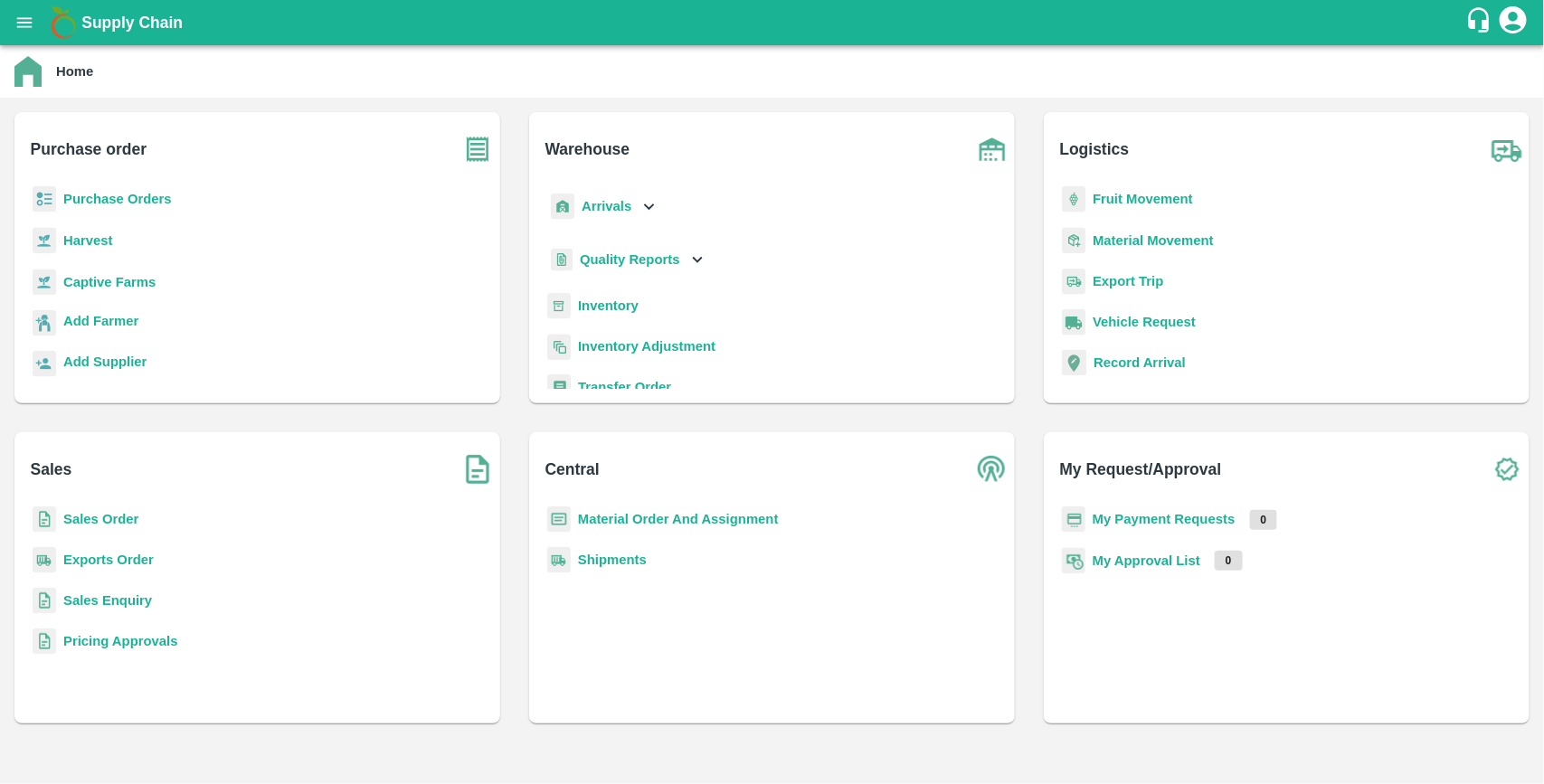
click at [136, 196] on b "Purchase Orders" at bounding box center [117, 198] width 109 height 14
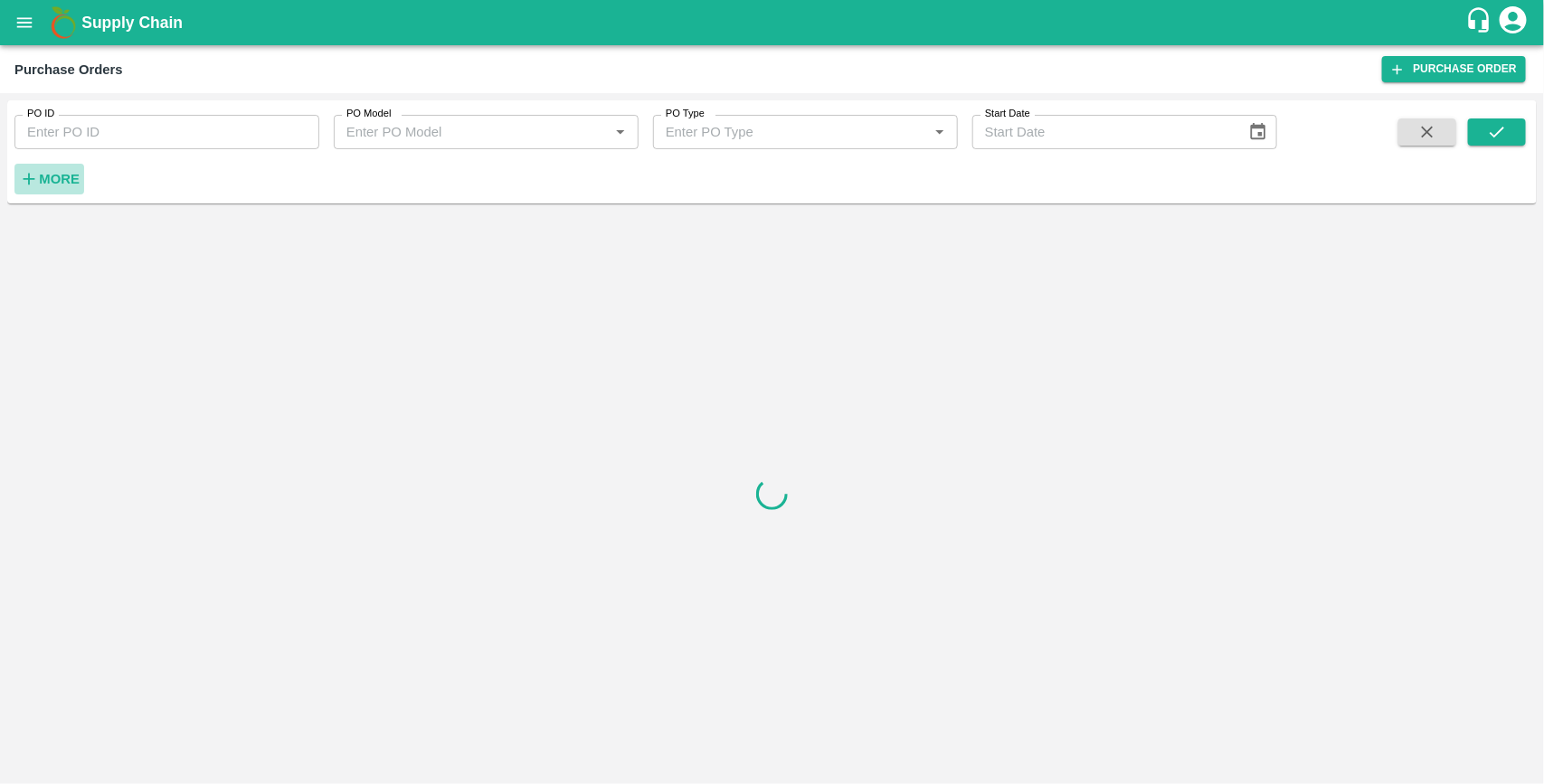
click at [77, 174] on strong "More" at bounding box center [59, 179] width 40 height 14
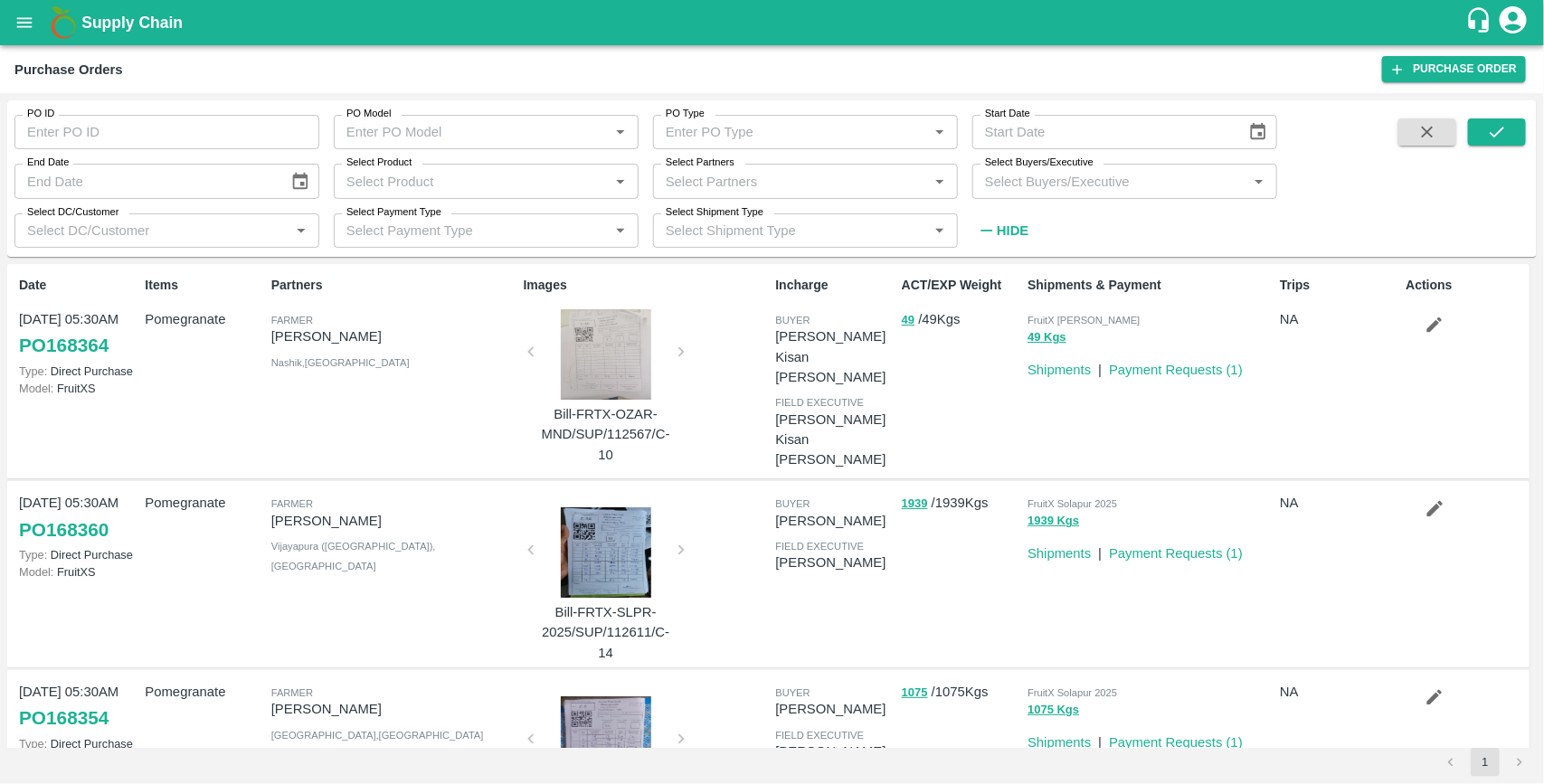
click at [1072, 186] on input "Select Buyers/Executive" at bounding box center [1109, 181] width 265 height 23
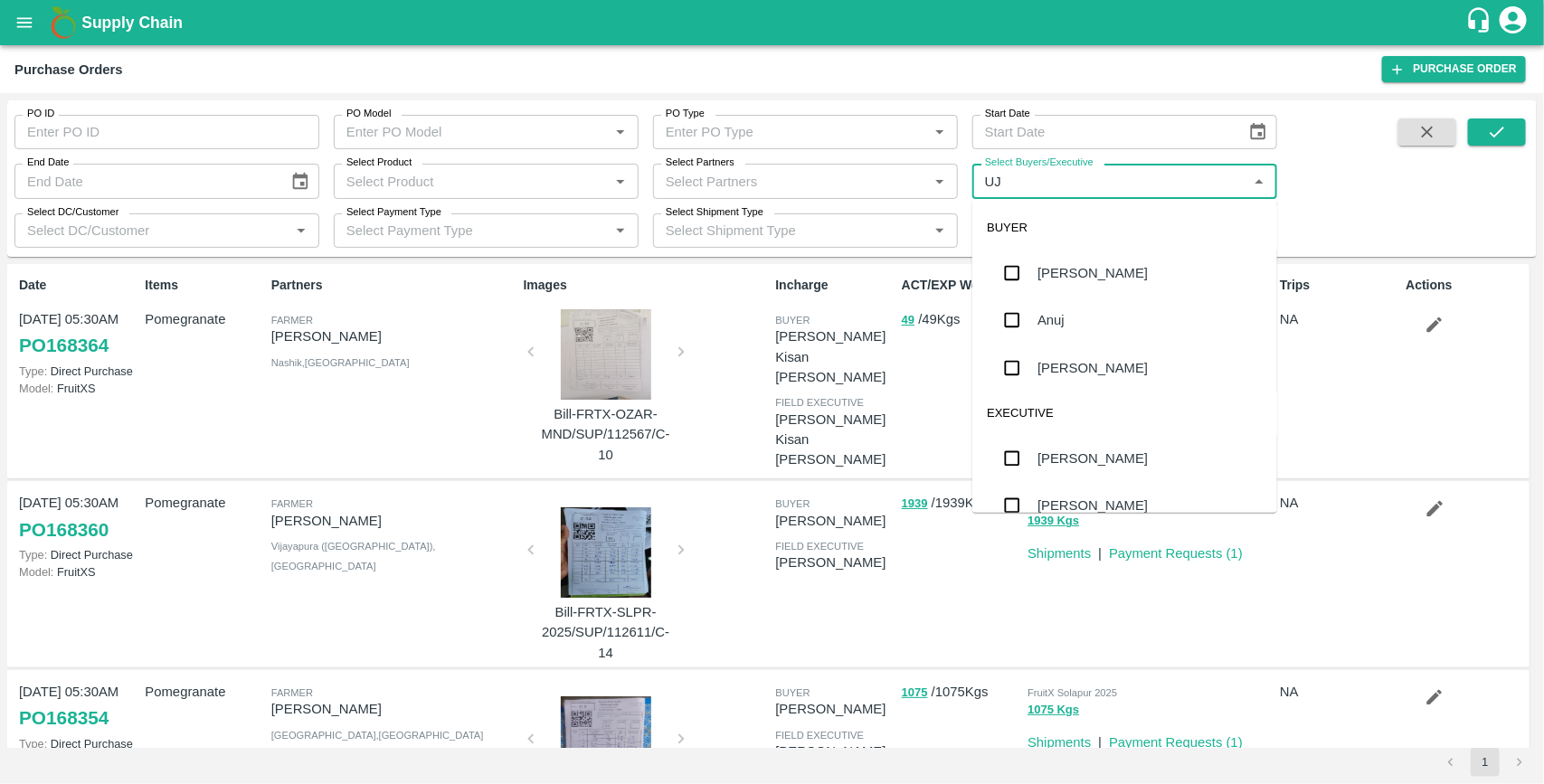
type input "UJJ"
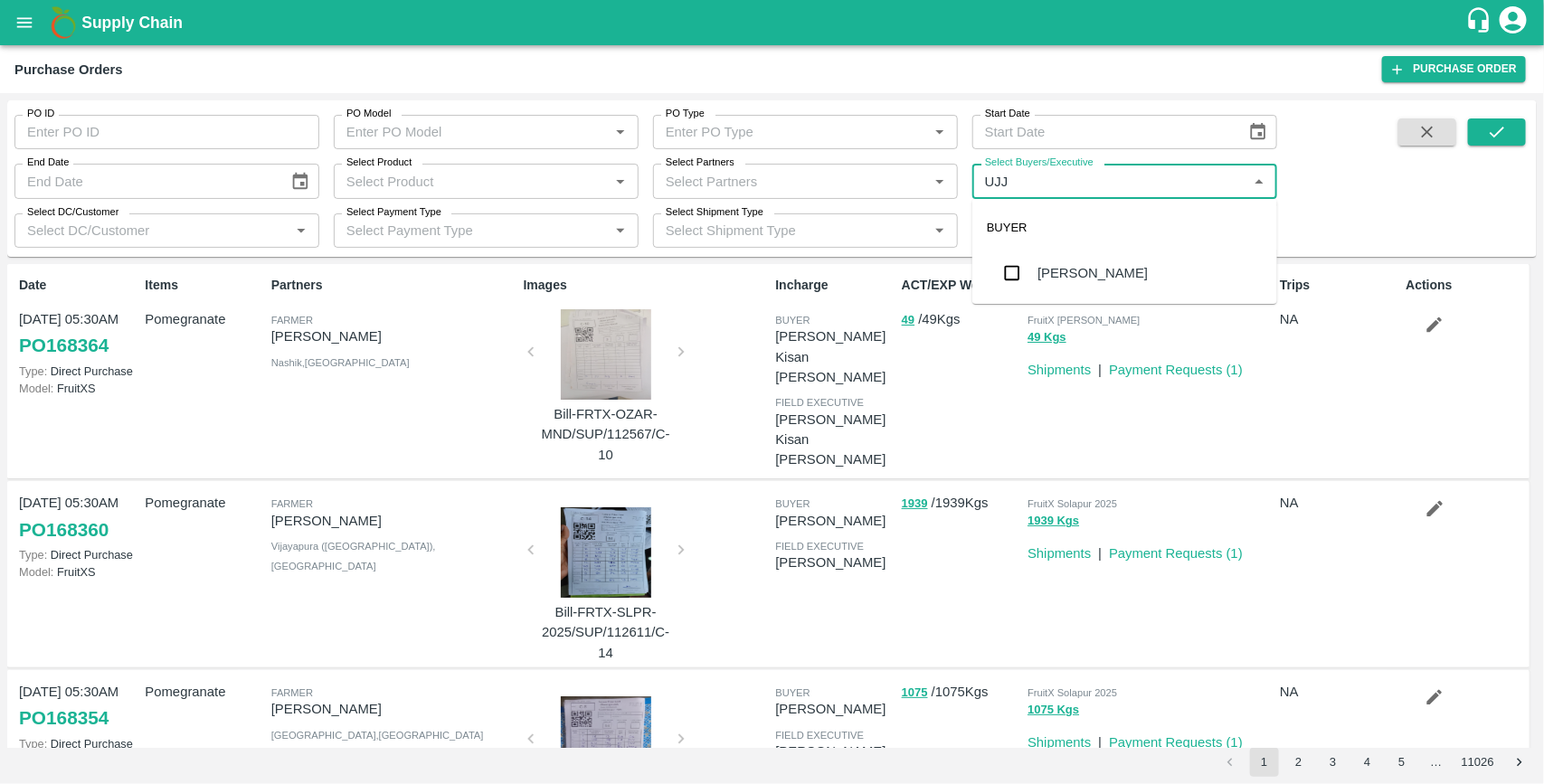
click at [1018, 273] on input "checkbox" at bounding box center [1012, 273] width 37 height 37
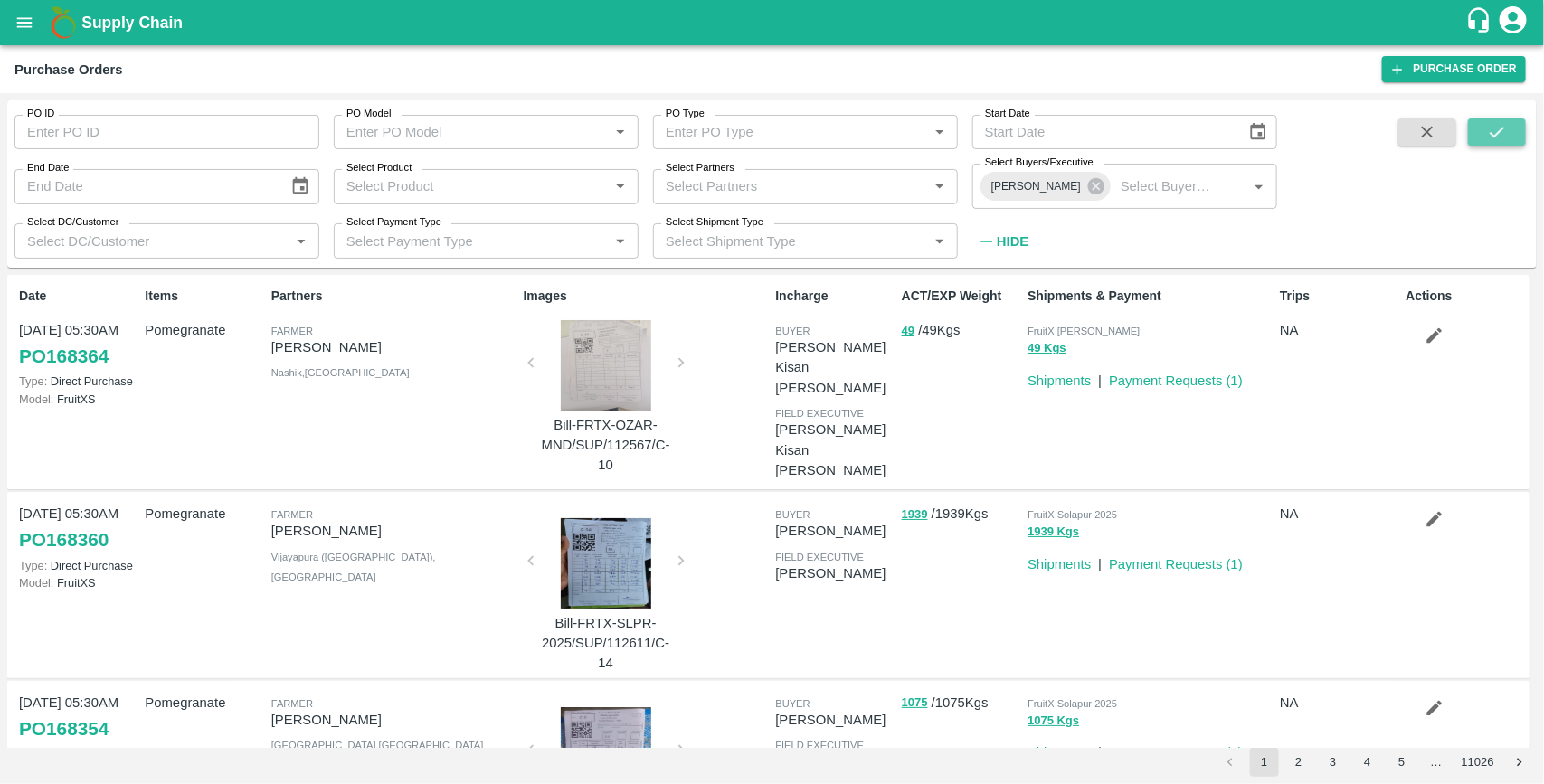
click at [1505, 139] on icon "submit" at bounding box center [1497, 132] width 20 height 20
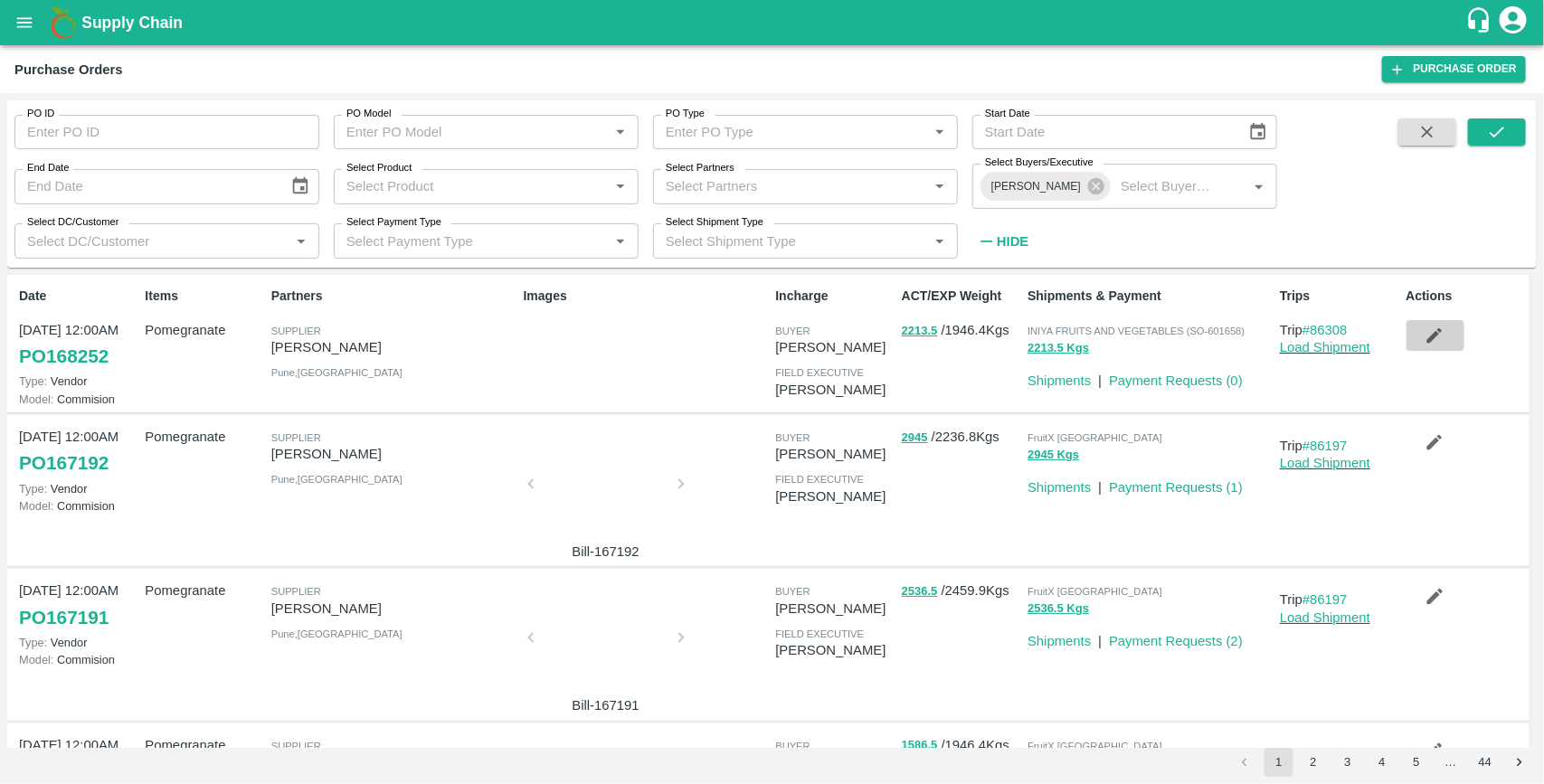
click at [1435, 341] on icon "button" at bounding box center [1434, 336] width 20 height 20
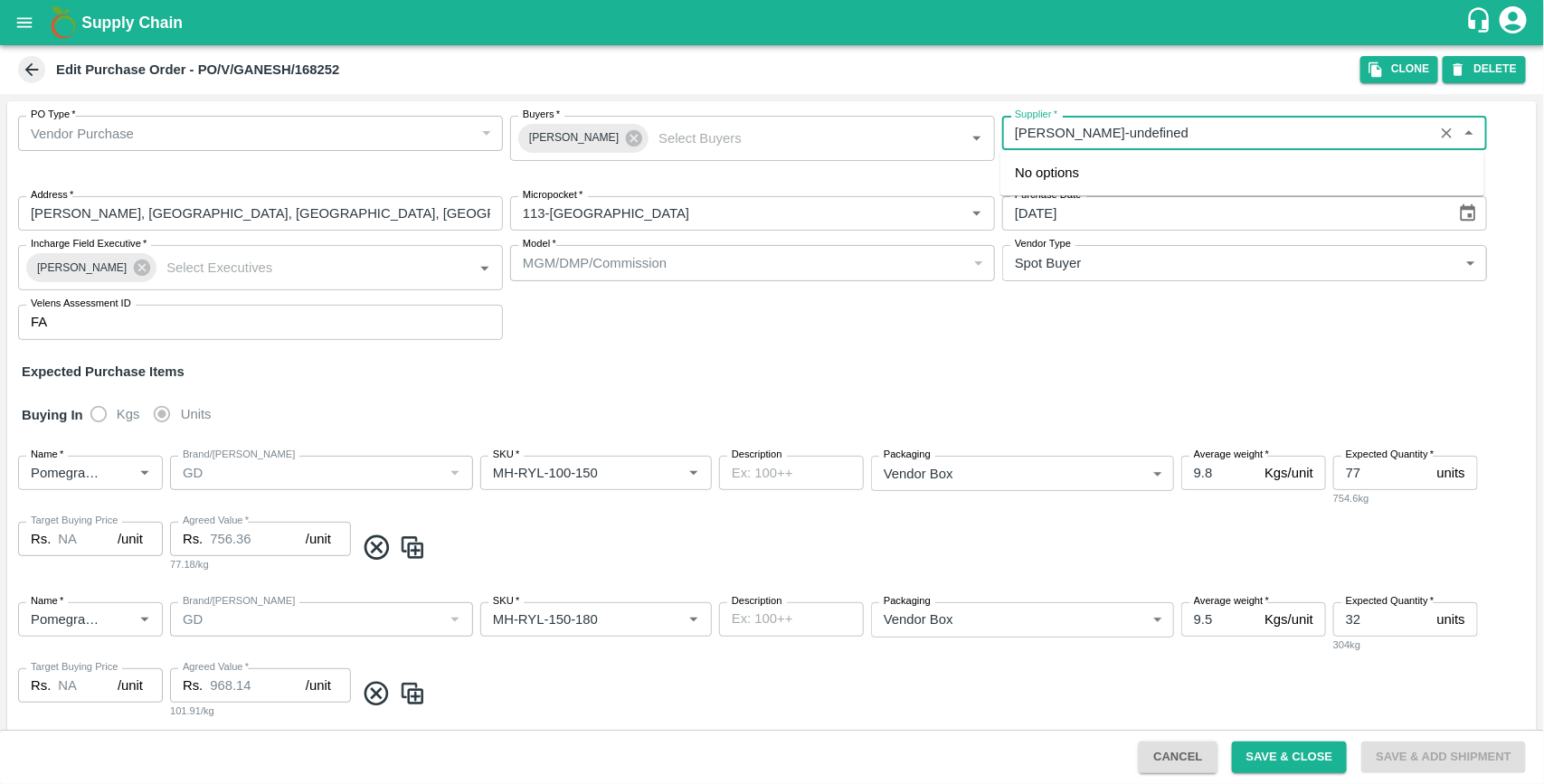
drag, startPoint x: 1159, startPoint y: 129, endPoint x: 1014, endPoint y: 133, distance: 145.1
click at [1014, 133] on input "Supplier   *" at bounding box center [1217, 133] width 420 height 23
click at [1417, 70] on button "Clone" at bounding box center [1399, 68] width 78 height 26
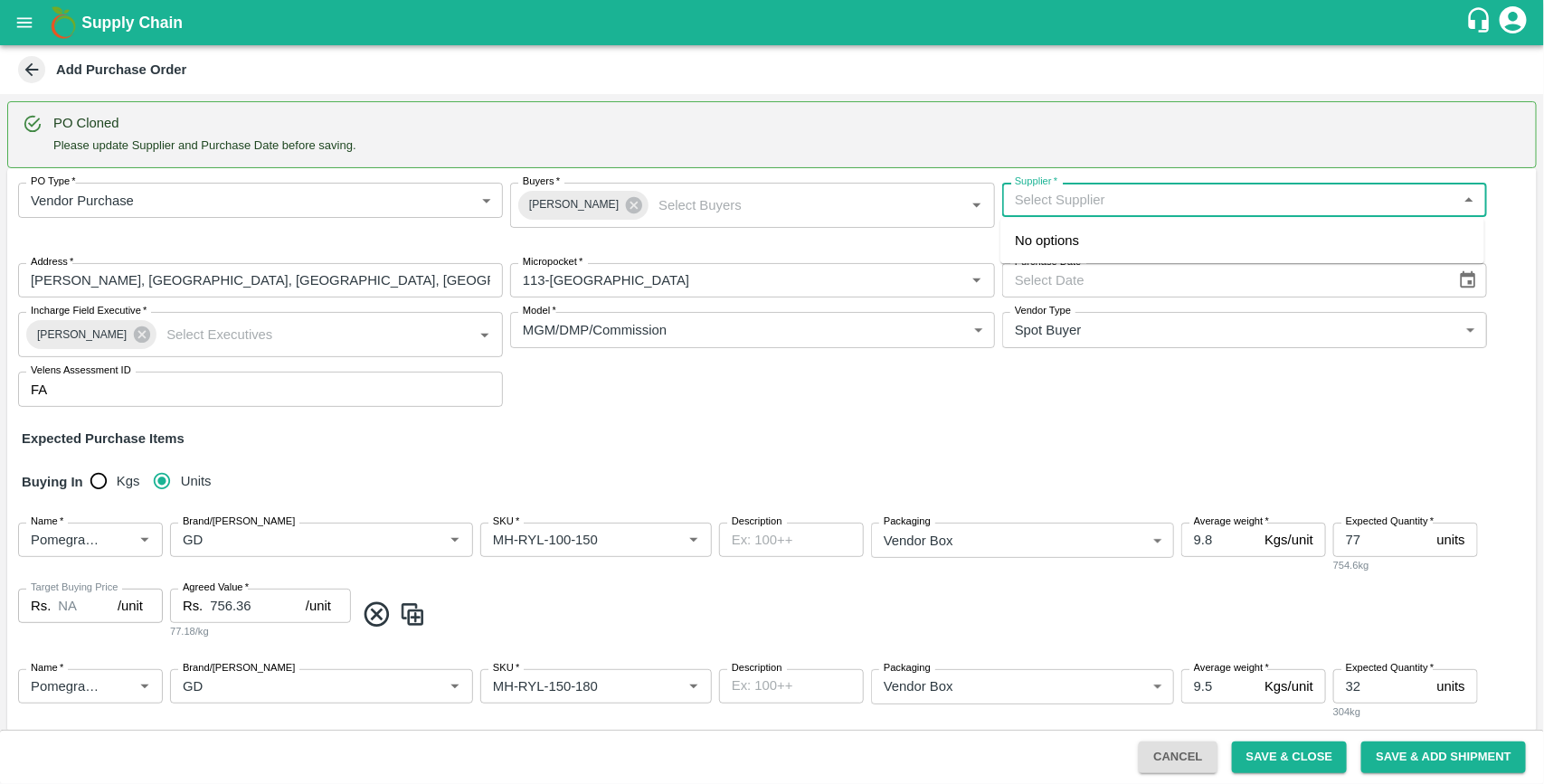
click at [1167, 200] on input "Supplier   *" at bounding box center [1229, 200] width 444 height 23
paste input "[PERSON_NAME]"
click at [1087, 228] on div "[PERSON_NAME]-[PERSON_NAME], Pune-9730729349(Supplier)" at bounding box center [1242, 240] width 484 height 31
type input "[PERSON_NAME]-[PERSON_NAME], Pune-9730729349(Supplier)"
click at [1476, 278] on button "Choose date" at bounding box center [1468, 281] width 35 height 35
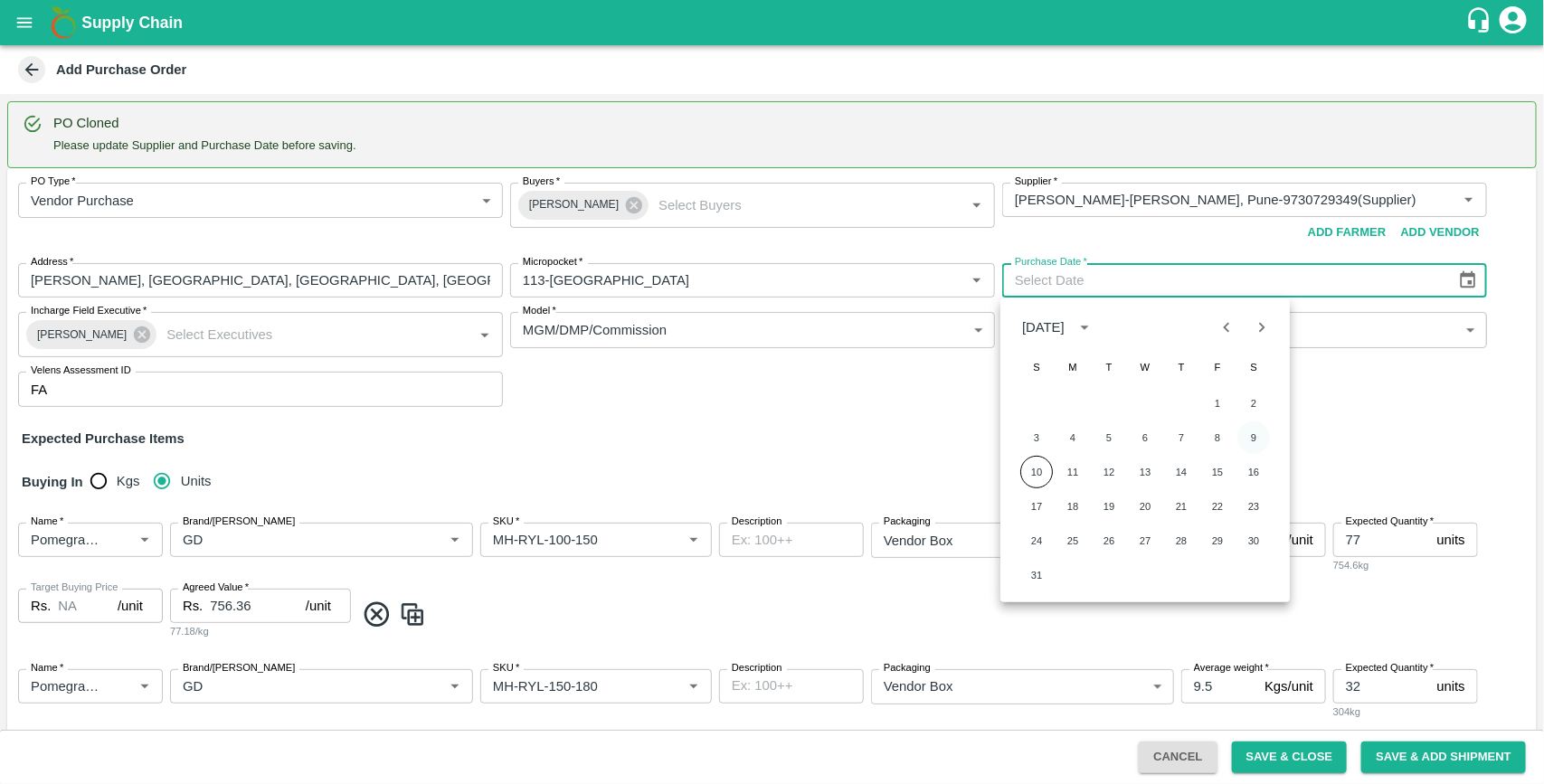
click at [1260, 432] on button "9" at bounding box center [1253, 438] width 33 height 33
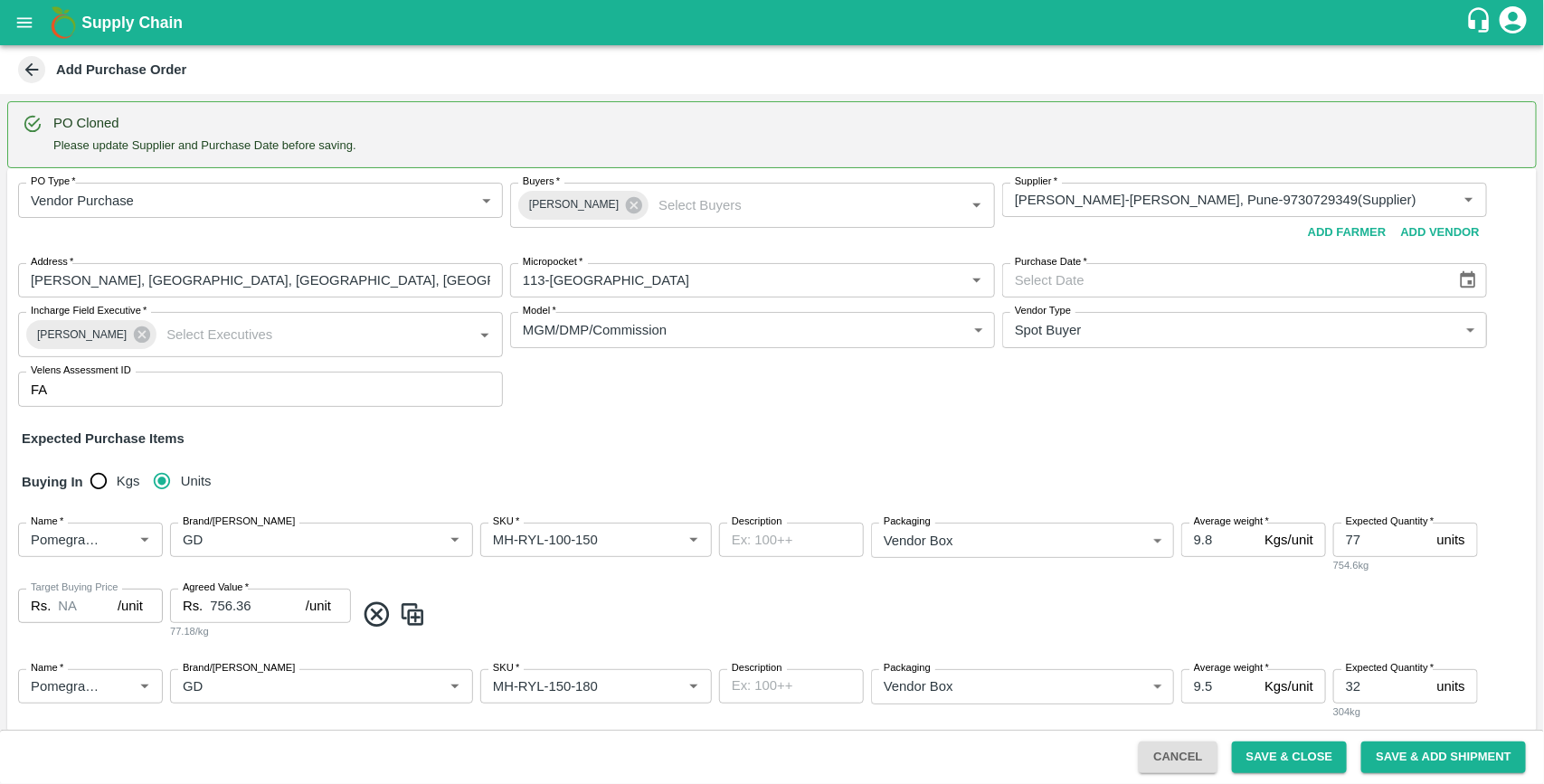
type input "[DATE]"
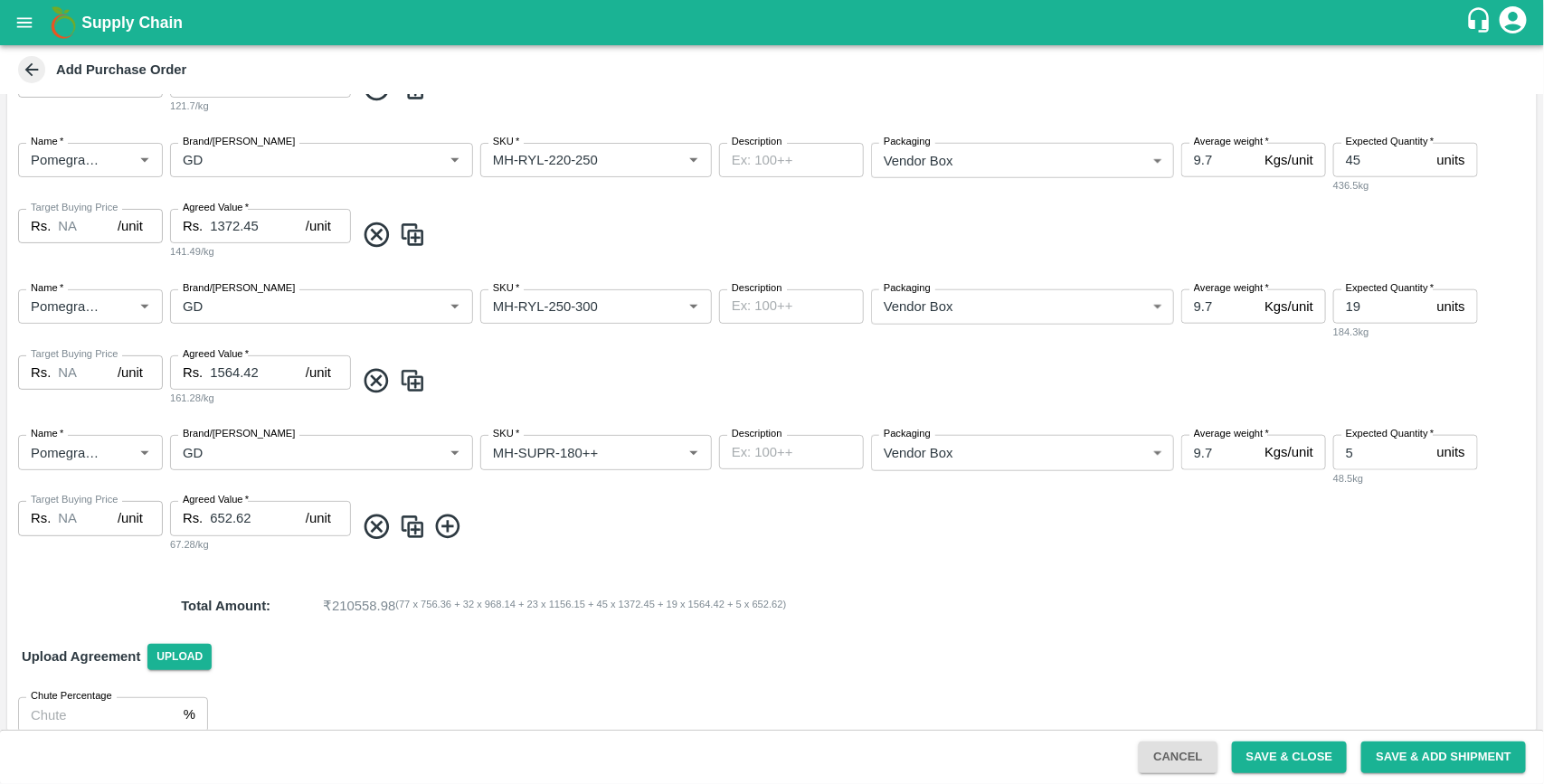
scroll to position [842, 0]
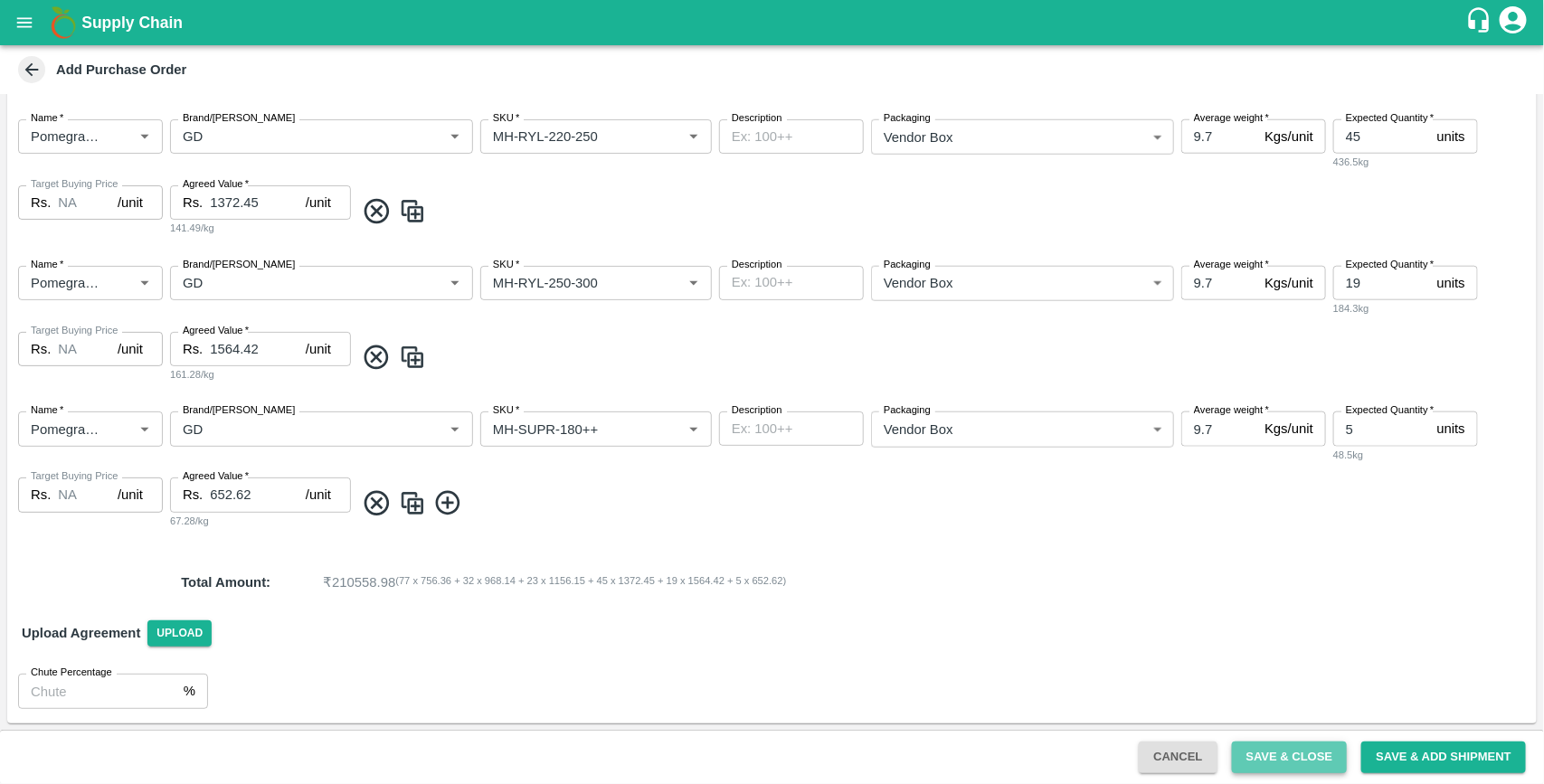
click at [1266, 757] on button "Save & Close" at bounding box center [1290, 757] width 115 height 32
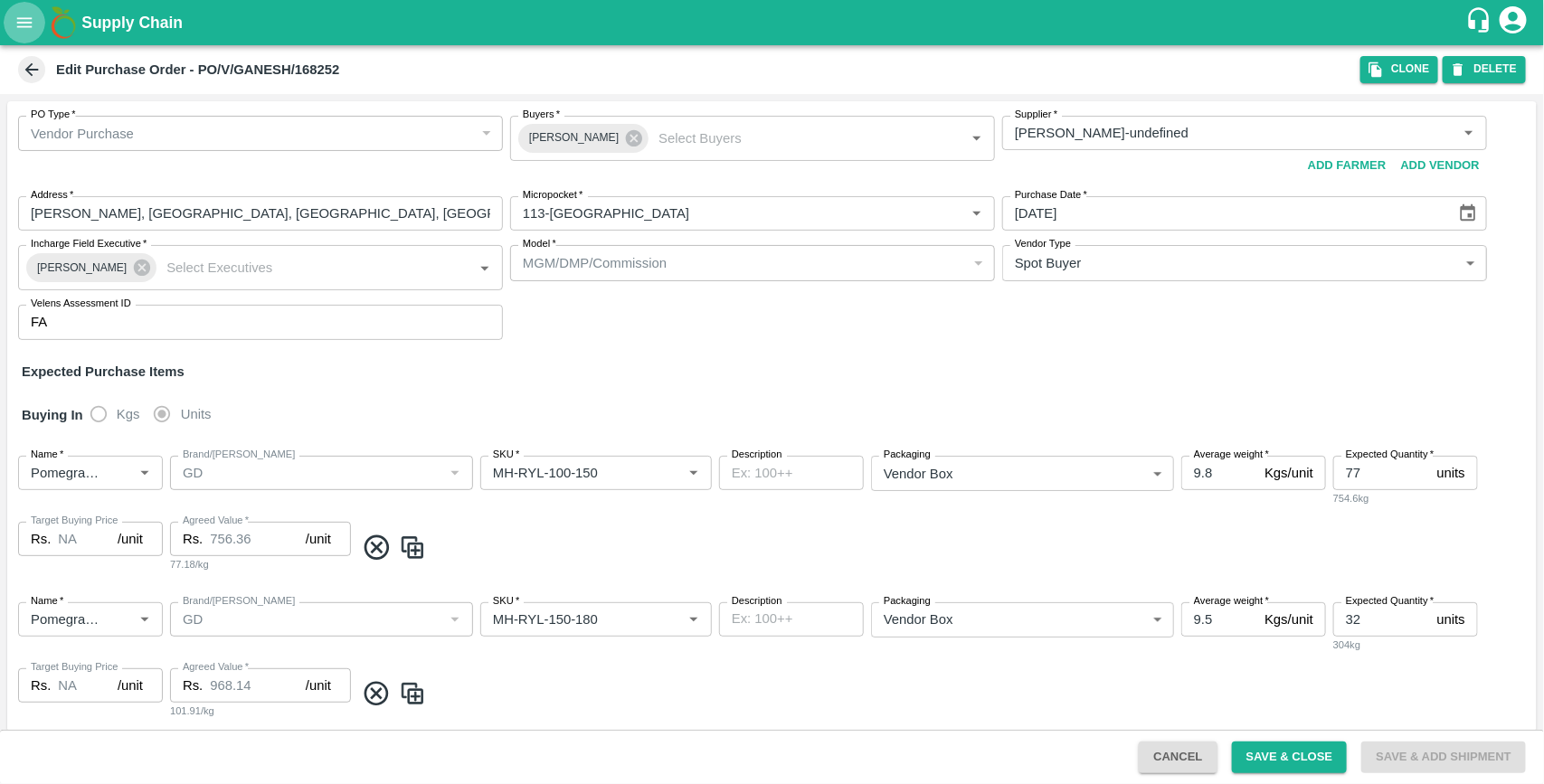
click at [25, 20] on icon "open drawer" at bounding box center [24, 22] width 20 height 20
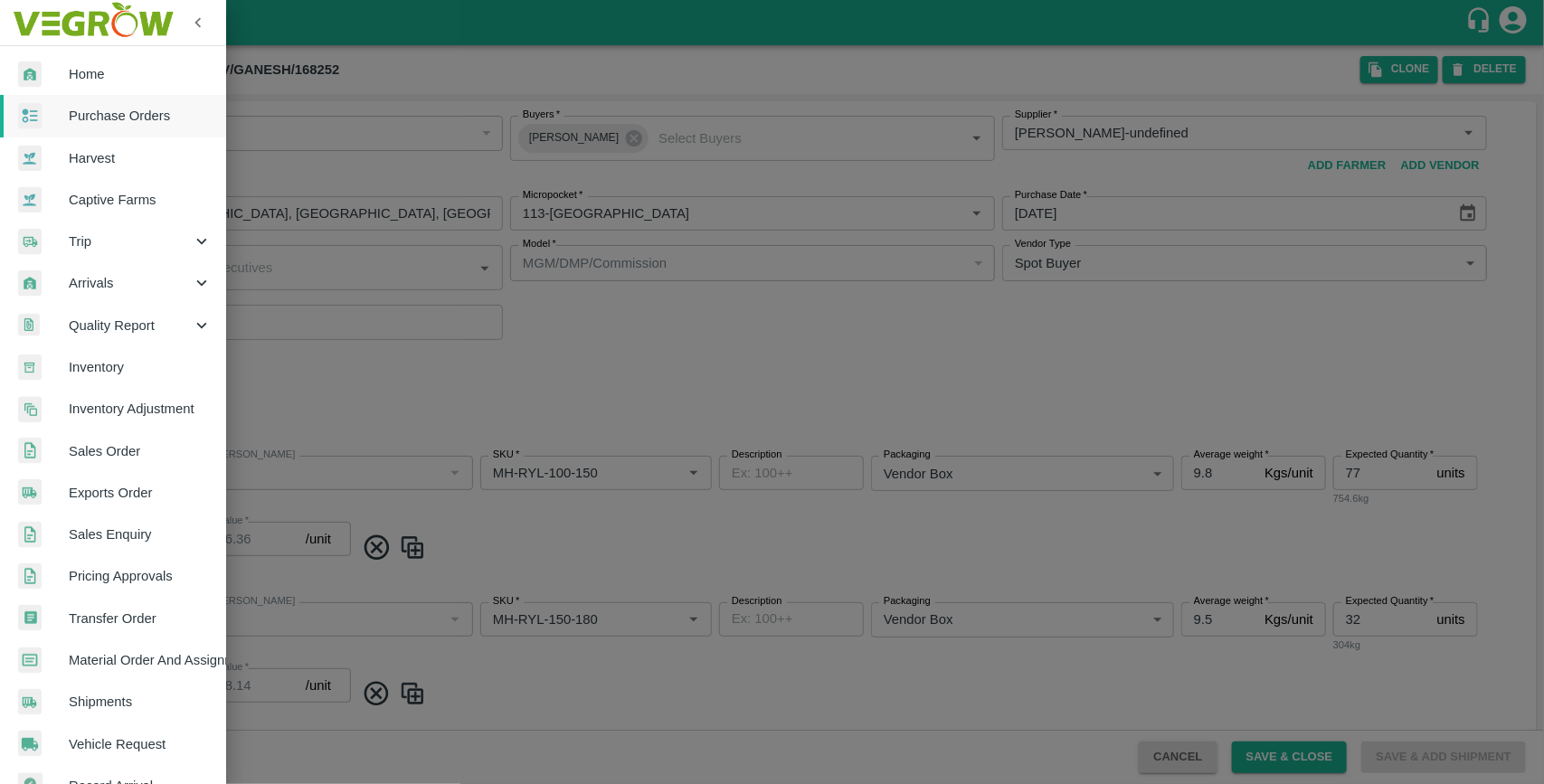
click at [112, 115] on span "Purchase Orders" at bounding box center [139, 115] width 143 height 20
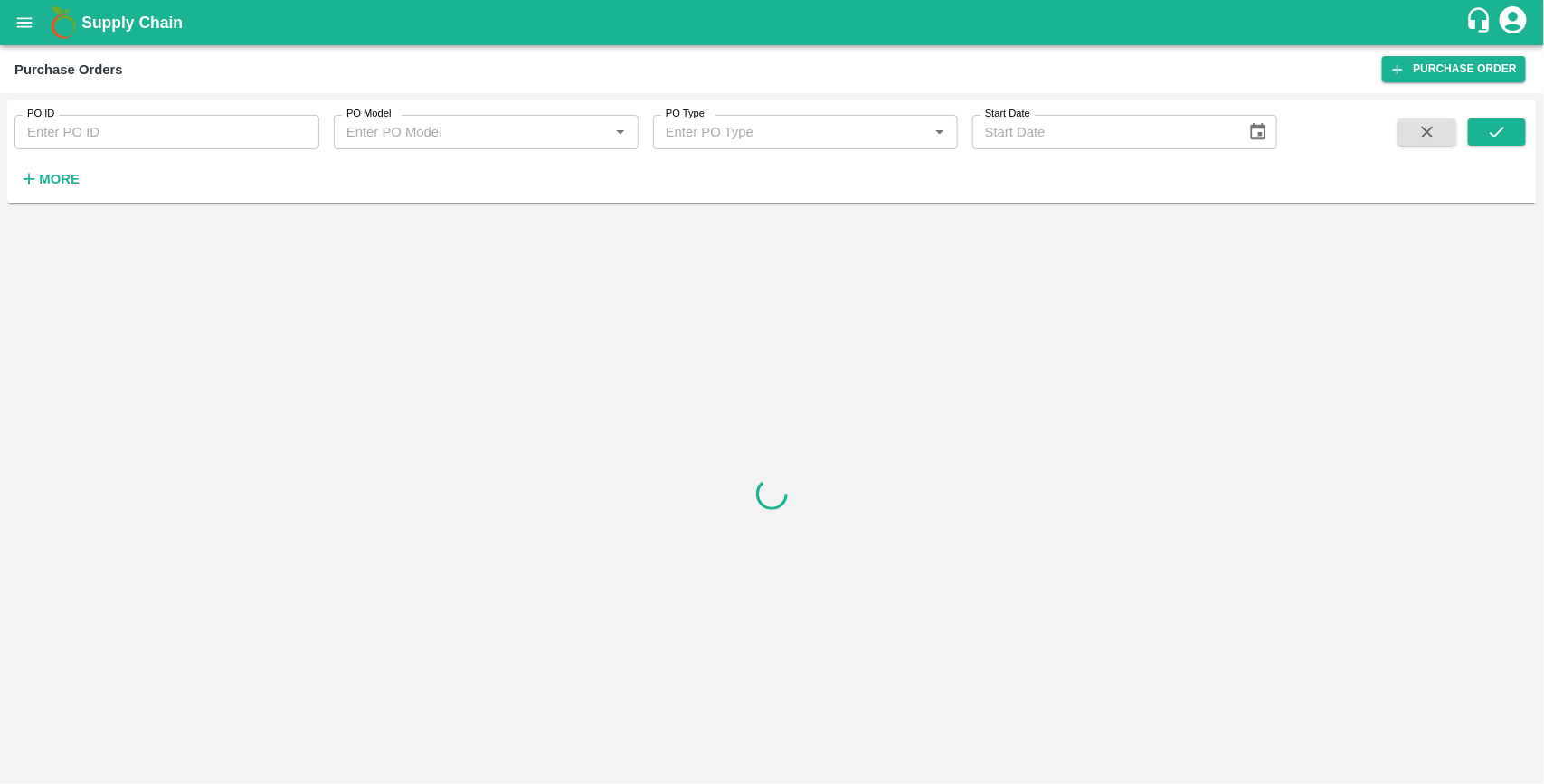
click at [7, 187] on div "More" at bounding box center [41, 171] width 84 height 45
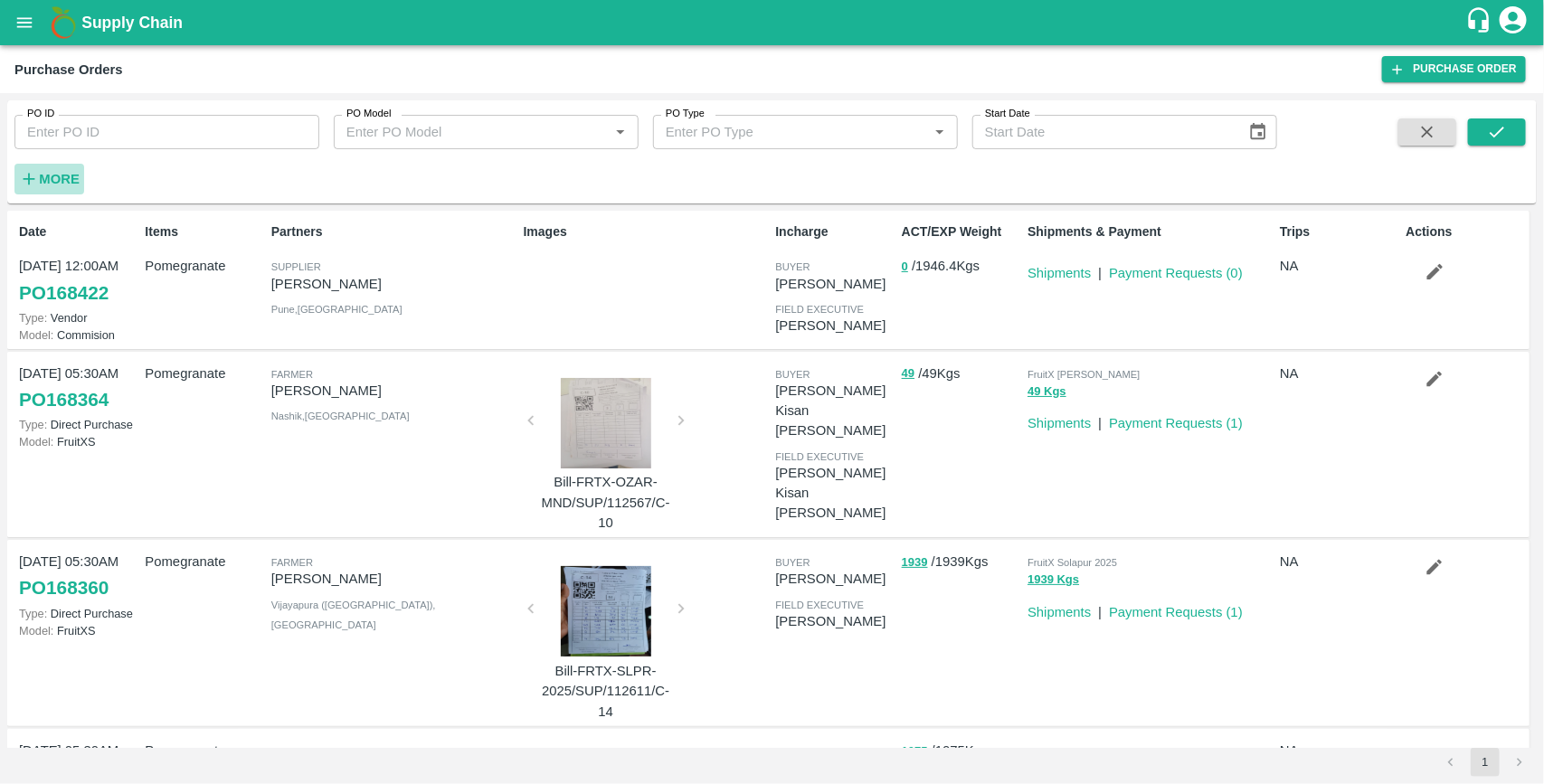
click at [55, 186] on strong "More" at bounding box center [59, 179] width 40 height 14
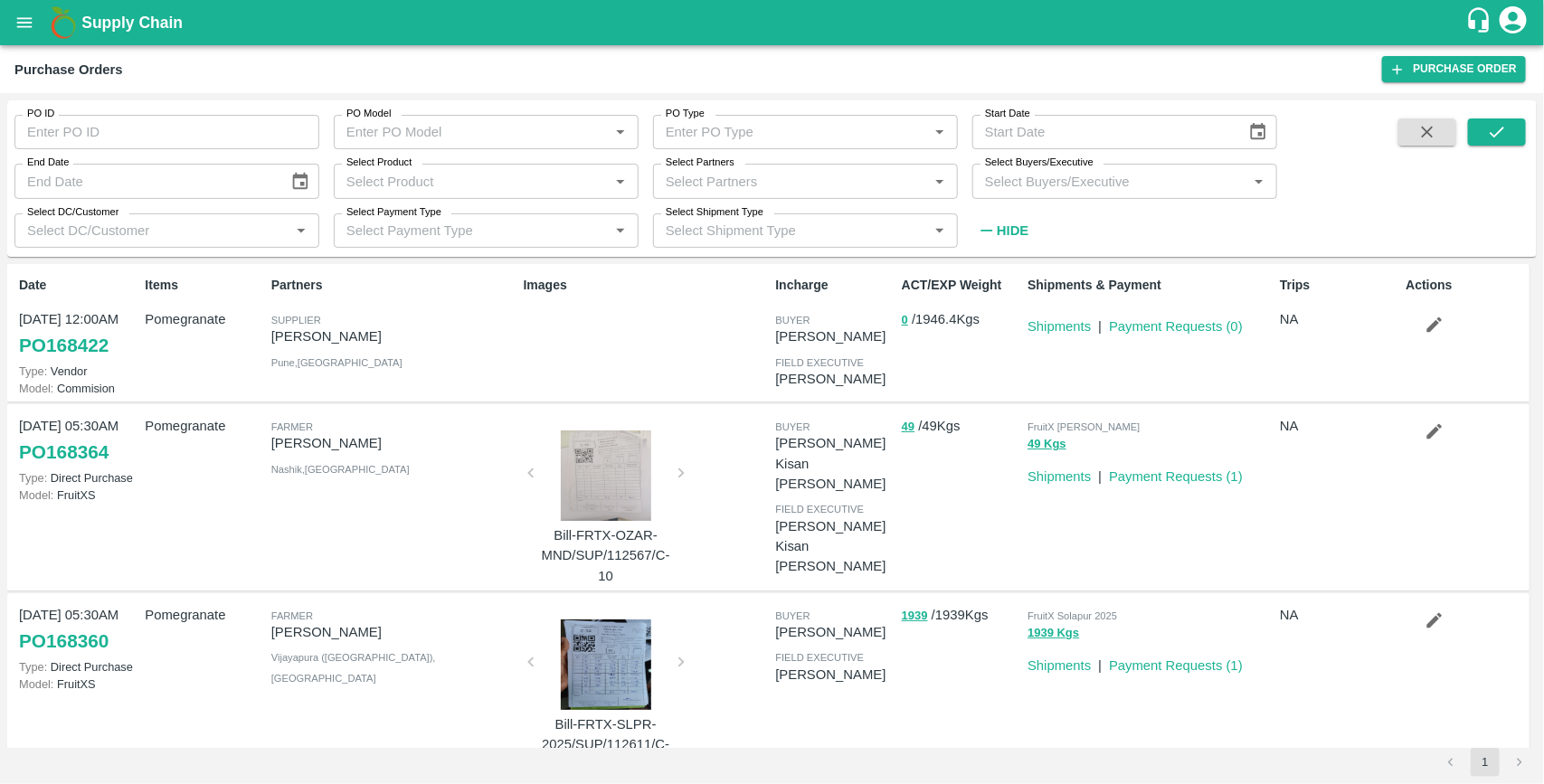
click at [1087, 182] on input "Select Buyers/Executive" at bounding box center [1109, 181] width 265 height 23
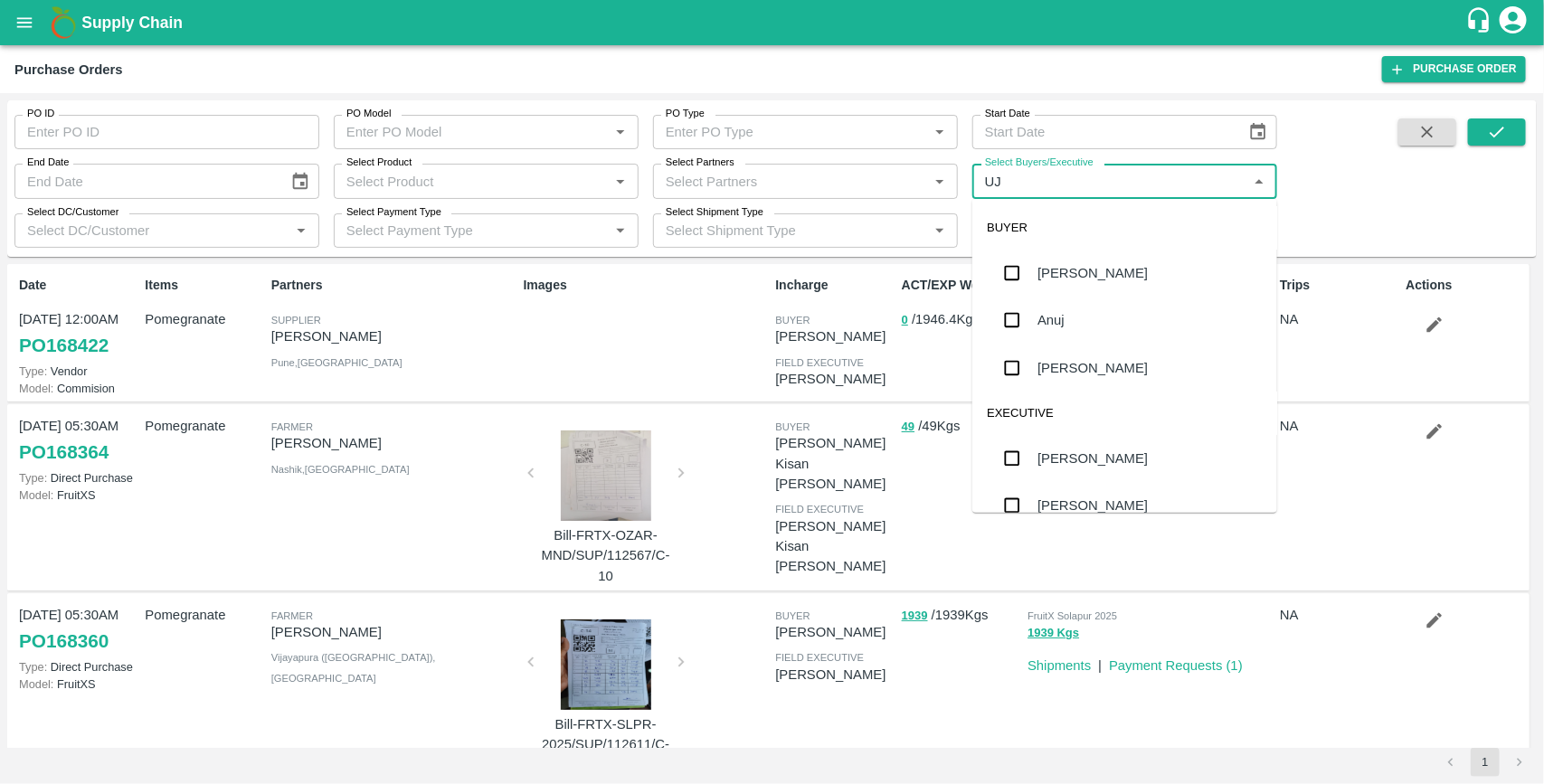
type input "UJJ"
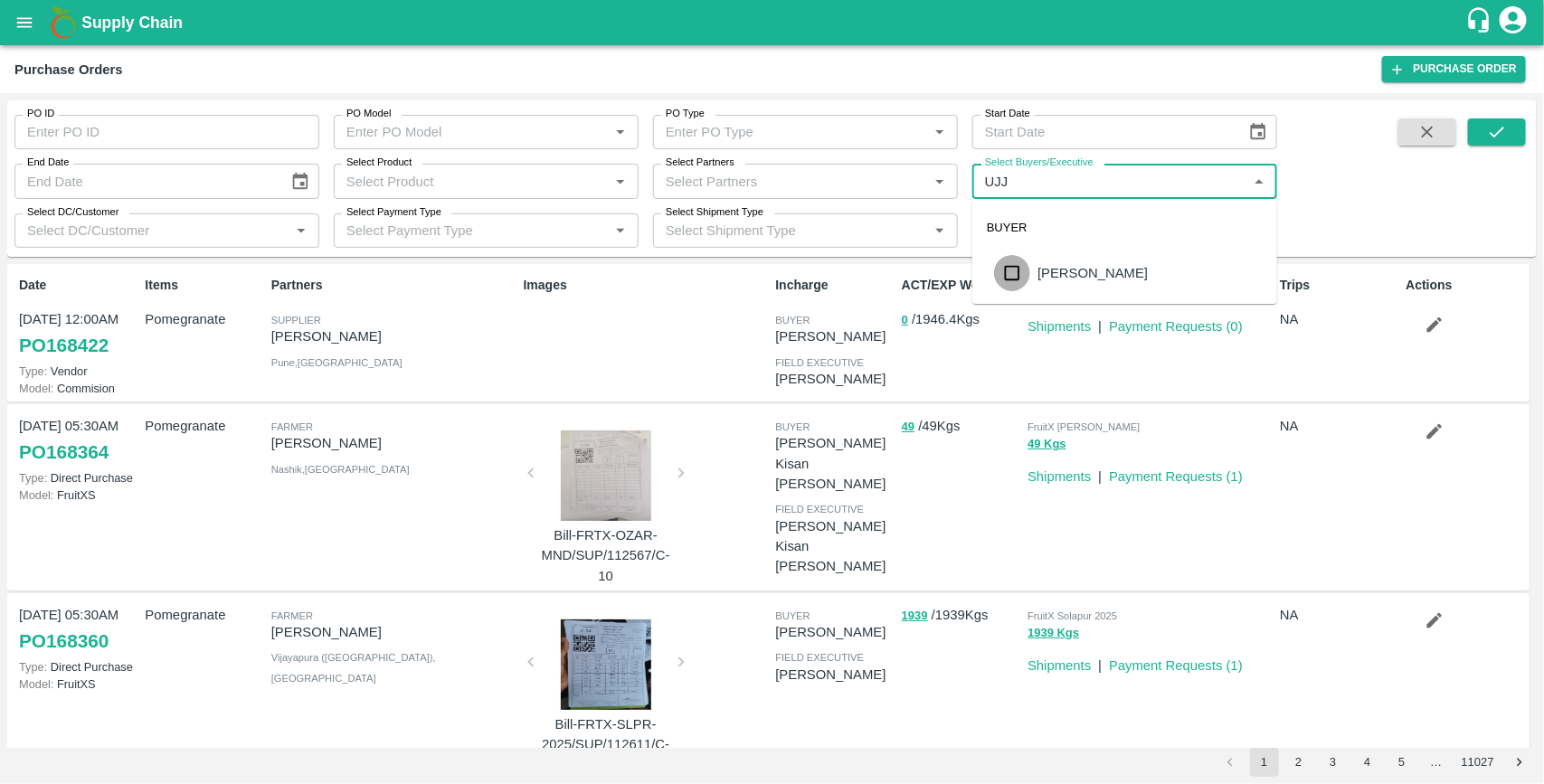
click at [1007, 276] on input "checkbox" at bounding box center [1012, 273] width 37 height 37
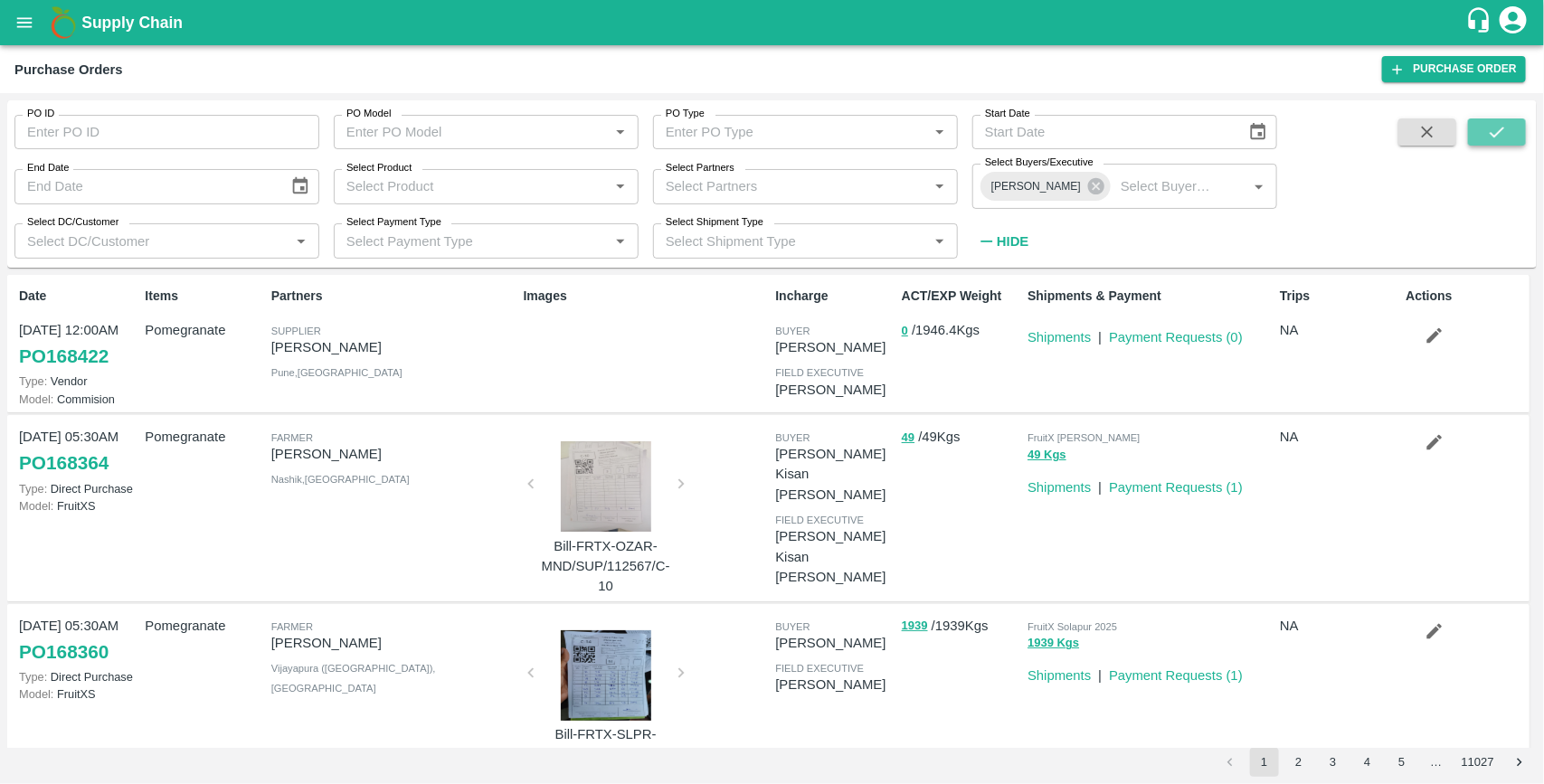
click at [1517, 132] on button "submit" at bounding box center [1497, 132] width 58 height 27
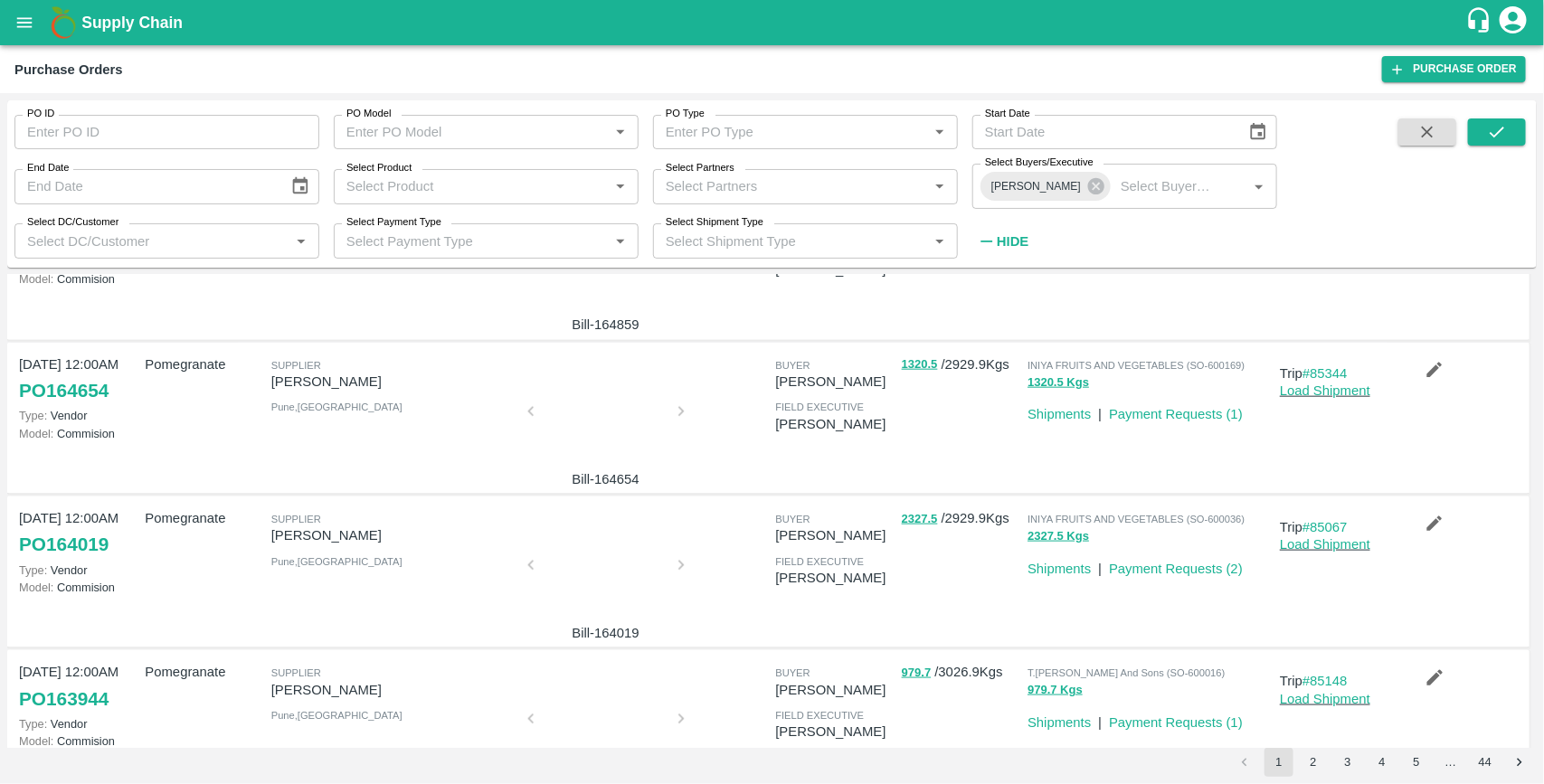
scroll to position [1029, 0]
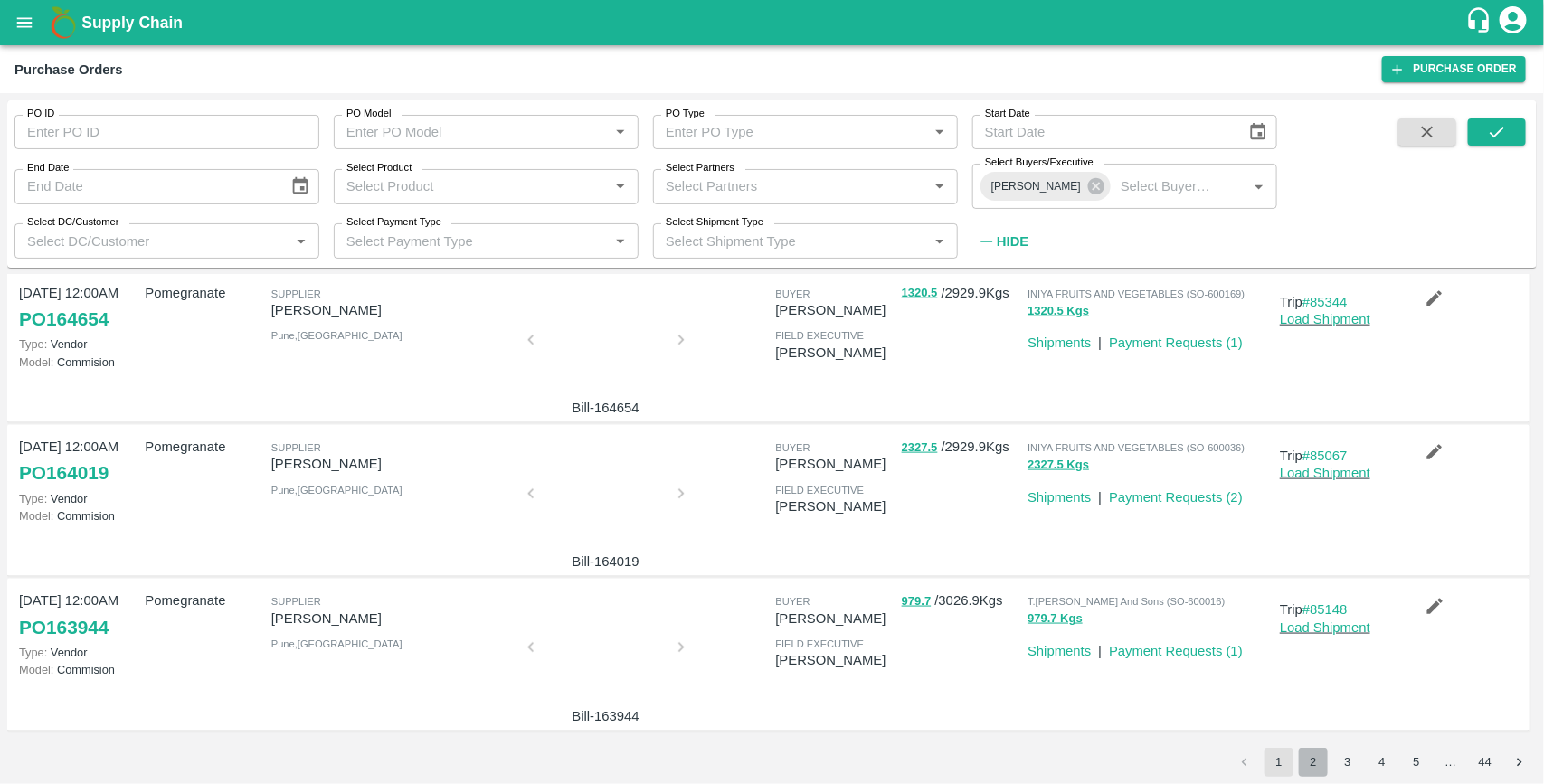
click at [1314, 765] on button "2" at bounding box center [1313, 763] width 29 height 29
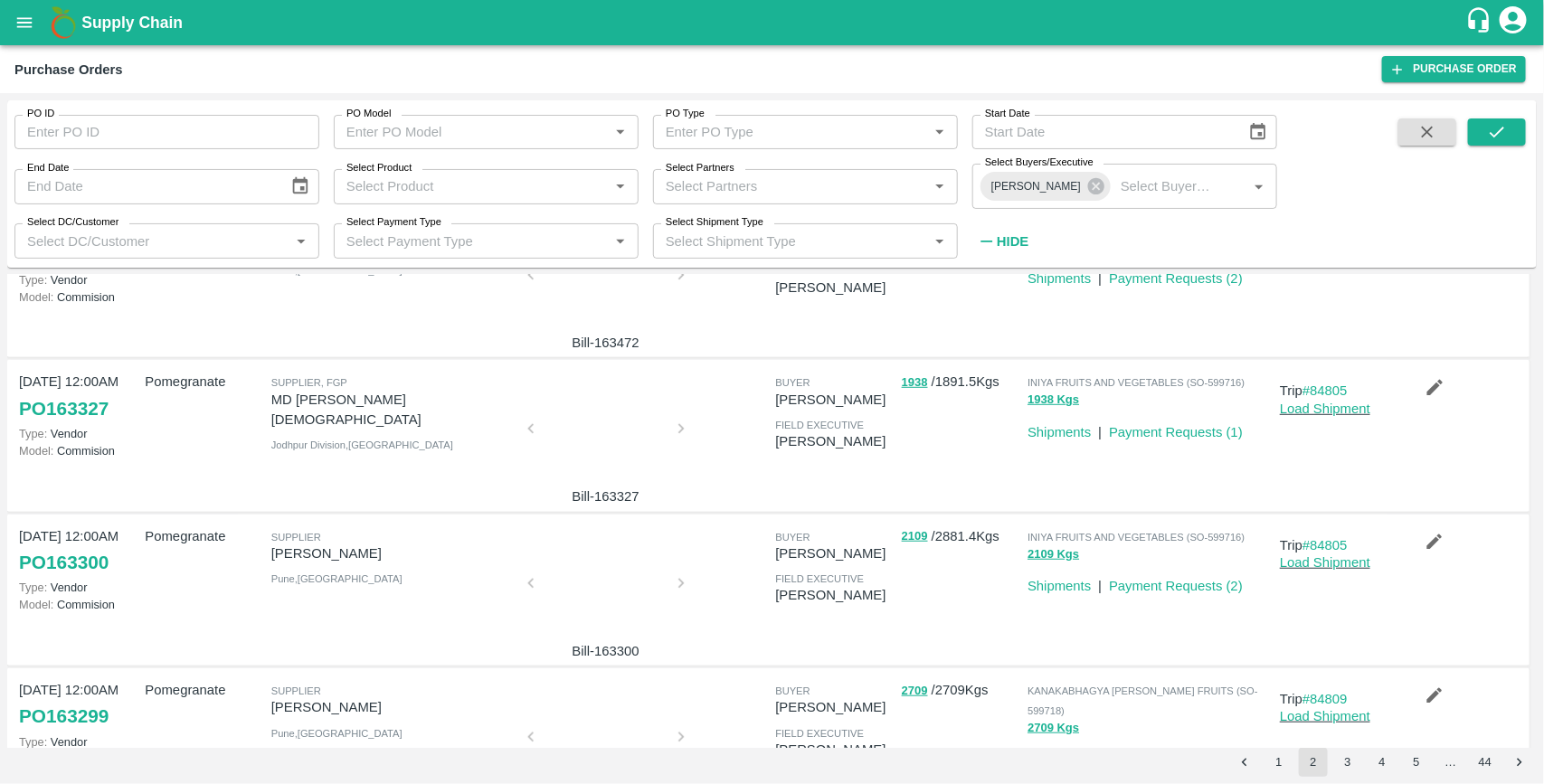
scroll to position [572, 0]
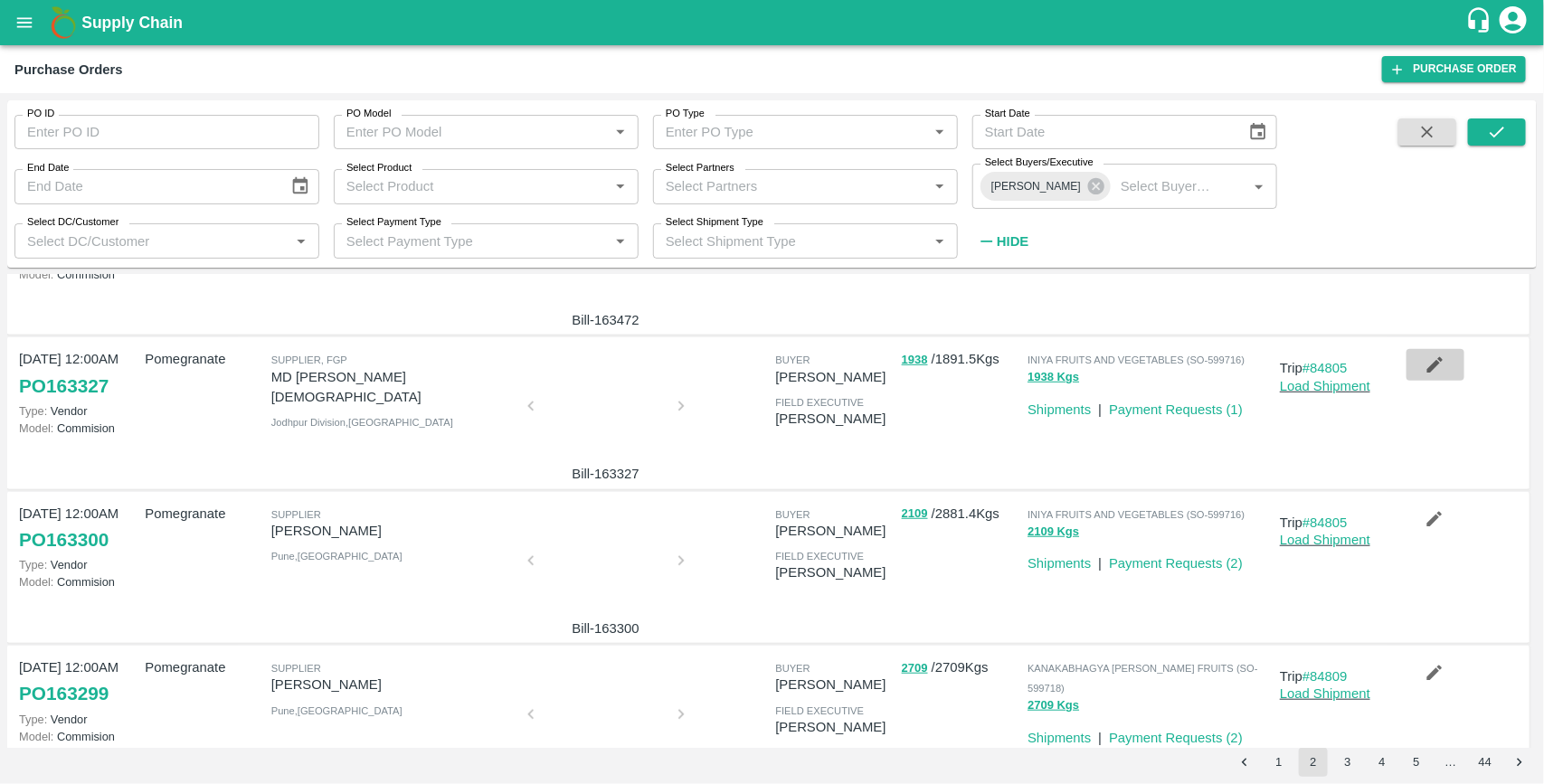
click at [1428, 371] on icon "button" at bounding box center [1435, 365] width 15 height 15
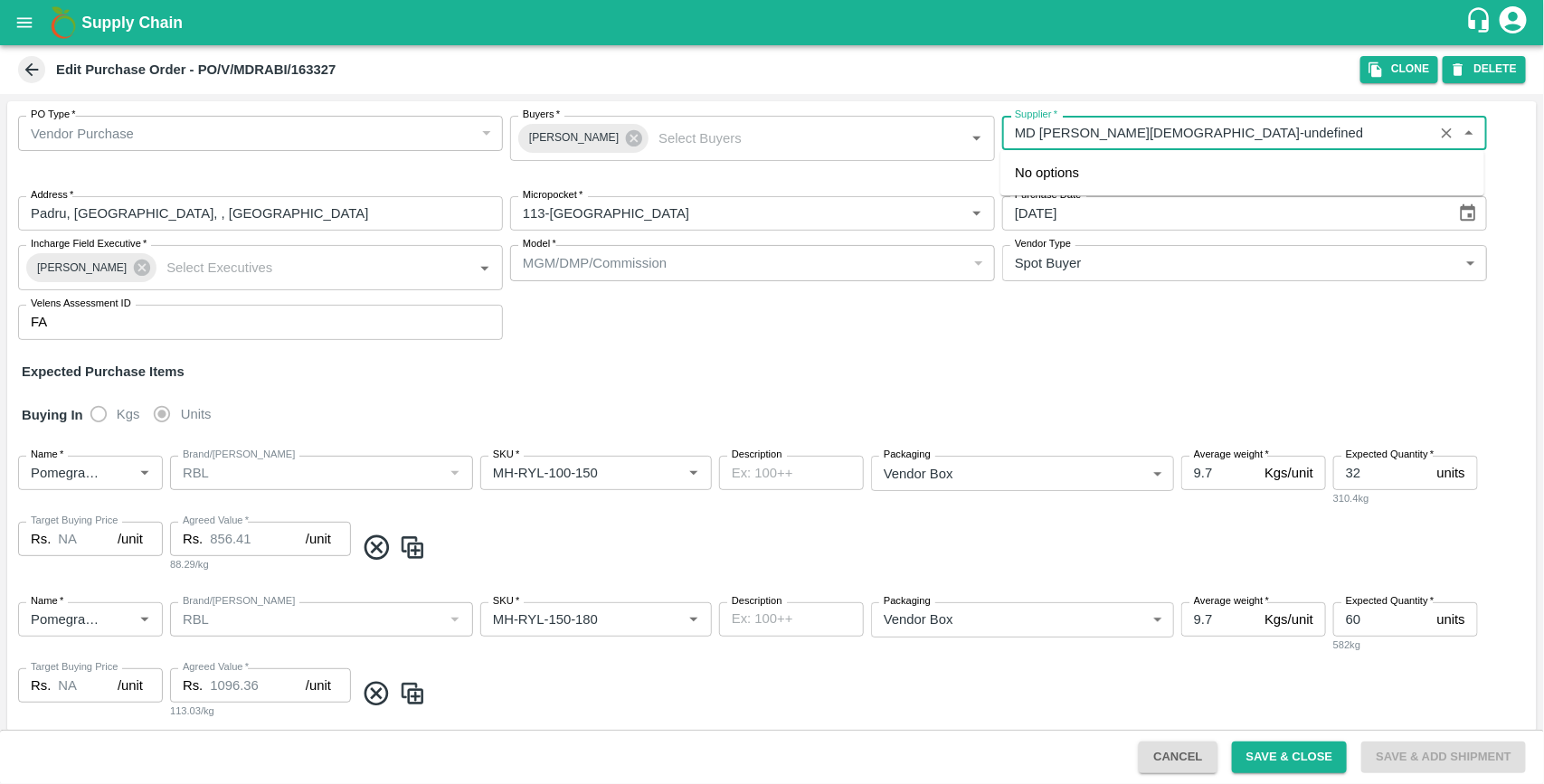
drag, startPoint x: 1110, startPoint y: 134, endPoint x: 1018, endPoint y: 150, distance: 93.4
click at [1018, 150] on body "Supply Chain Edit Purchase Order - PO/V/MDRABI/163327 Clone DELETE PO Type   * …" at bounding box center [772, 392] width 1544 height 784
click at [1388, 61] on button "Clone" at bounding box center [1399, 68] width 78 height 26
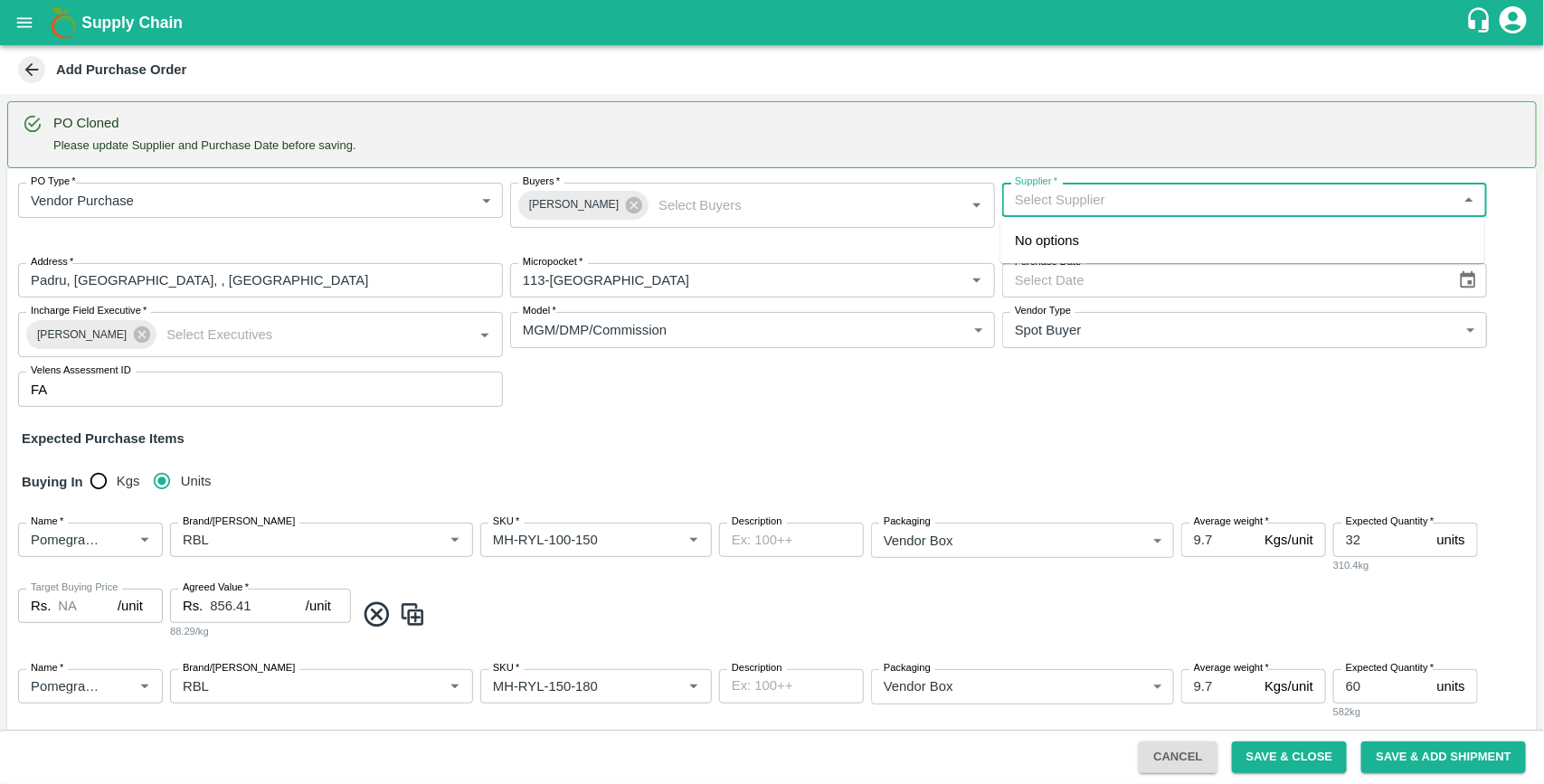
click at [1128, 201] on input "Supplier   *" at bounding box center [1229, 200] width 444 height 23
paste input "MD [PERSON_NAME][DEMOGRAPHIC_DATA]"
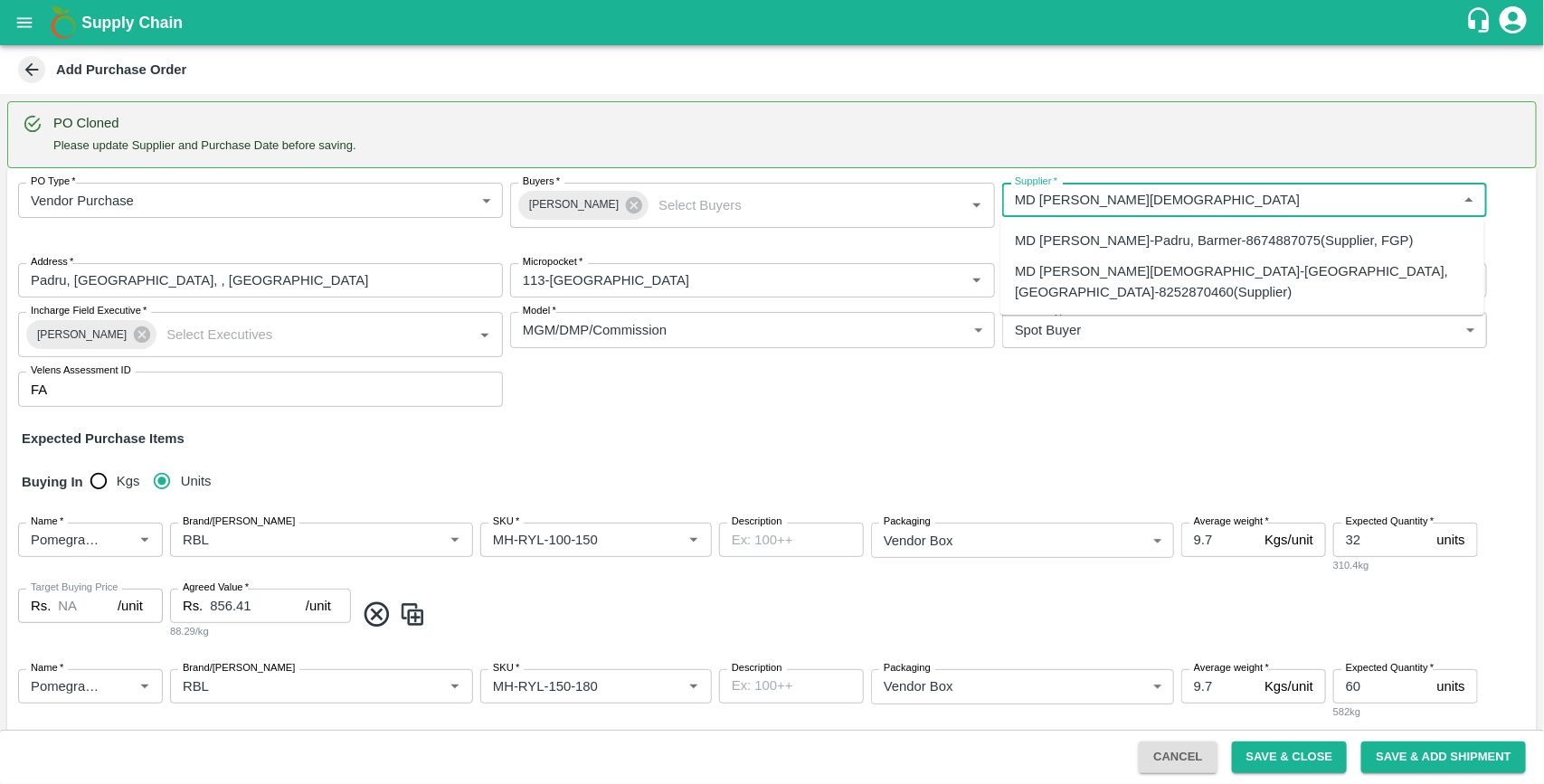
click at [1097, 240] on div "MD [PERSON_NAME]-Padru, Barmer-8674887075(Supplier, FGP)" at bounding box center [1214, 240] width 399 height 20
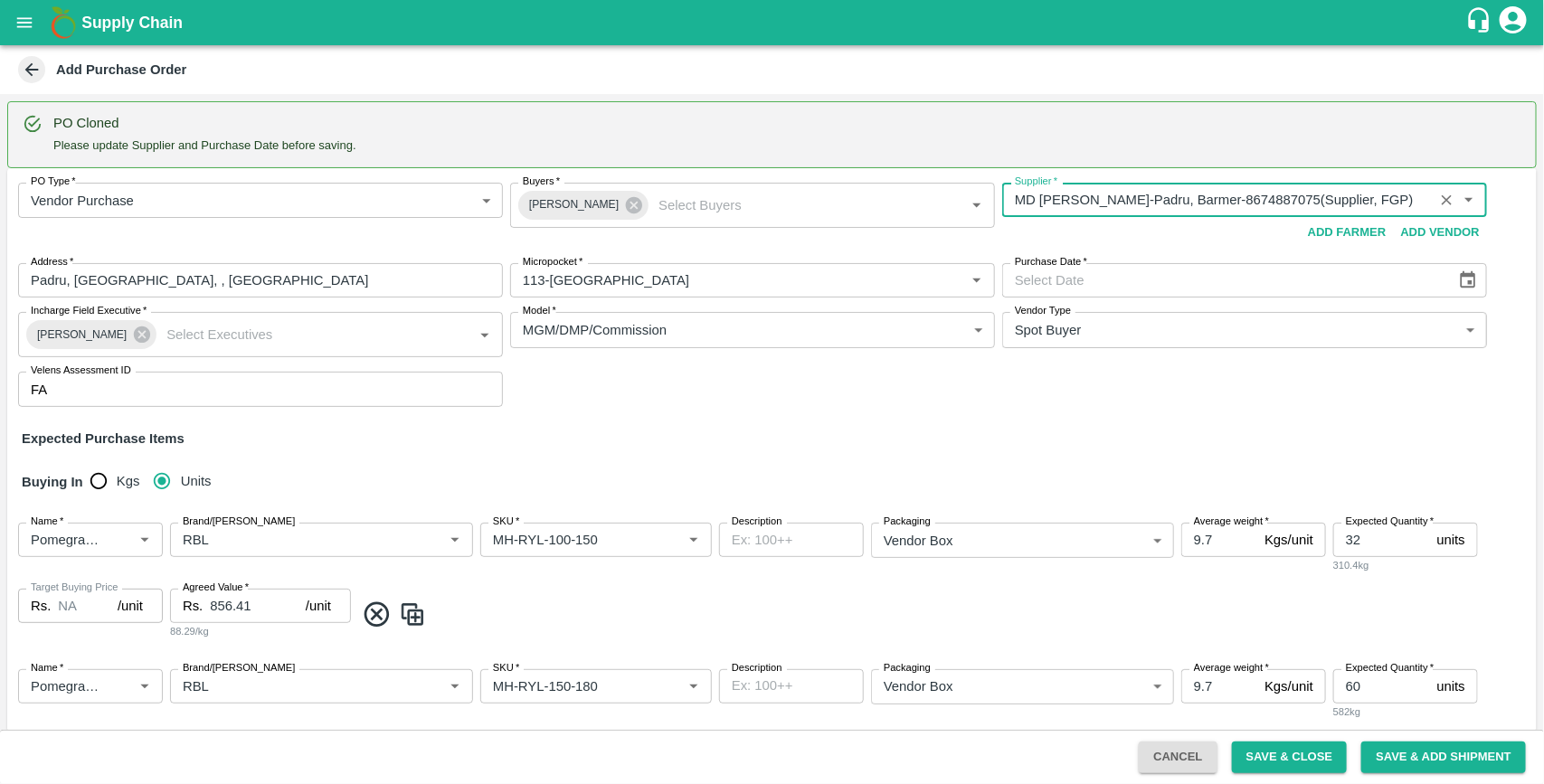
type input "MD [PERSON_NAME]-Padru, Barmer-8674887075(Supplier, FGP)"
click at [1468, 280] on icon "Choose date" at bounding box center [1468, 280] width 20 height 20
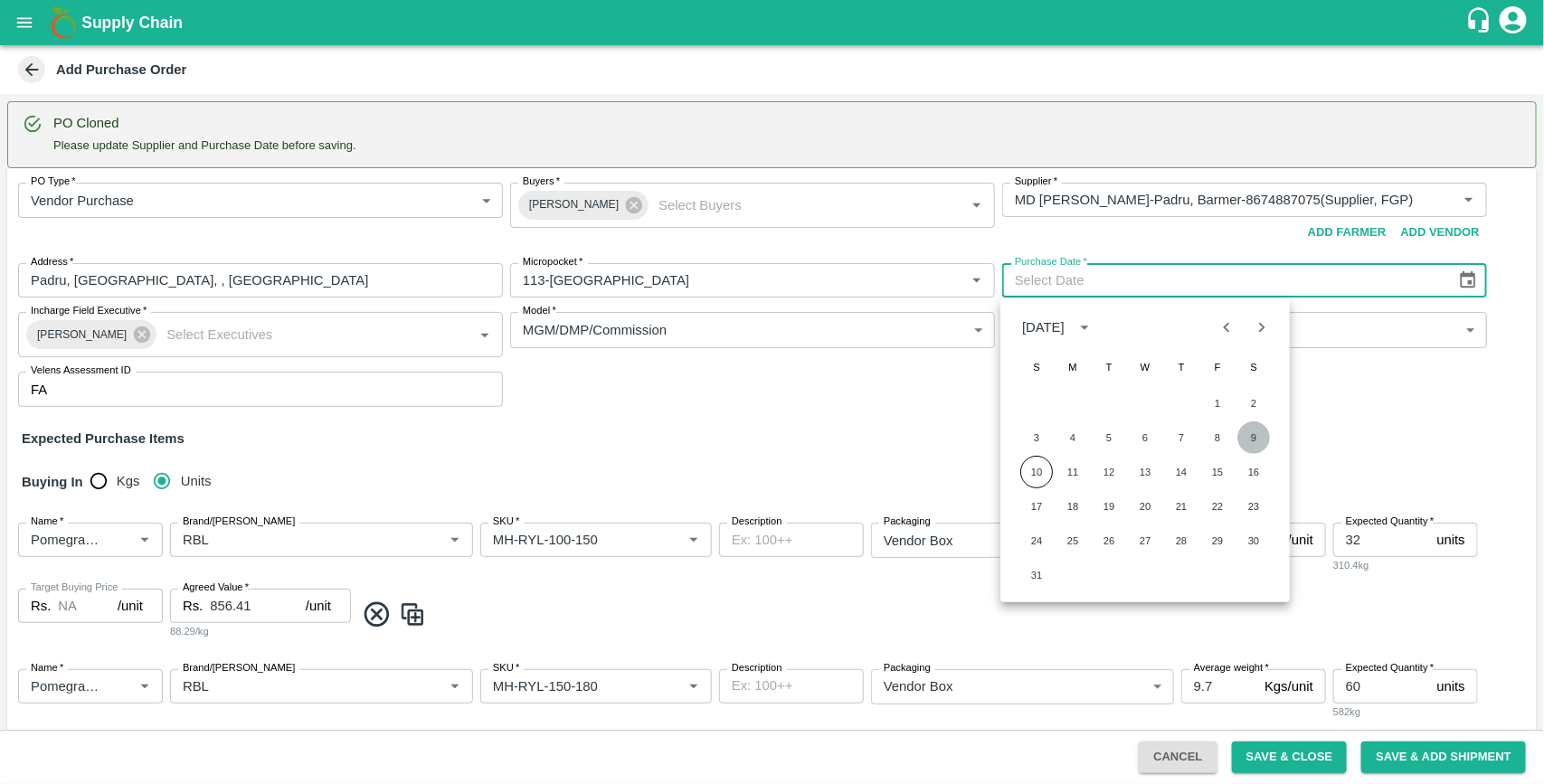
click at [1253, 444] on button "9" at bounding box center [1253, 438] width 33 height 33
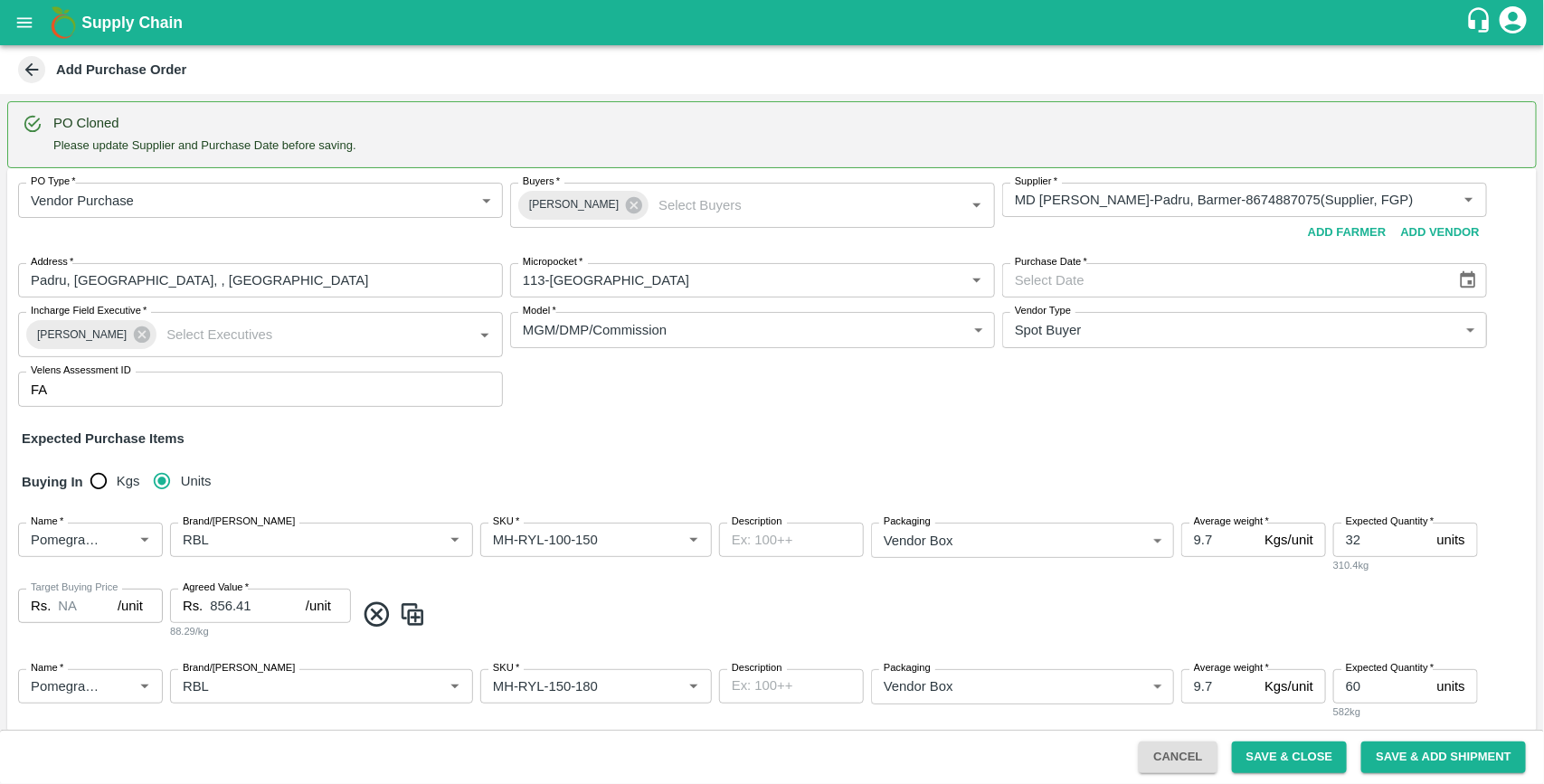
type input "[DATE]"
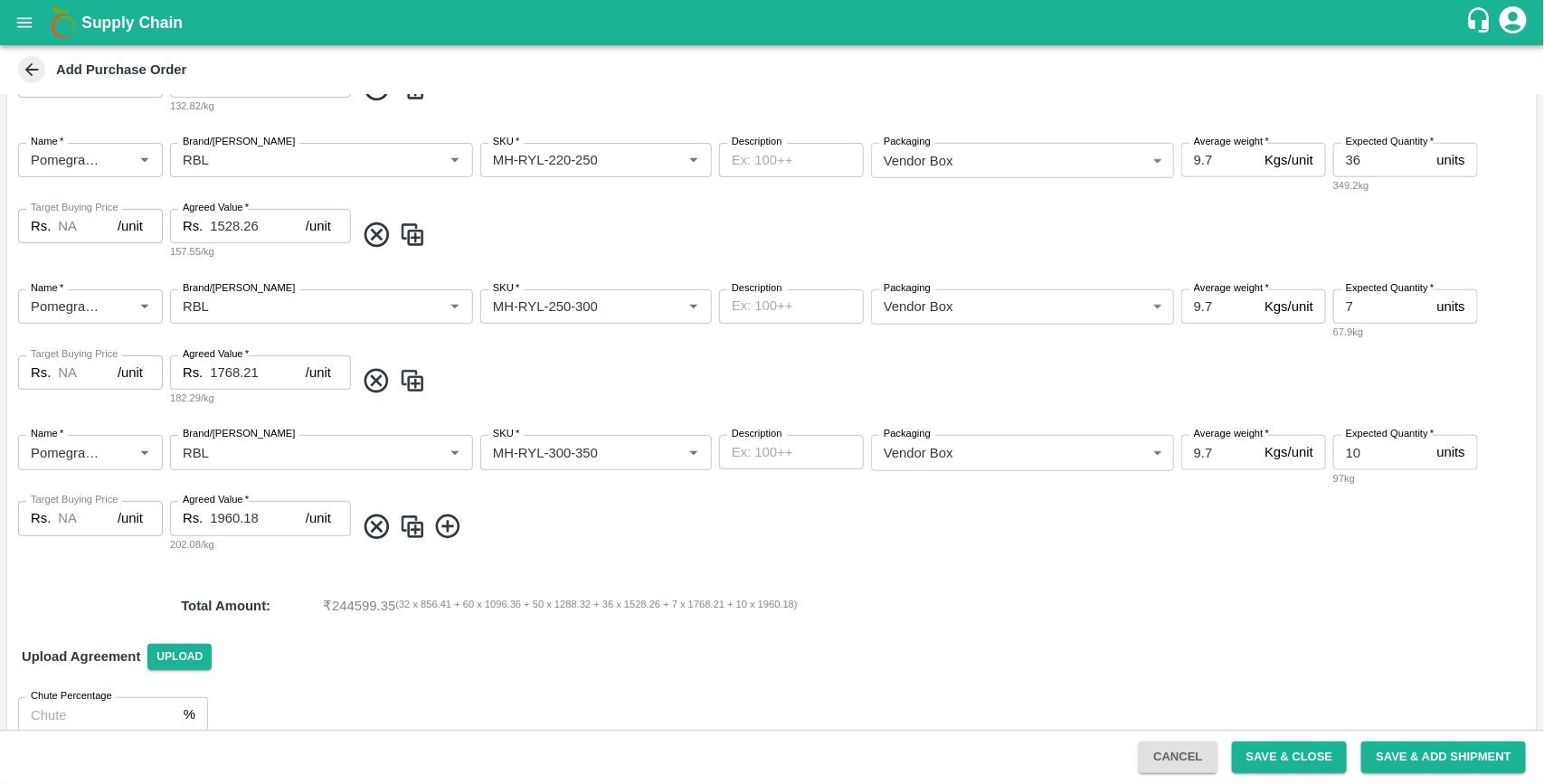
scroll to position [842, 0]
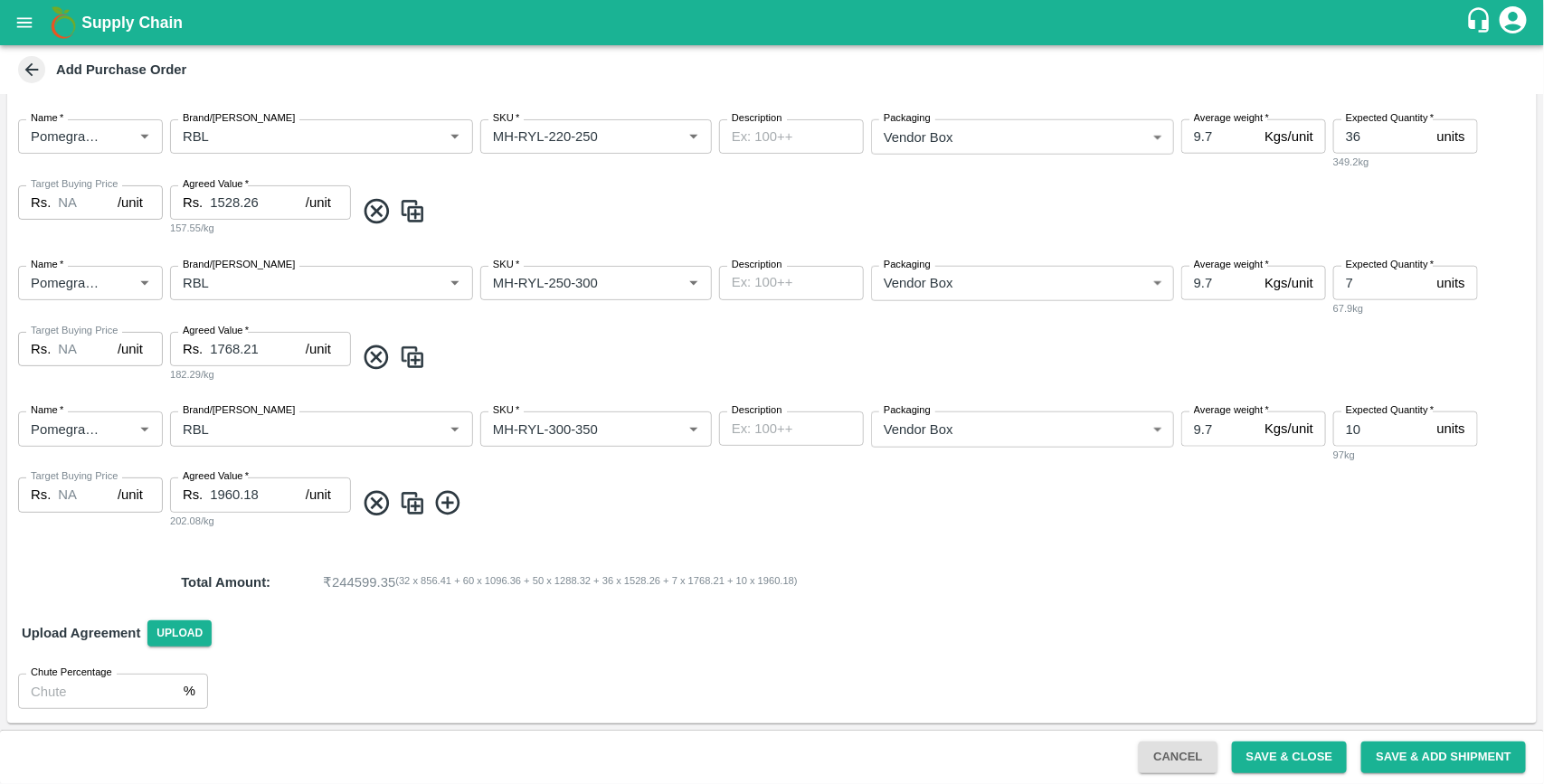
click at [448, 509] on icon at bounding box center [447, 503] width 30 height 30
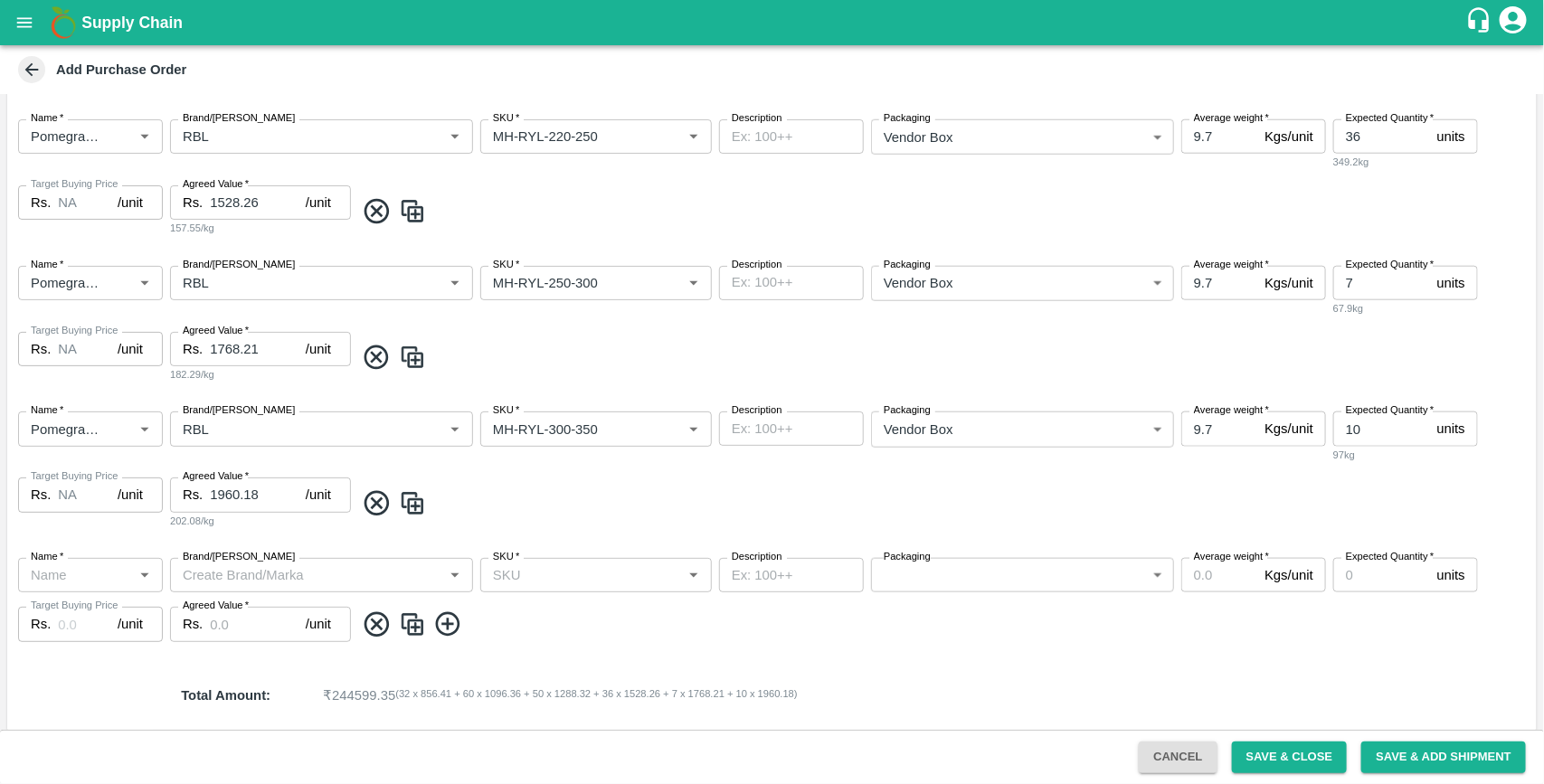
click at [123, 581] on input "Name   *" at bounding box center [75, 575] width 104 height 23
click at [132, 615] on div "Pomegranate" at bounding box center [90, 615] width 144 height 31
type input "Pomegranate"
click at [244, 576] on input "Brand/[PERSON_NAME]" at bounding box center [306, 575] width 263 height 23
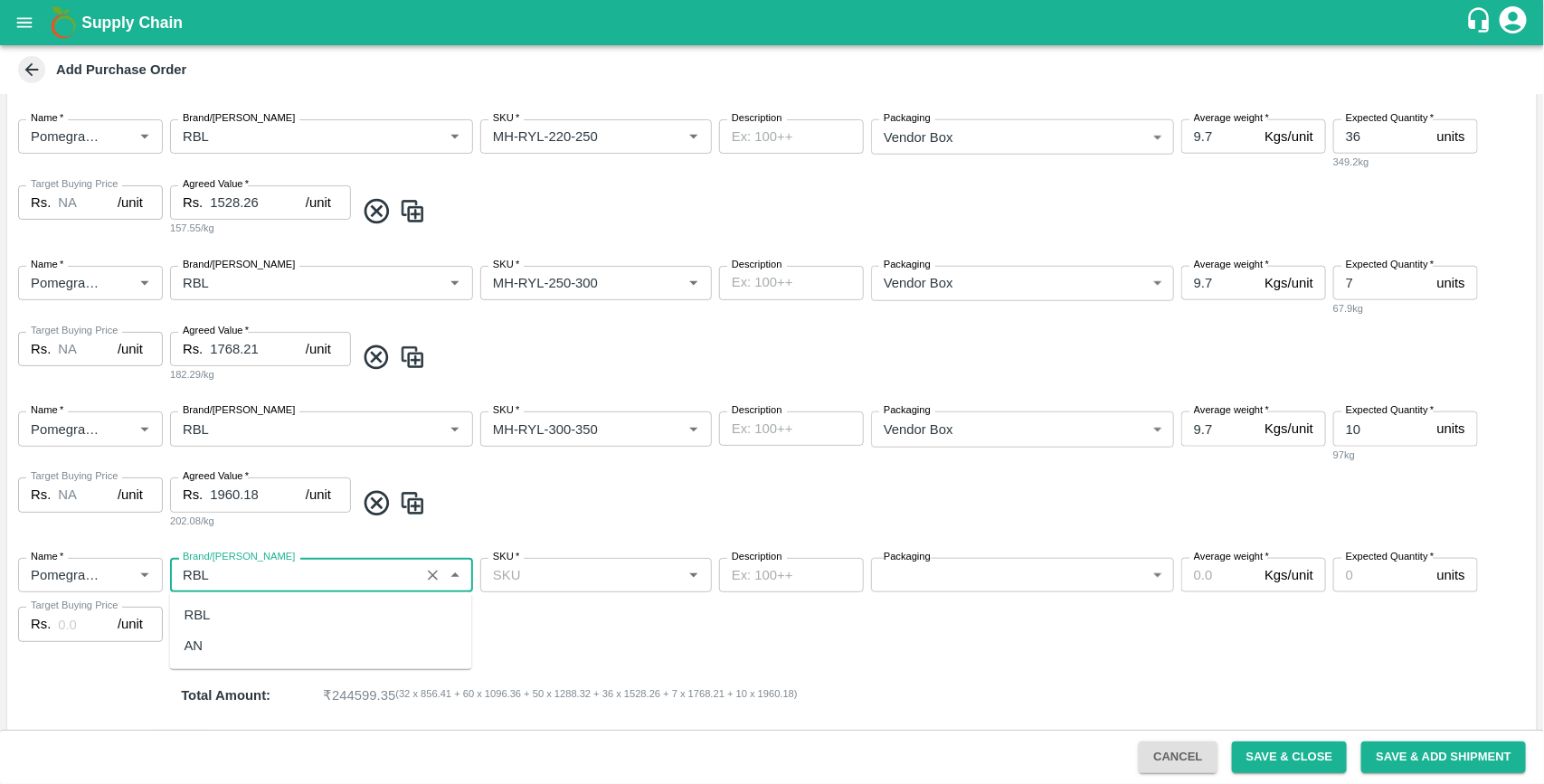
click at [197, 613] on div "RBL" at bounding box center [197, 615] width 26 height 20
type input "RBL"
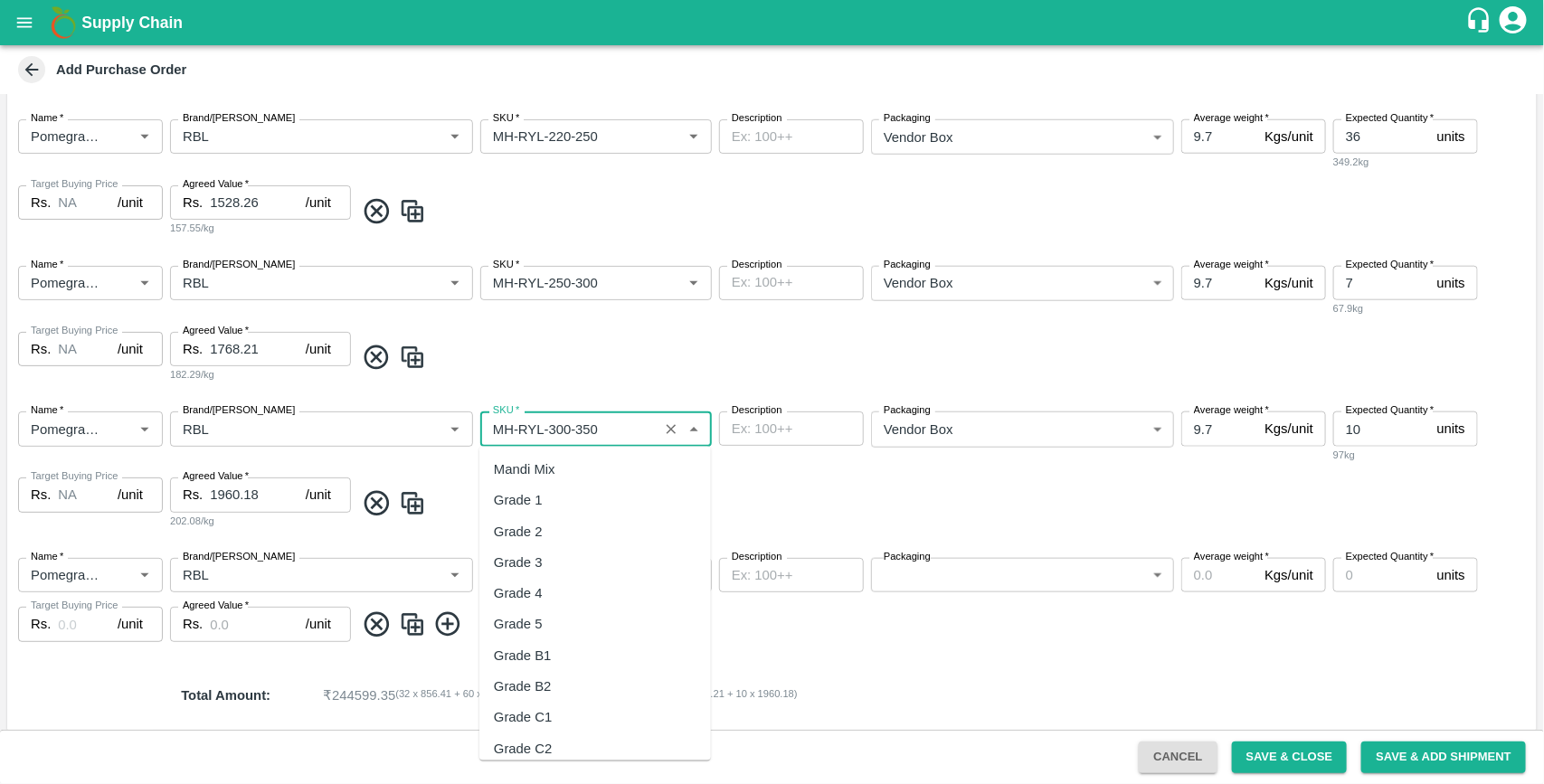
drag, startPoint x: 538, startPoint y: 428, endPoint x: 485, endPoint y: 430, distance: 53.0
click at [486, 430] on input "SKU   *" at bounding box center [570, 428] width 167 height 23
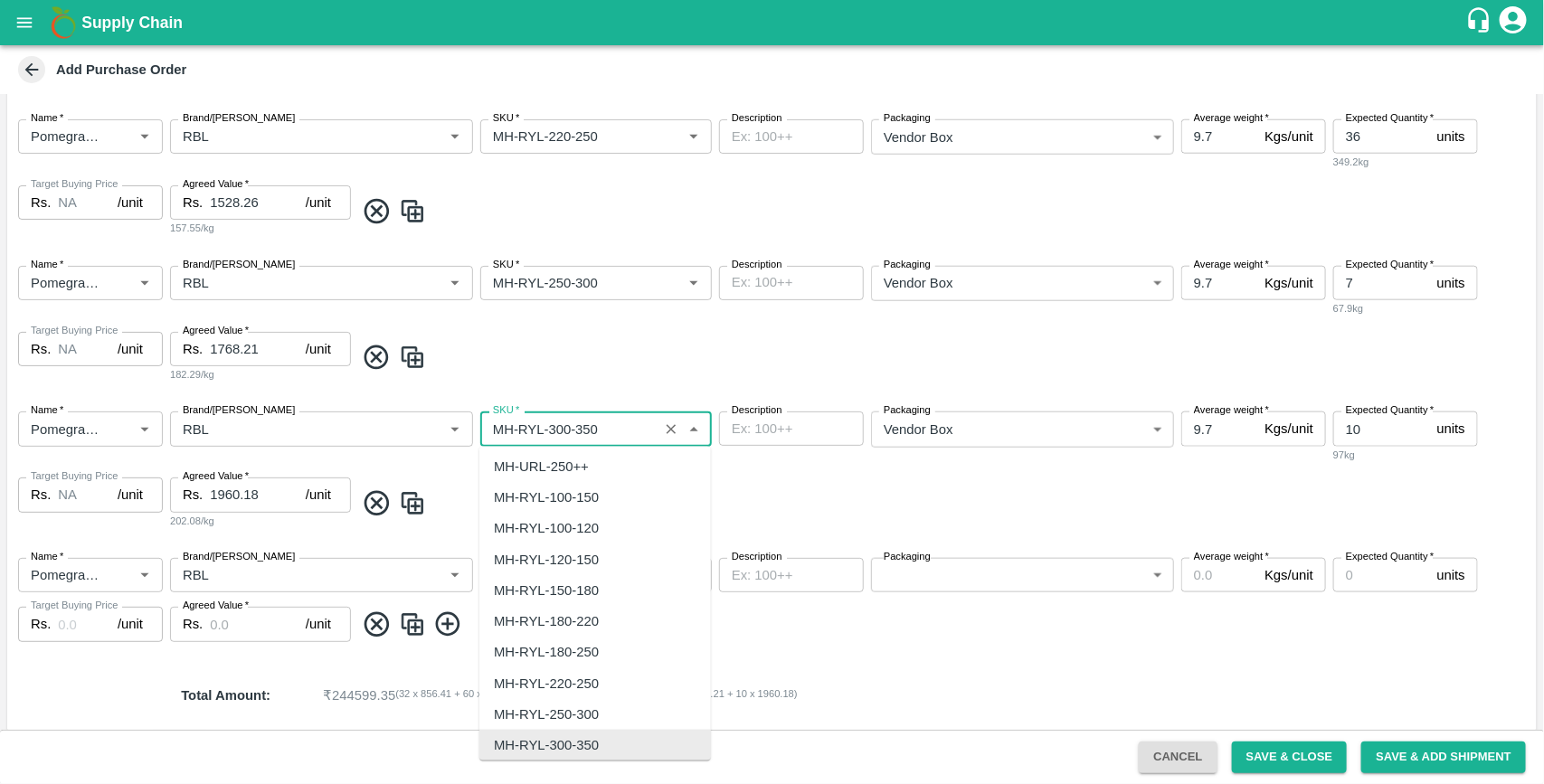
click at [671, 363] on span at bounding box center [942, 357] width 1175 height 30
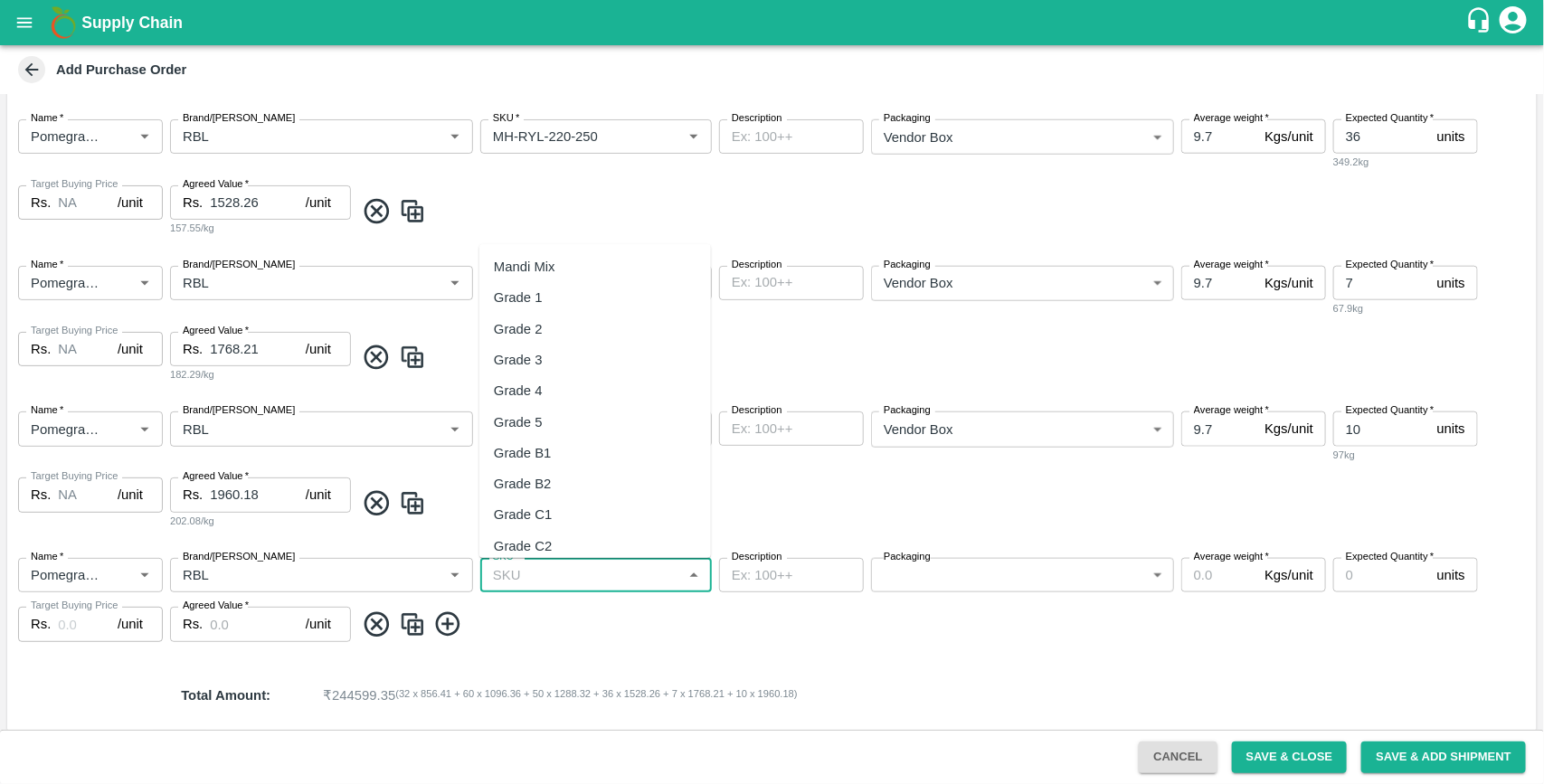
click at [544, 576] on input "SKU   *" at bounding box center [581, 575] width 190 height 23
paste input "[PERSON_NAME]"
click at [561, 538] on div "MH-RYL-350-400" at bounding box center [545, 546] width 105 height 20
type input "MH-RYL-350-400"
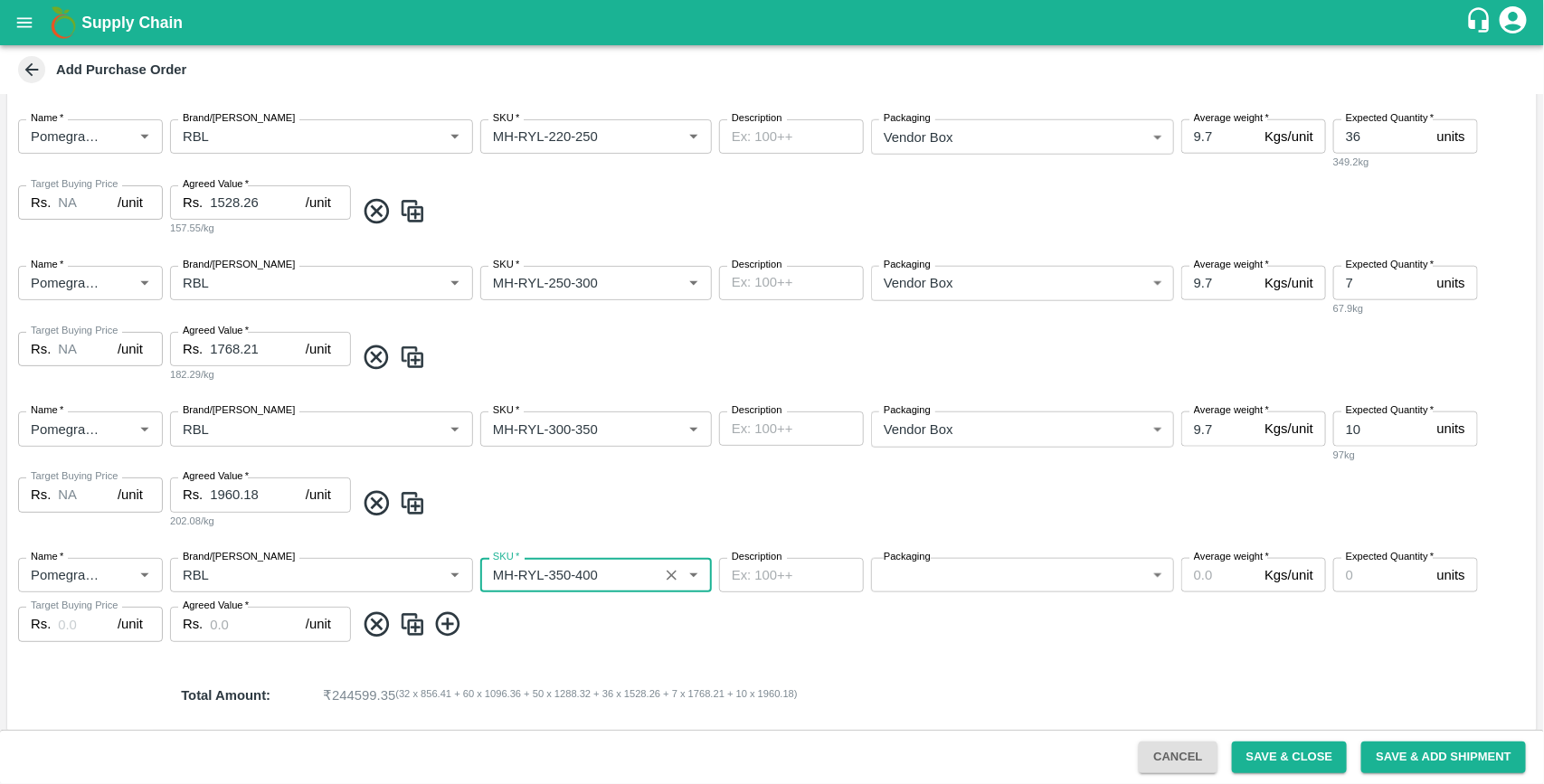
type input "NA"
type input "MH-RYL-350-400"
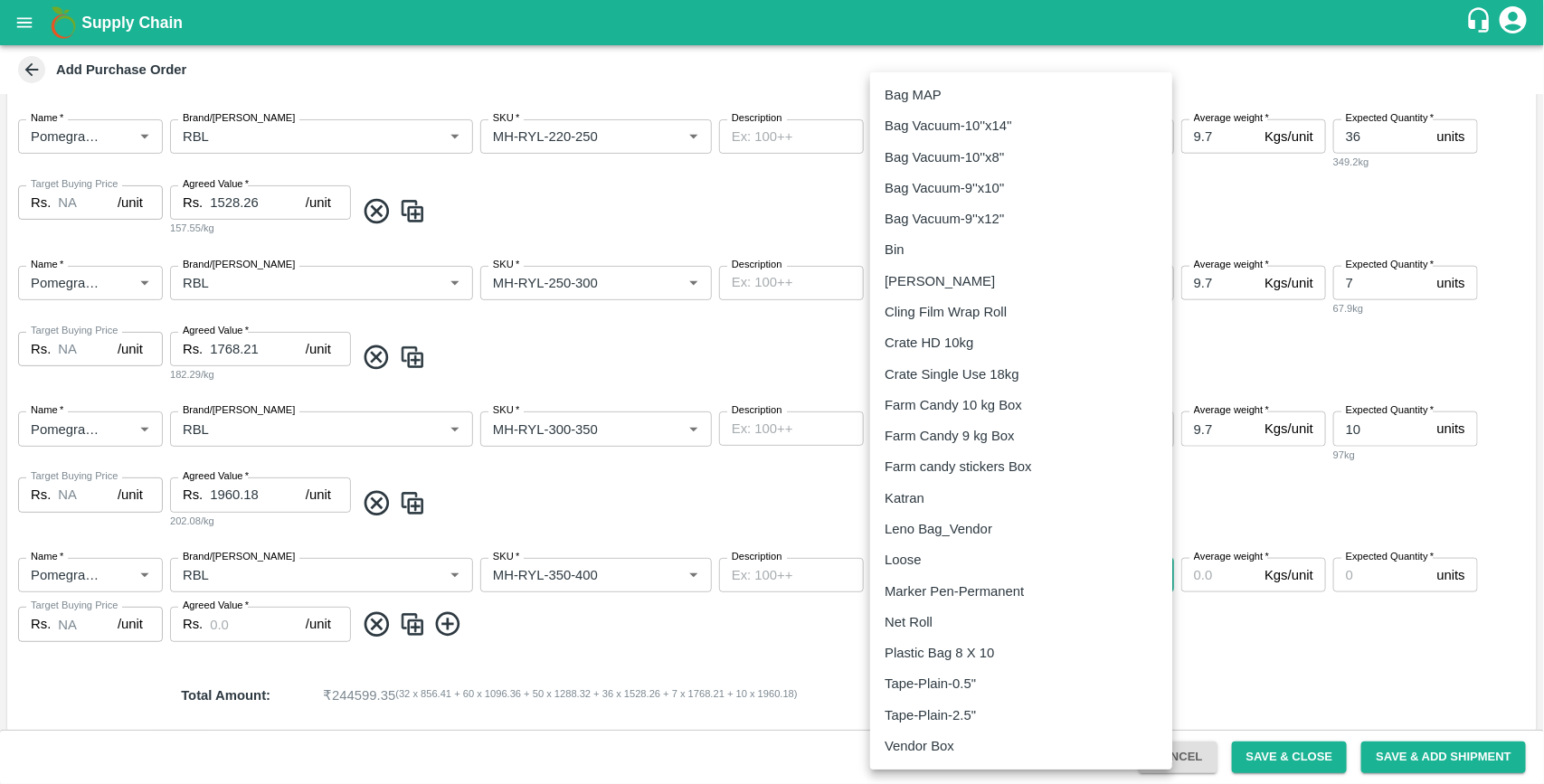
drag, startPoint x: 943, startPoint y: 567, endPoint x: 927, endPoint y: 740, distance: 173.7
click at [927, 740] on body "Supply Chain Add Purchase Order PO Cloned Please update Supplier and Purchase D…" at bounding box center [772, 392] width 1544 height 784
click at [927, 740] on p "Vendor Box" at bounding box center [920, 746] width 69 height 20
type input "276"
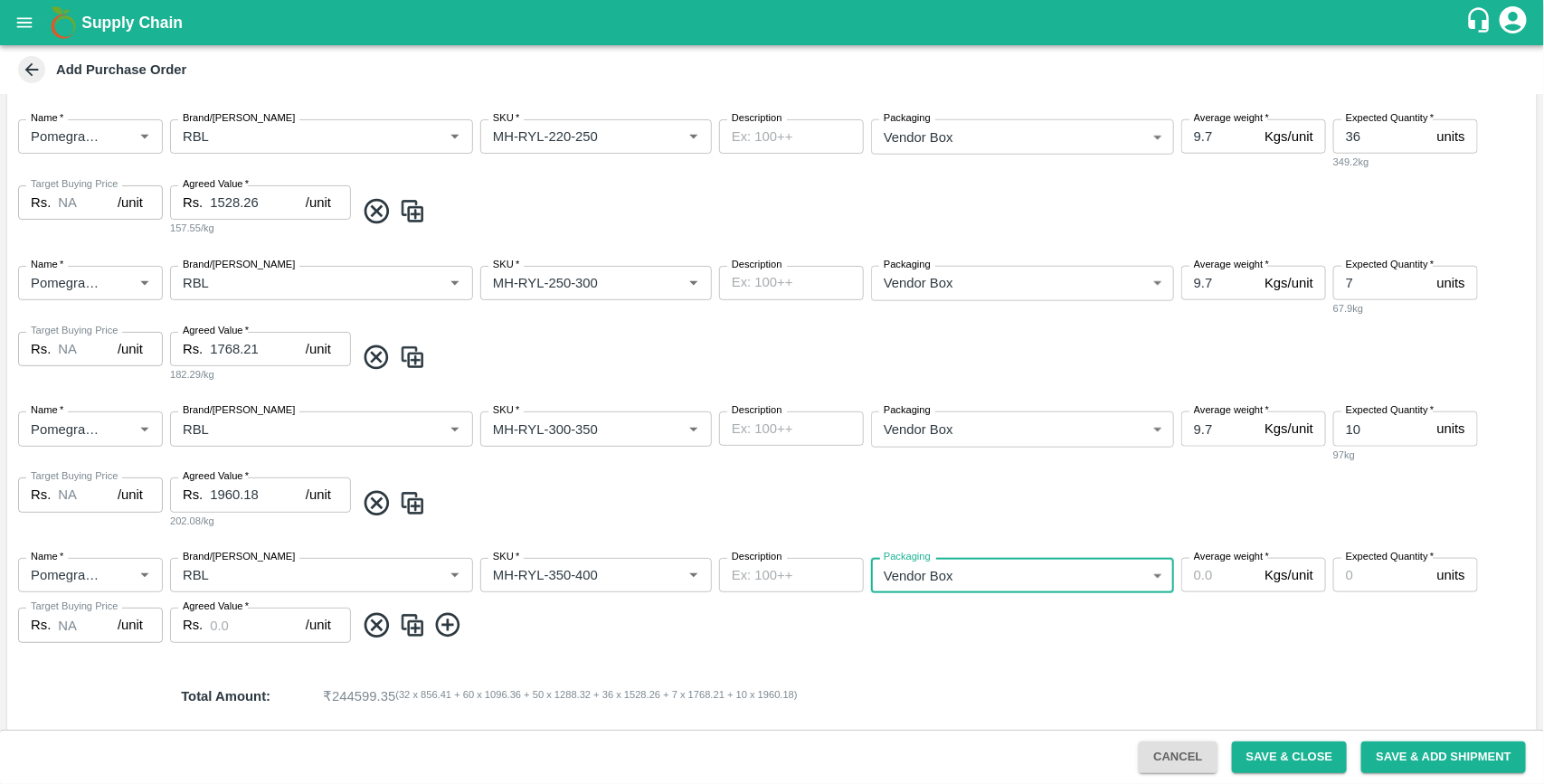
click at [1204, 575] on input "Average weight   *" at bounding box center [1219, 575] width 76 height 35
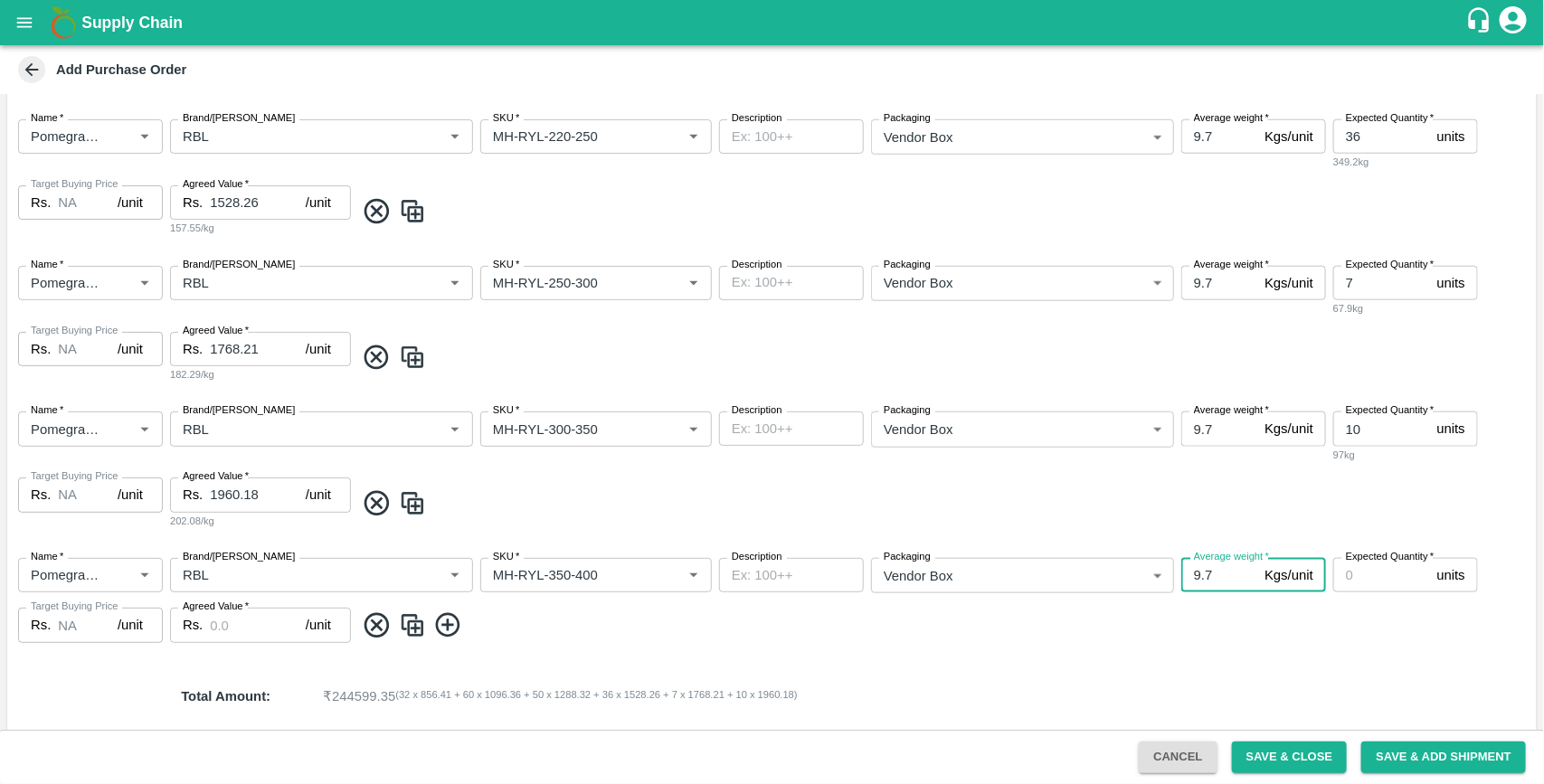
type input "9.7"
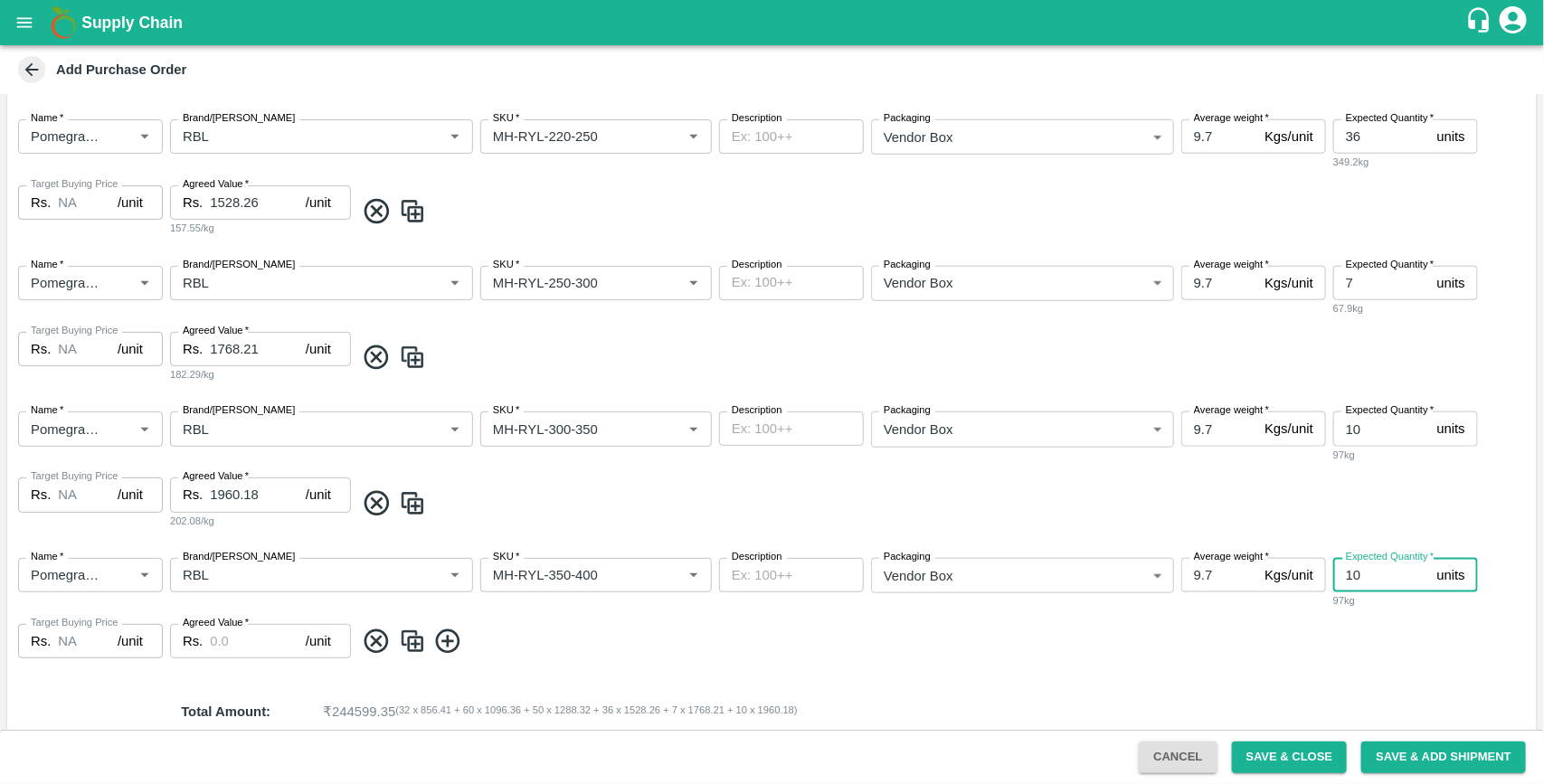
type input "10"
type input "1"
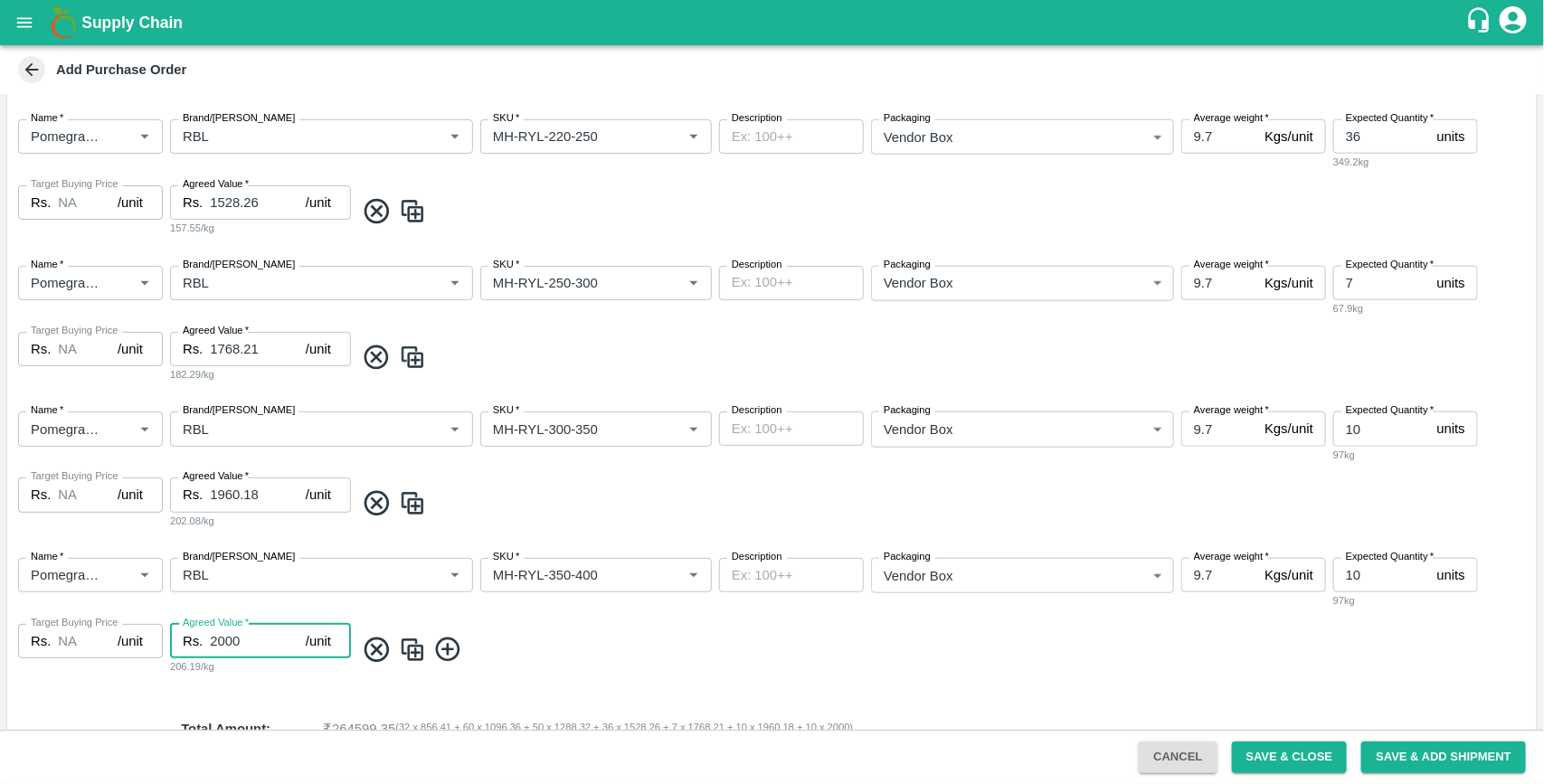
type input "2000"
click at [444, 645] on icon at bounding box center [447, 649] width 30 height 30
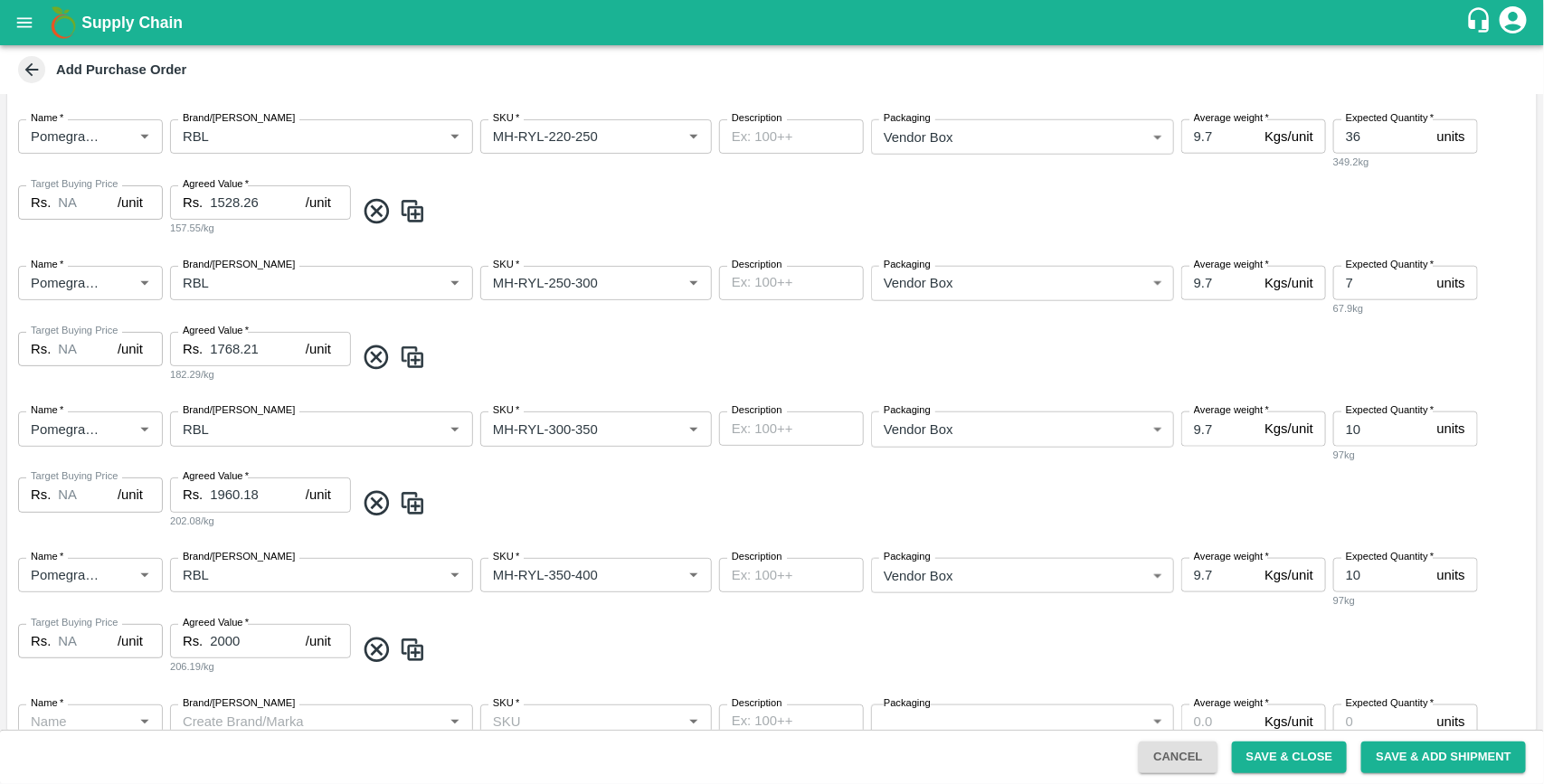
scroll to position [989, 0]
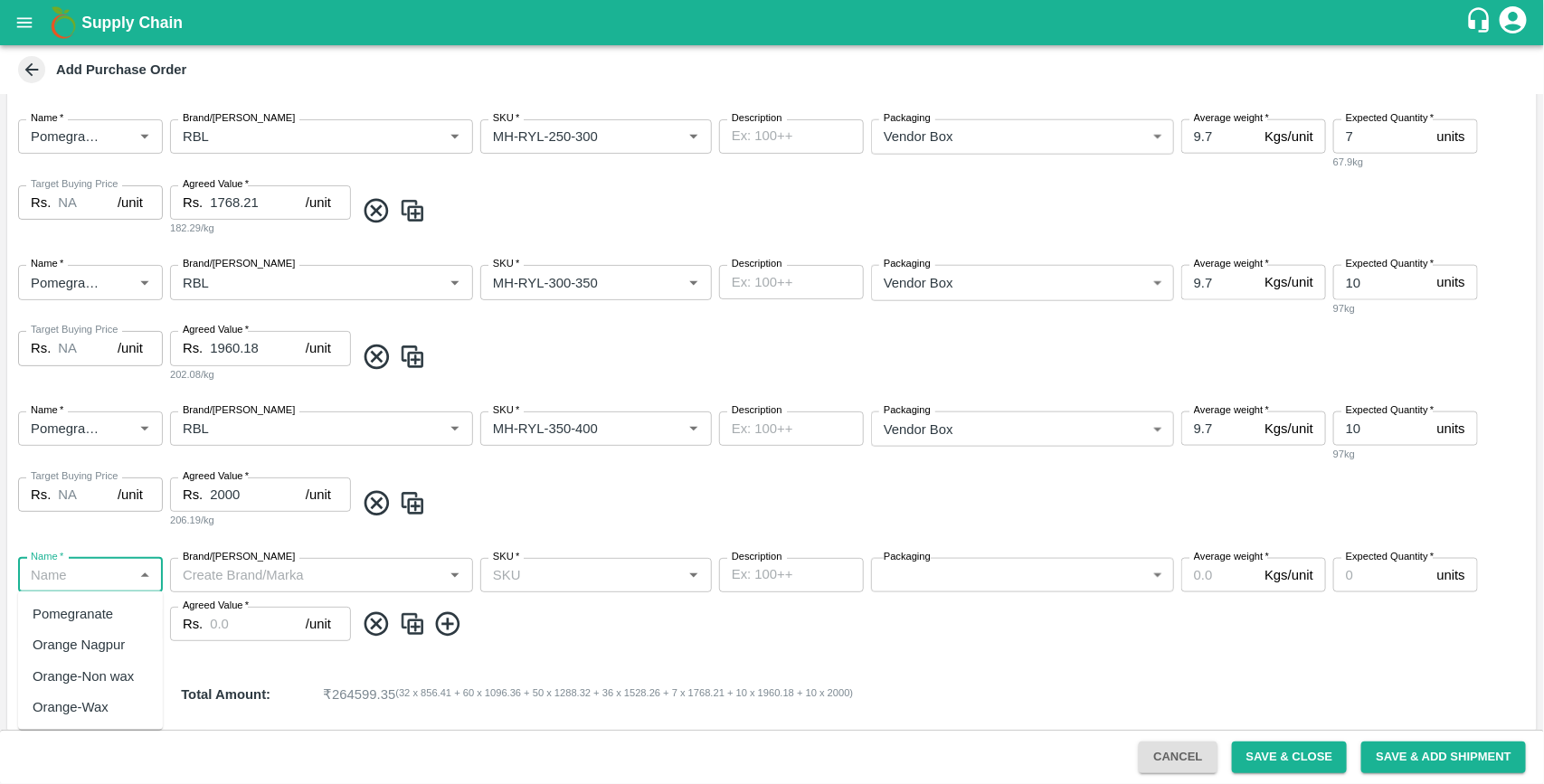
click at [109, 582] on input "Name   *" at bounding box center [75, 575] width 104 height 23
click at [100, 608] on div "Pomegranate" at bounding box center [73, 614] width 81 height 20
type input "Pomegranate"
click at [295, 576] on input "Brand/[PERSON_NAME]" at bounding box center [306, 575] width 263 height 23
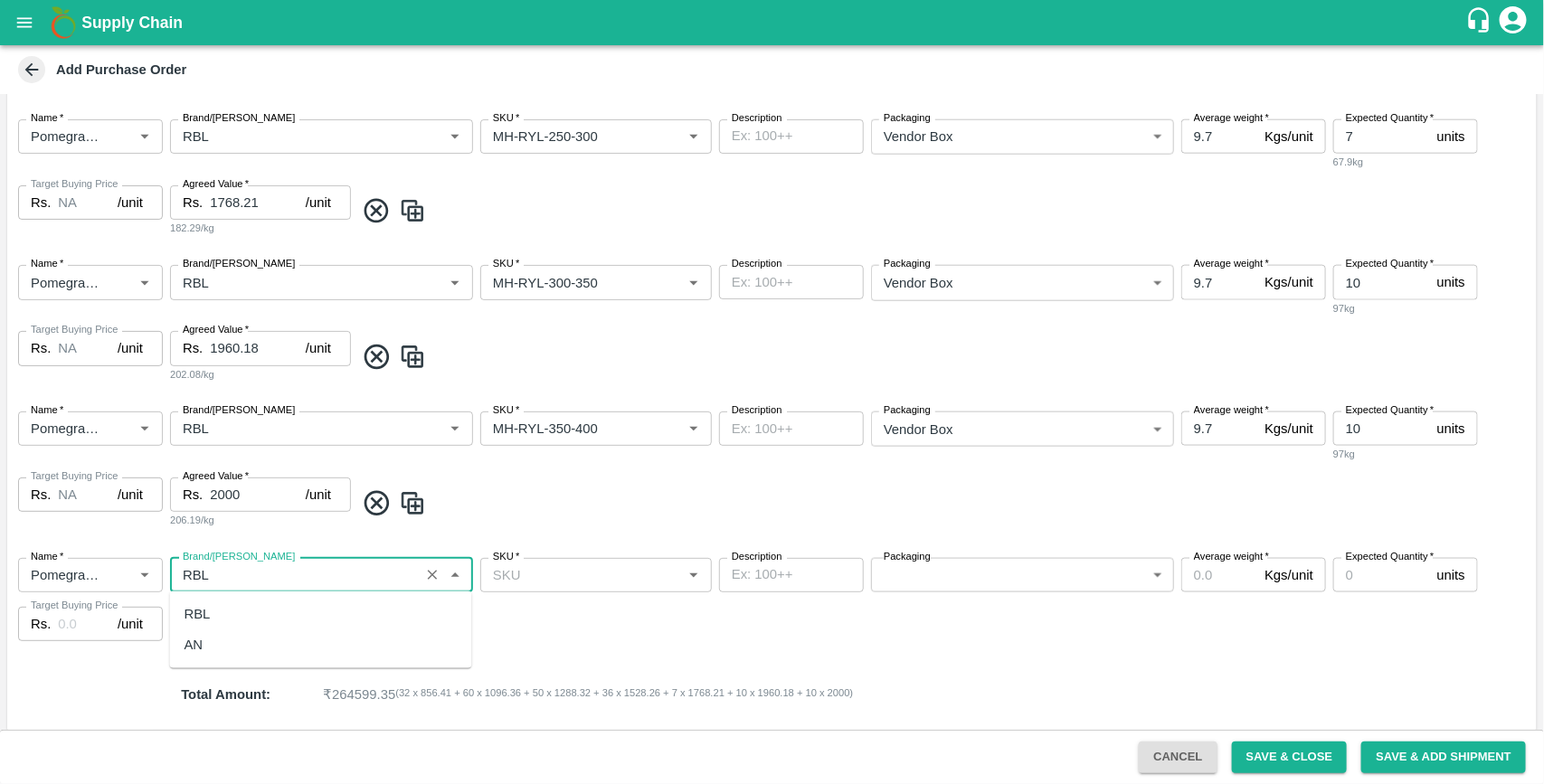
type input "RBL"
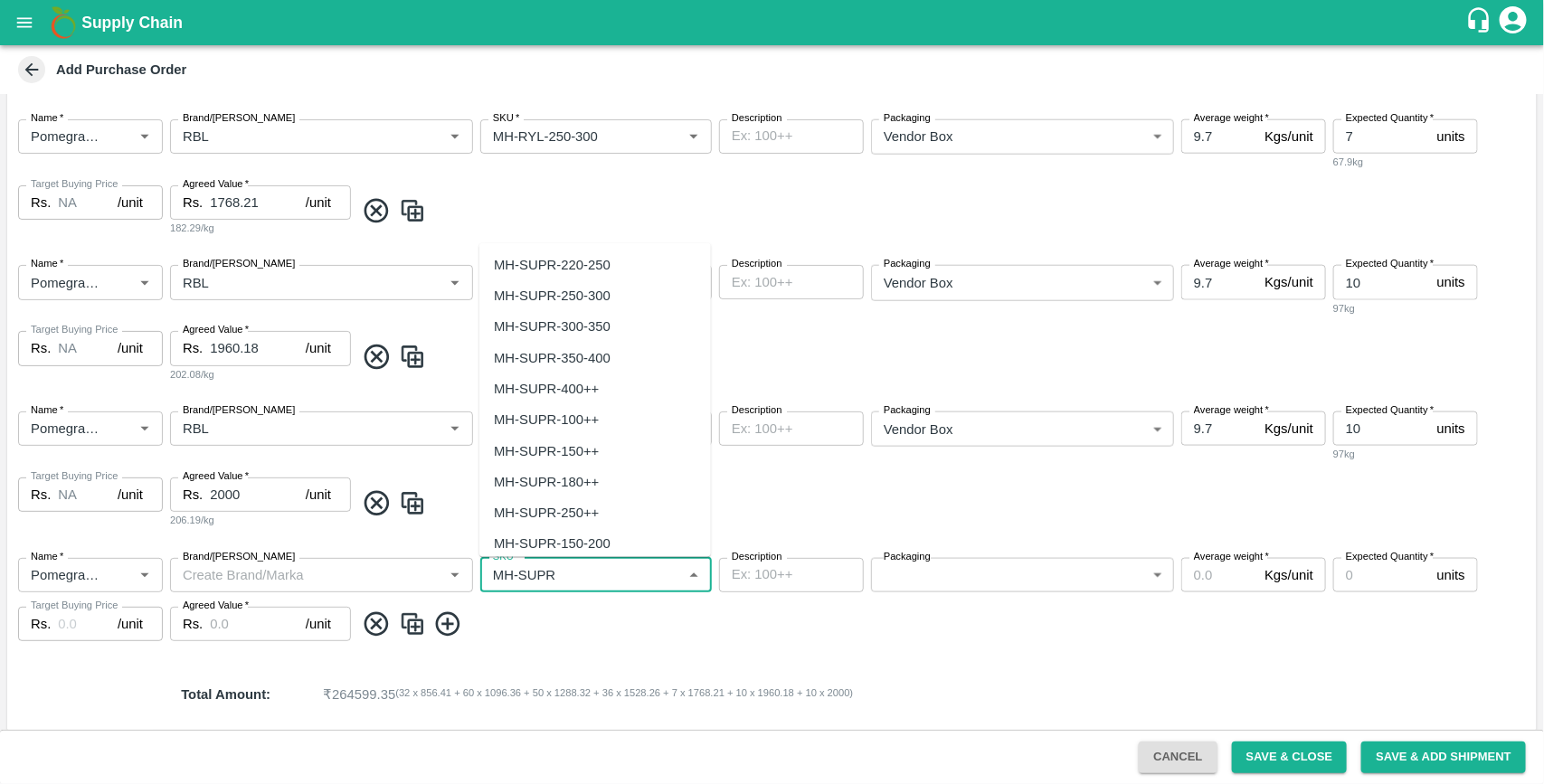
scroll to position [189, 0]
click at [557, 480] on div "MH-SUPR-180++" at bounding box center [545, 481] width 105 height 20
type input "MH-SUPR-180++"
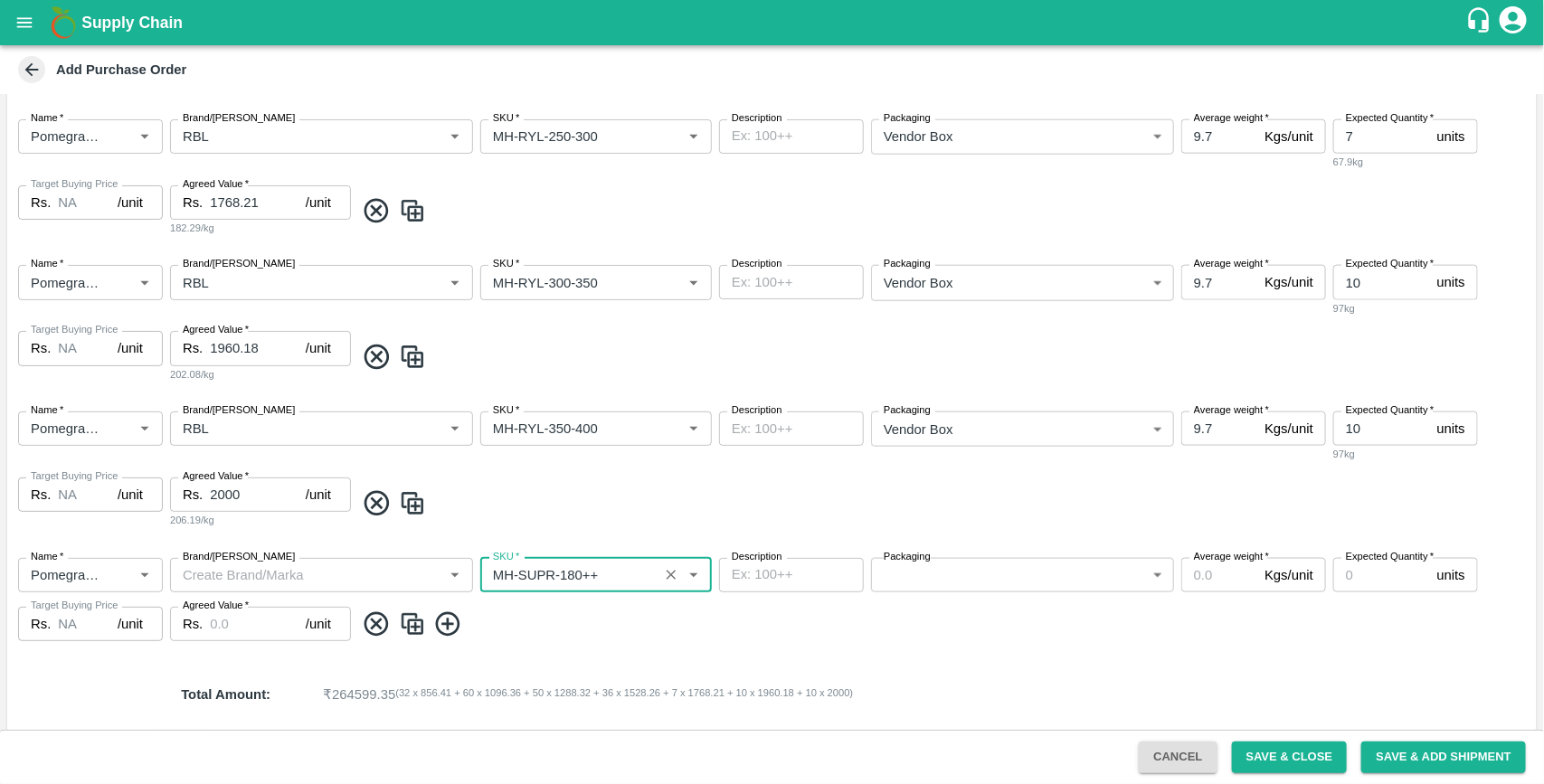
type input "NA"
type input "MH-SUPR-180++"
click at [929, 568] on body "Supply Chain Add Purchase Order PO Cloned Please update Supplier and Purchase D…" at bounding box center [772, 392] width 1544 height 784
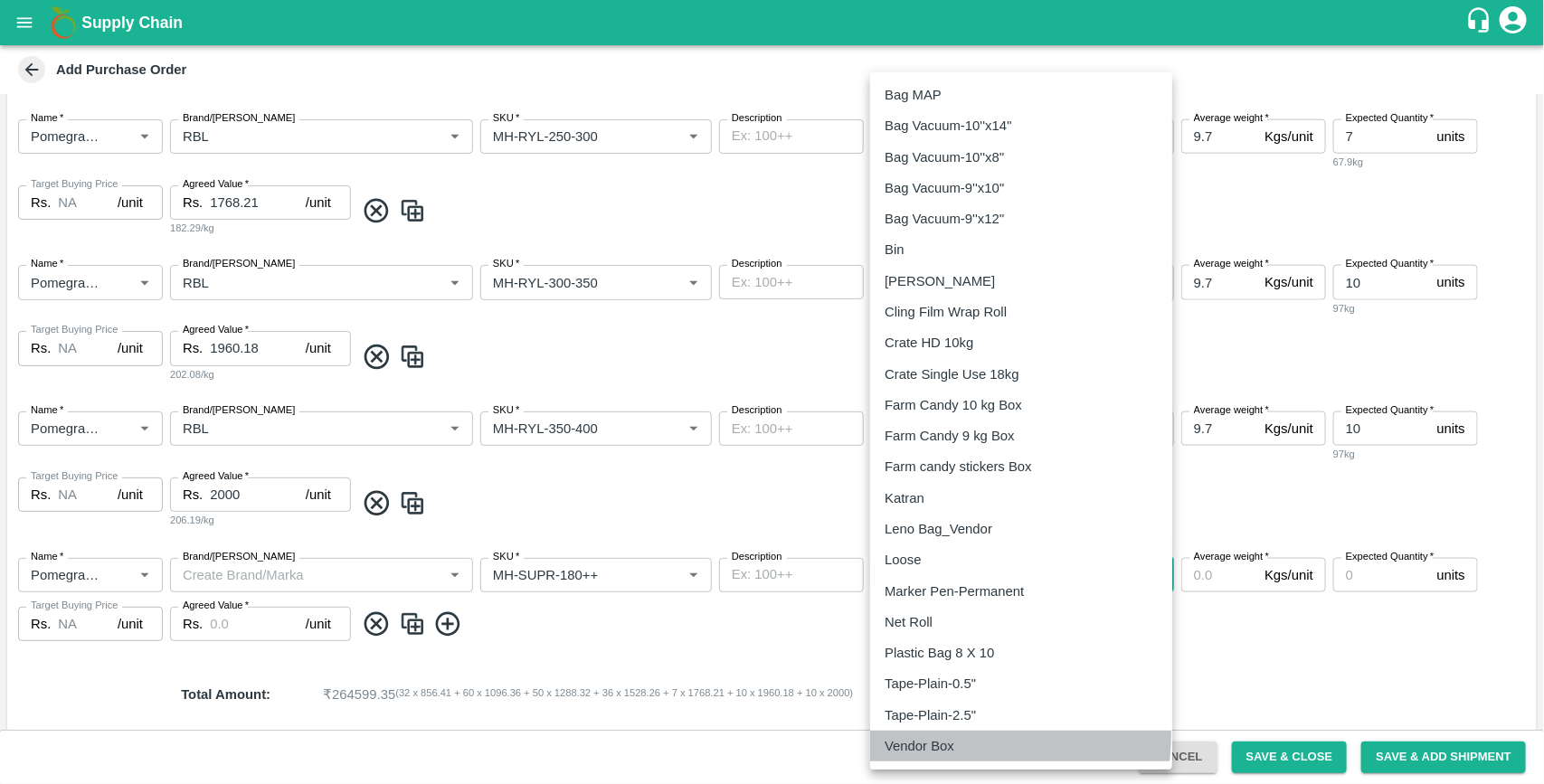
click at [914, 733] on li "Vendor Box" at bounding box center [1022, 746] width 302 height 31
type input "276"
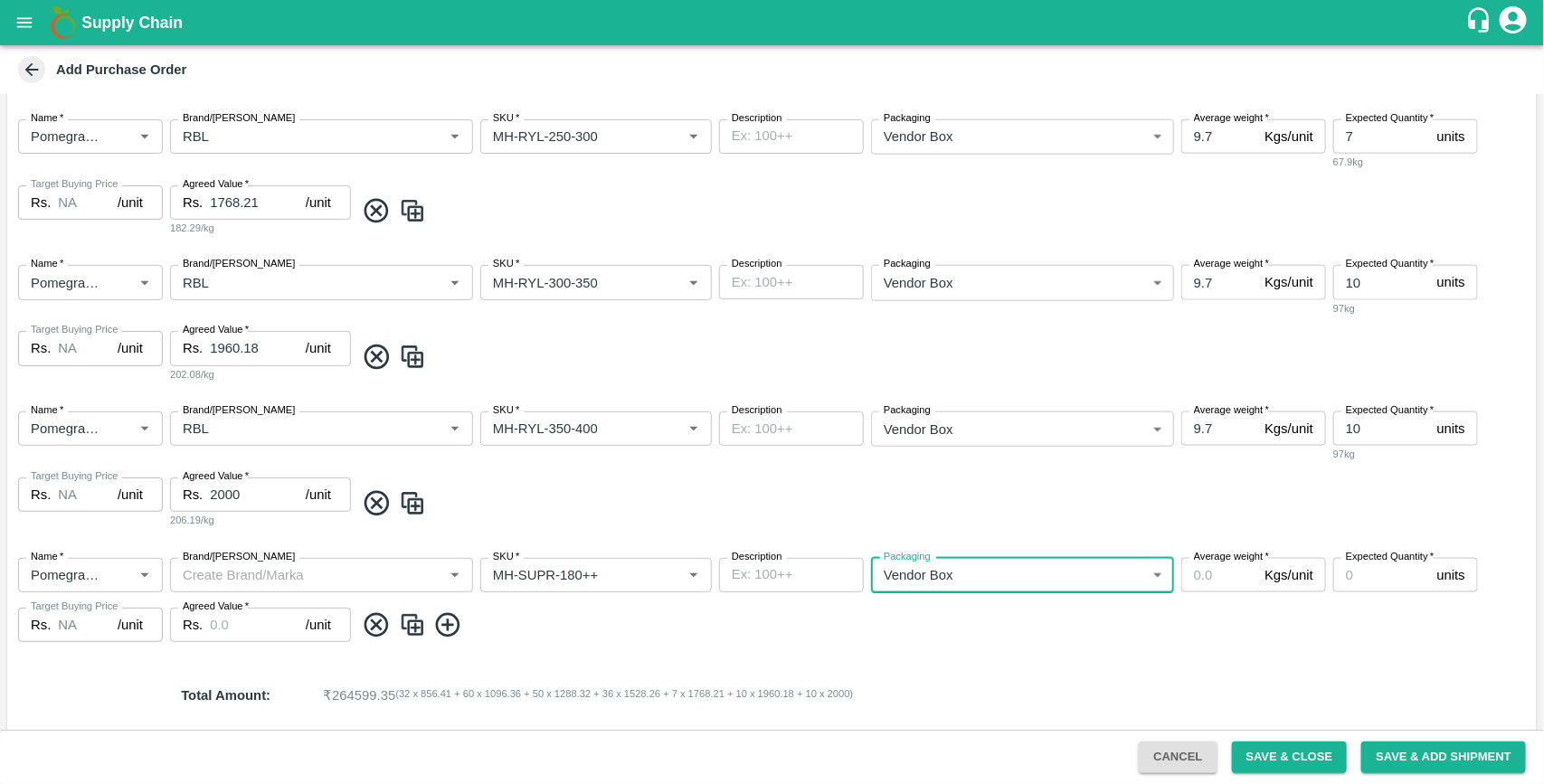
click at [1188, 577] on input "Average weight   *" at bounding box center [1219, 575] width 76 height 35
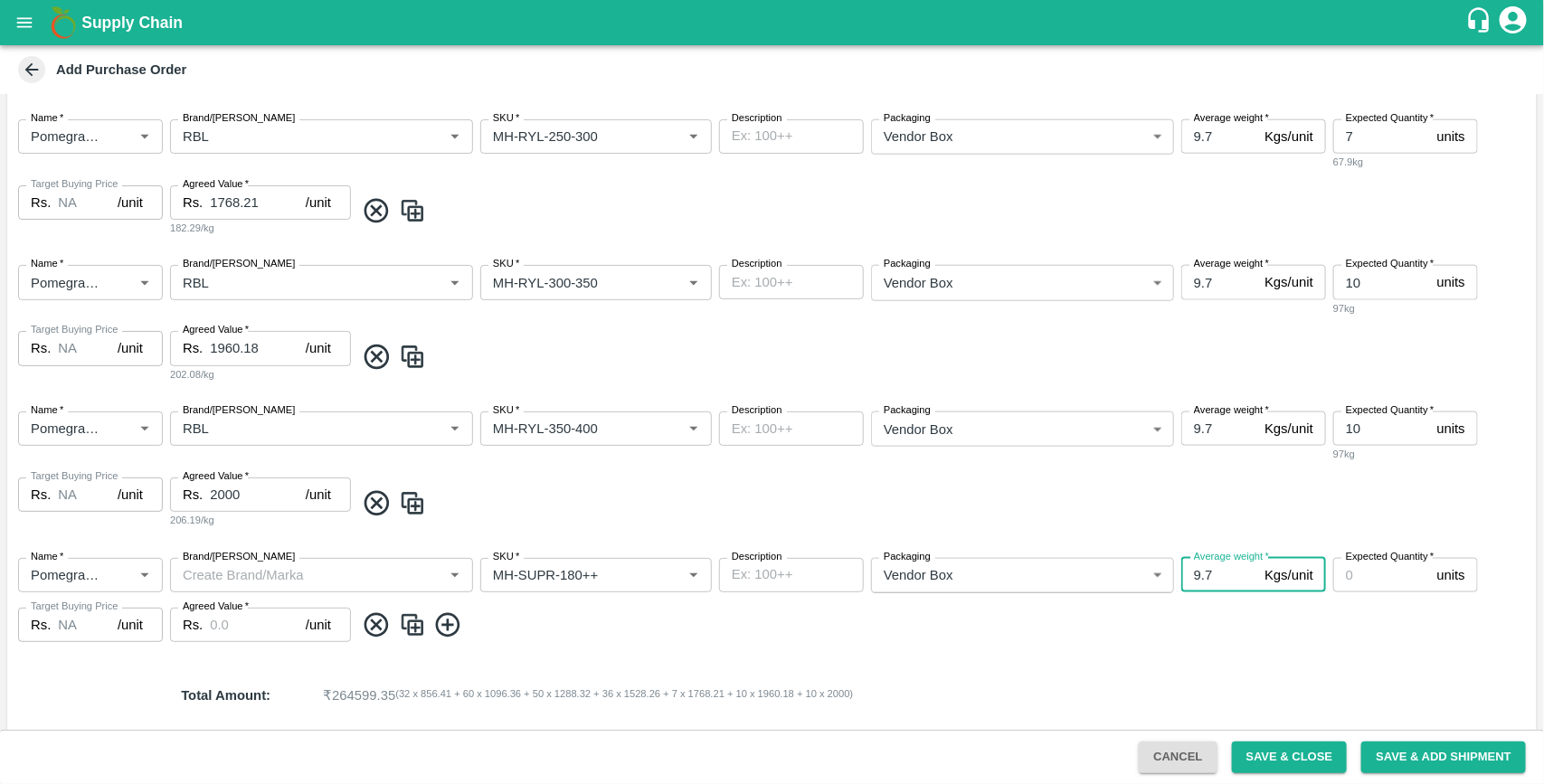
type input "9.7"
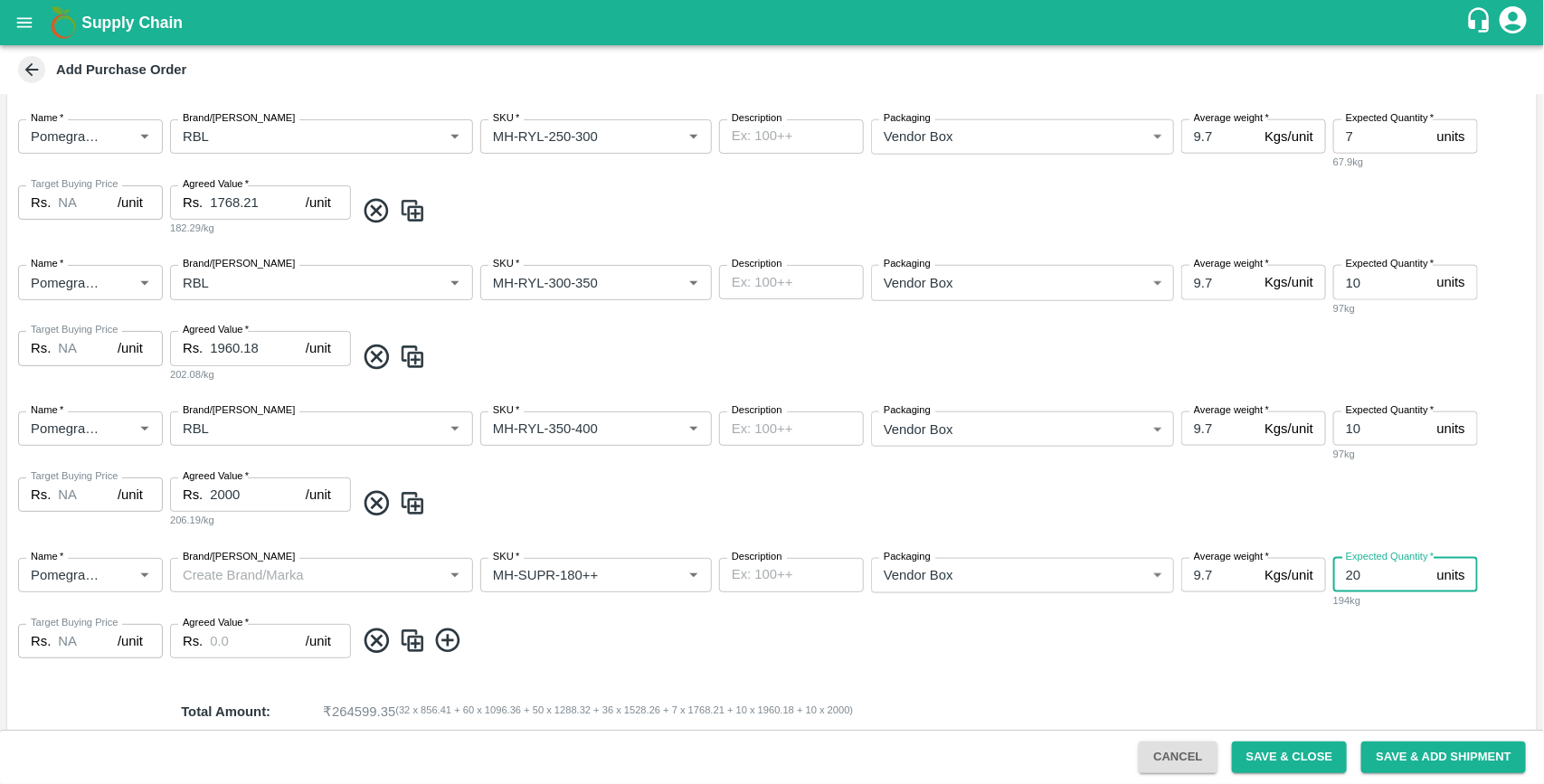
type input "20"
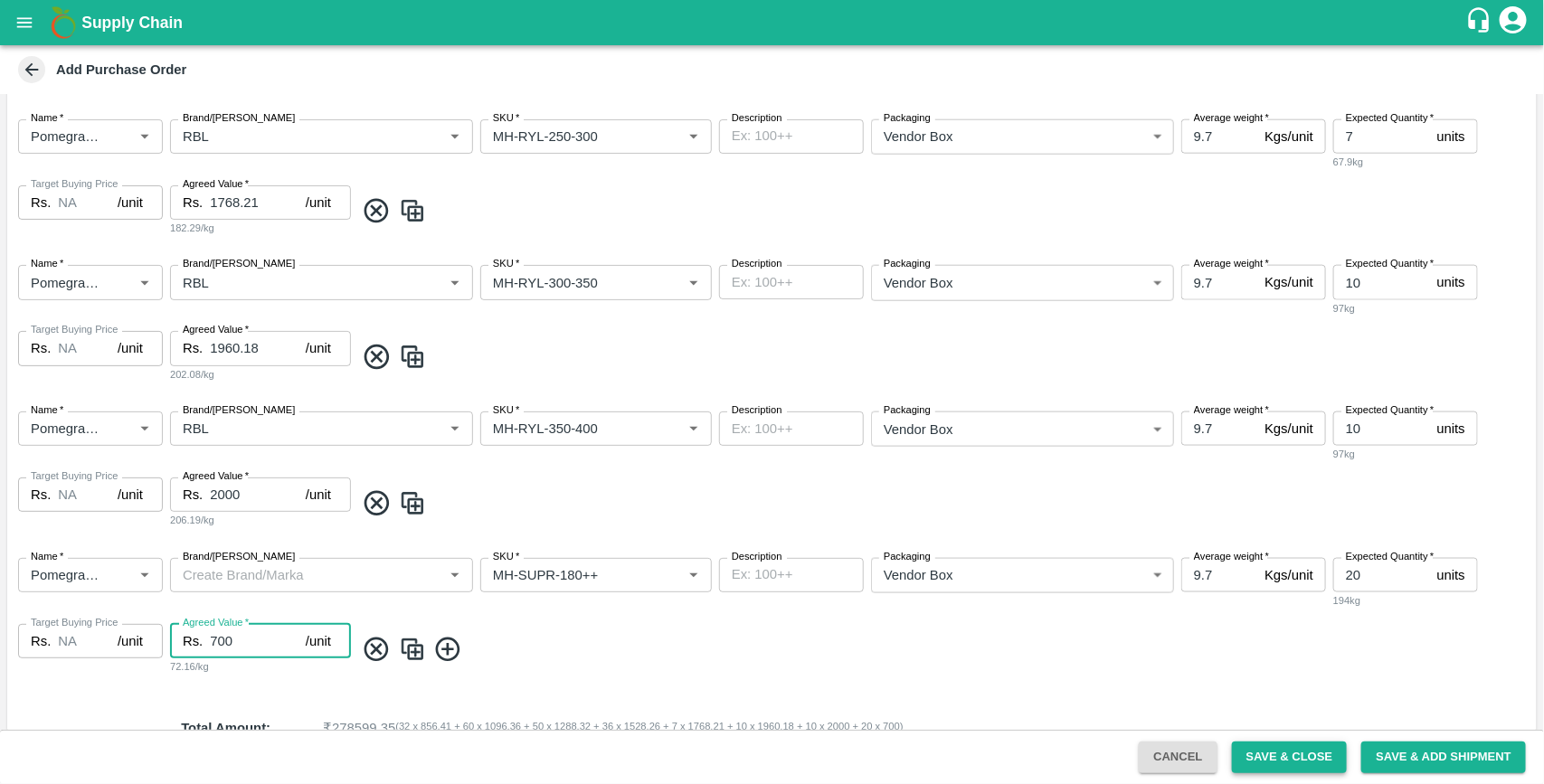
type input "700"
click at [1330, 757] on button "Save & Close" at bounding box center [1290, 757] width 115 height 32
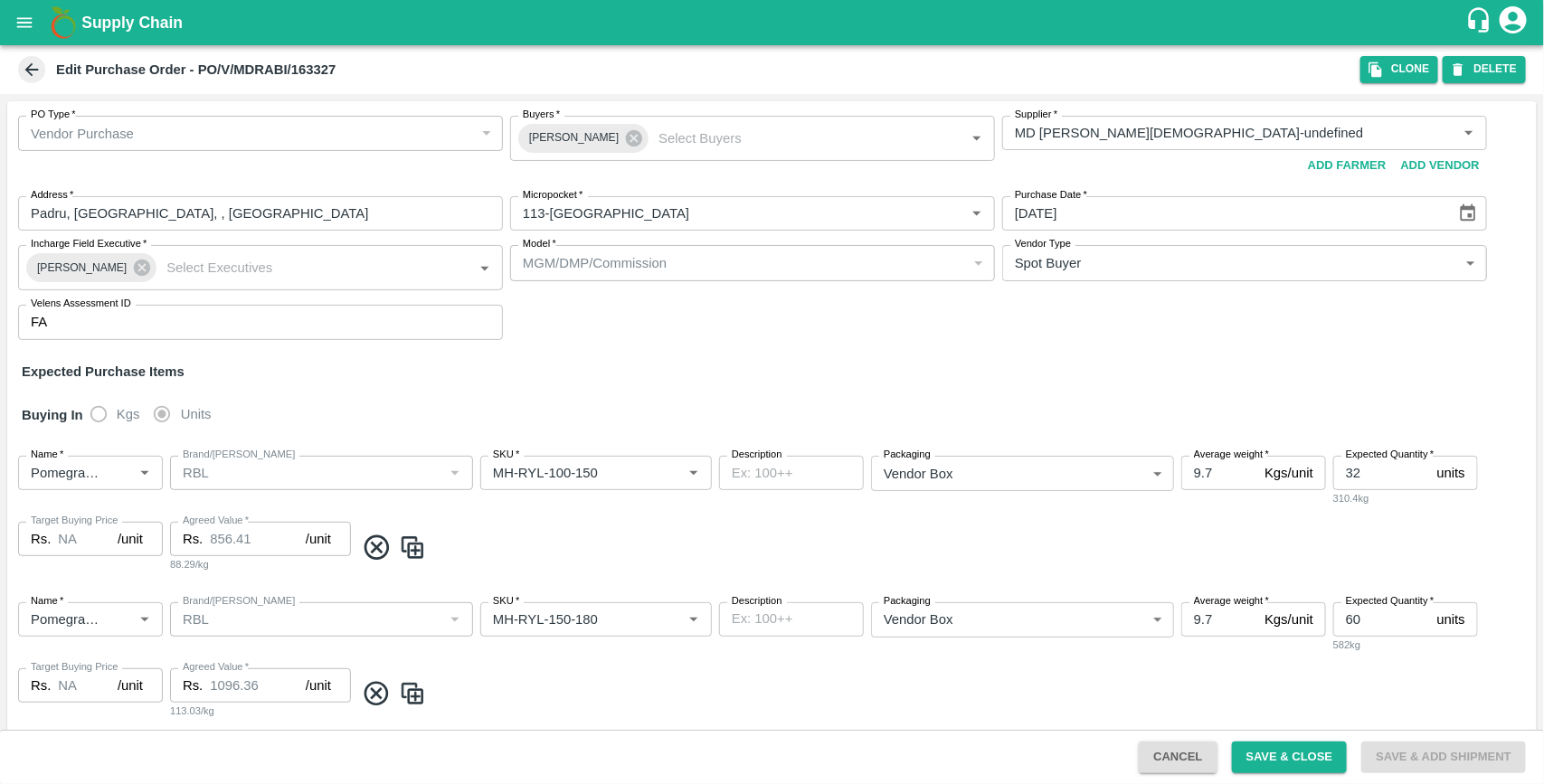
click at [29, 25] on icon "open drawer" at bounding box center [25, 22] width 15 height 10
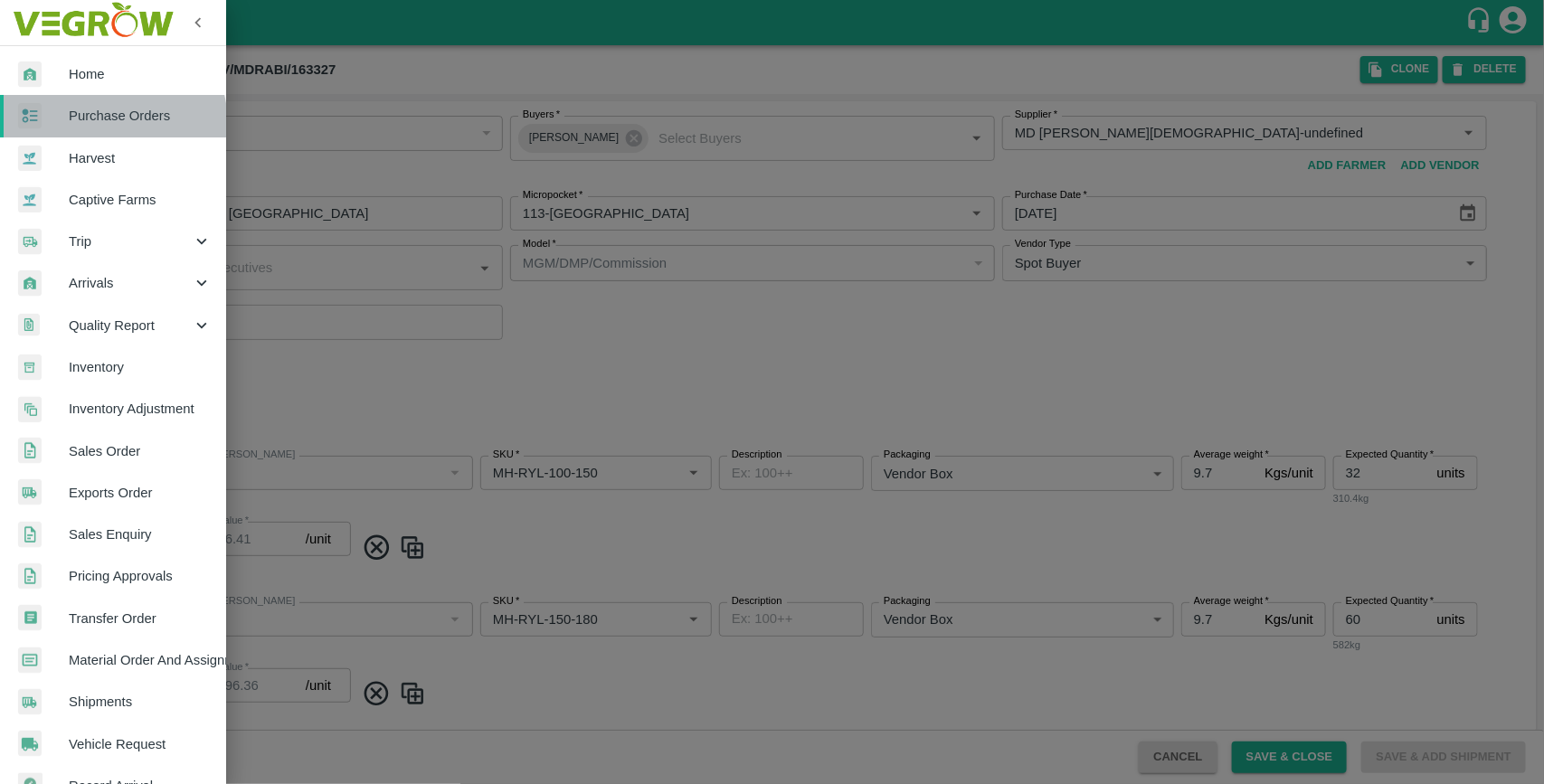
click at [98, 125] on span "Purchase Orders" at bounding box center [139, 115] width 143 height 20
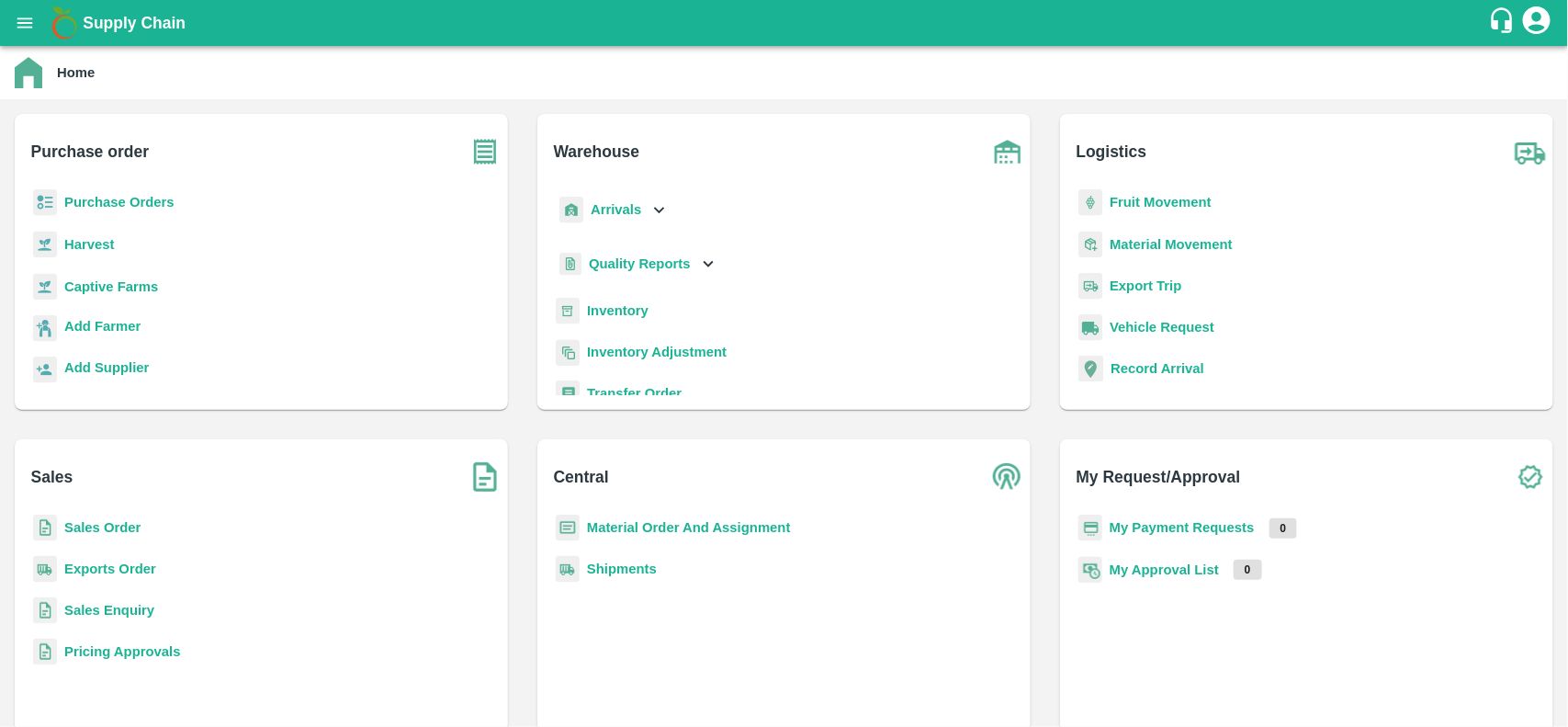
click at [117, 200] on b "Purchase Orders" at bounding box center [119, 201] width 110 height 15
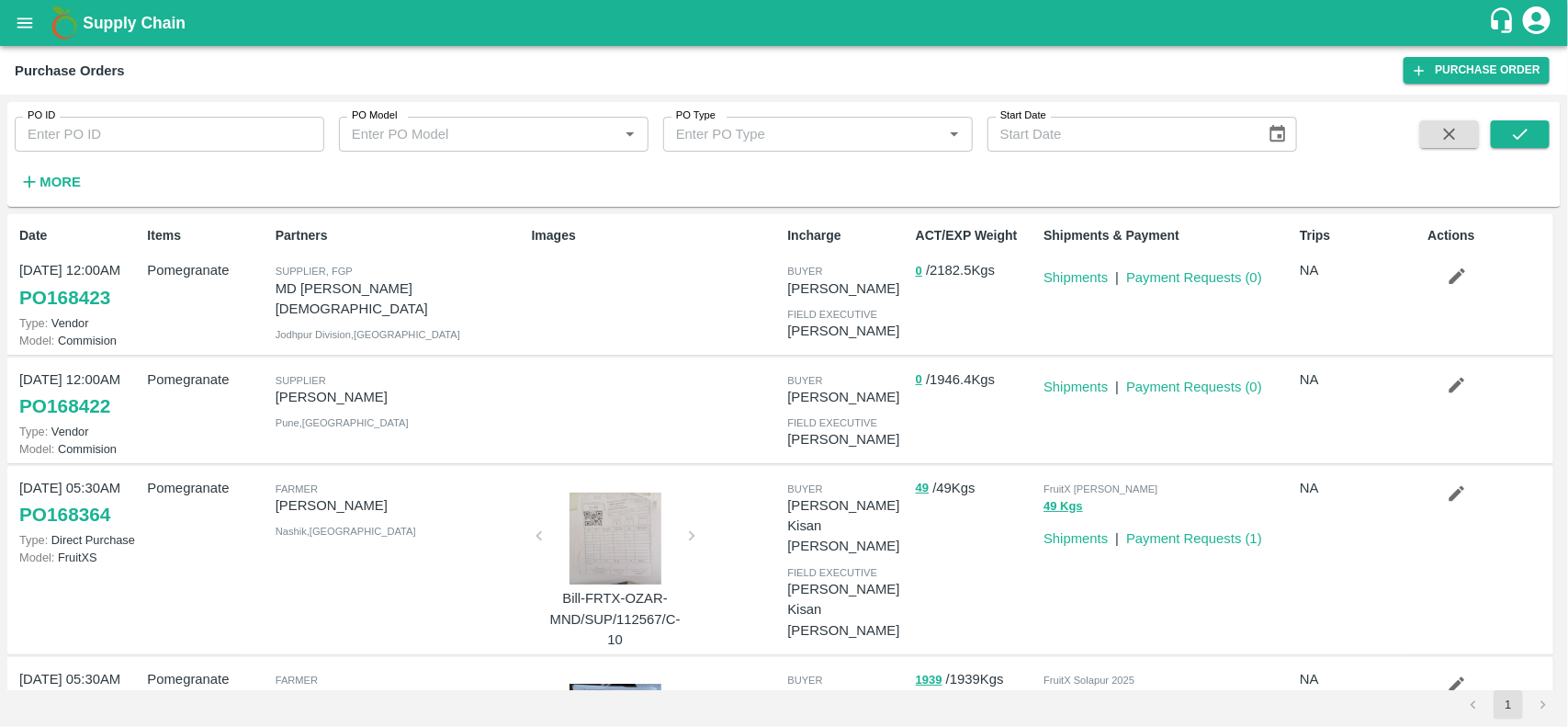
click at [60, 184] on strong "More" at bounding box center [60, 182] width 41 height 15
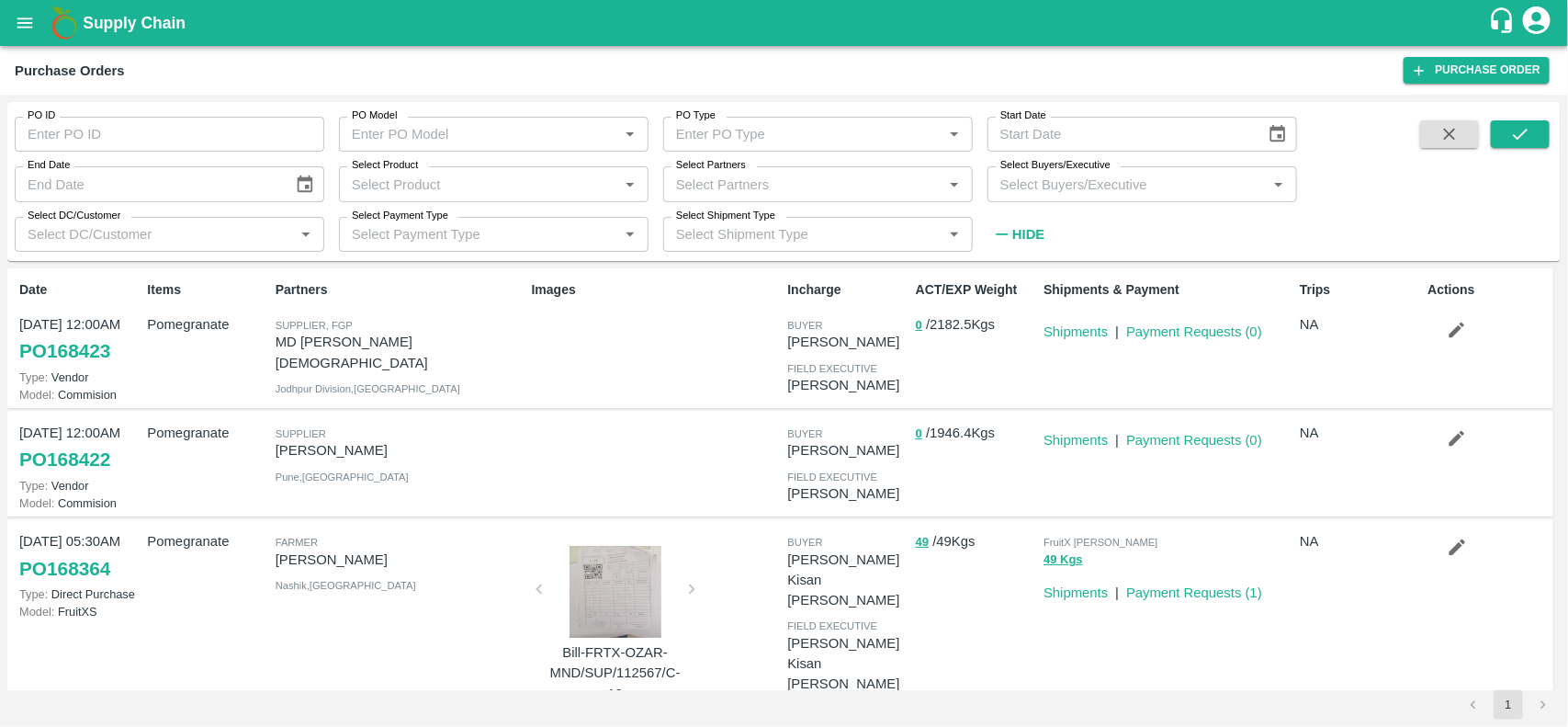
click at [1185, 184] on input "Select Buyers/Executive" at bounding box center [1126, 184] width 269 height 23
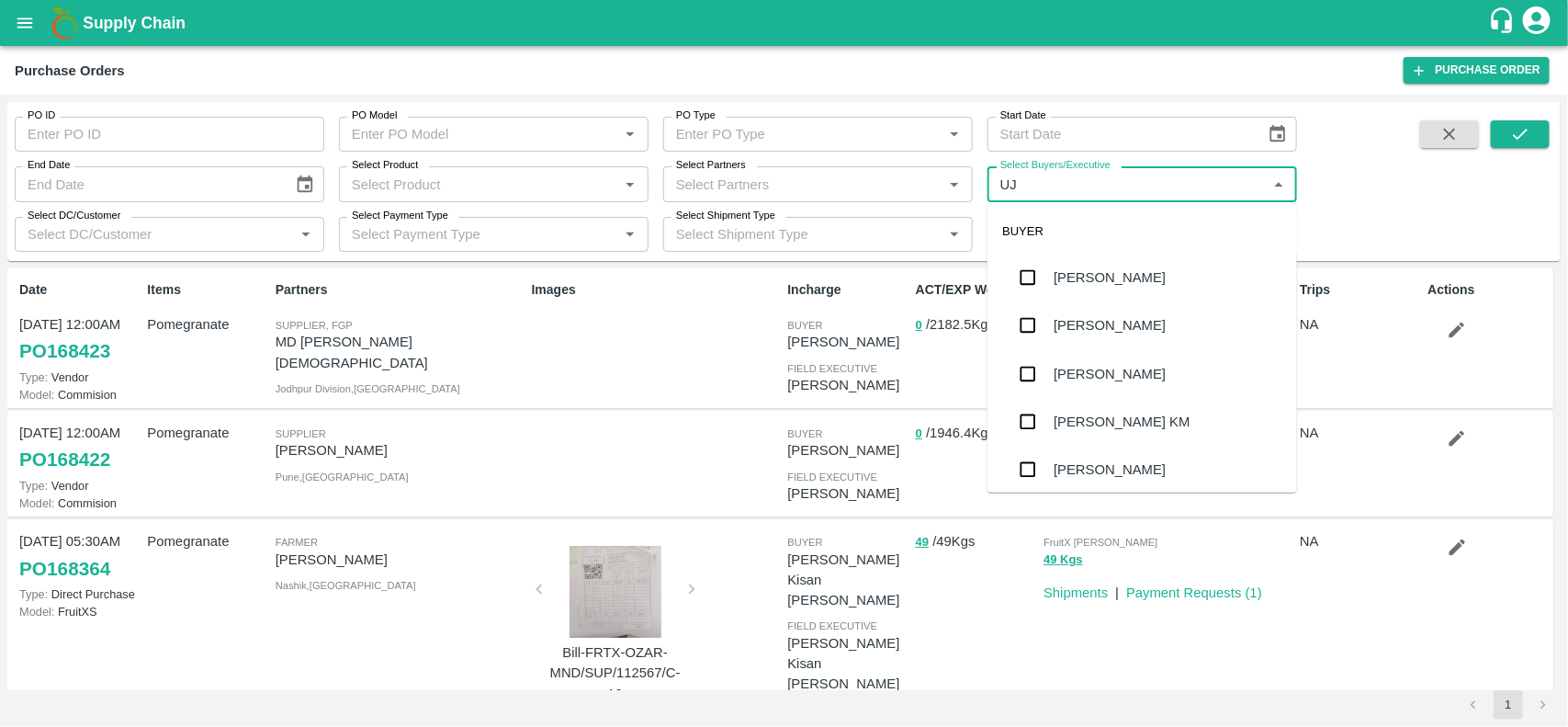
type input "UJJ"
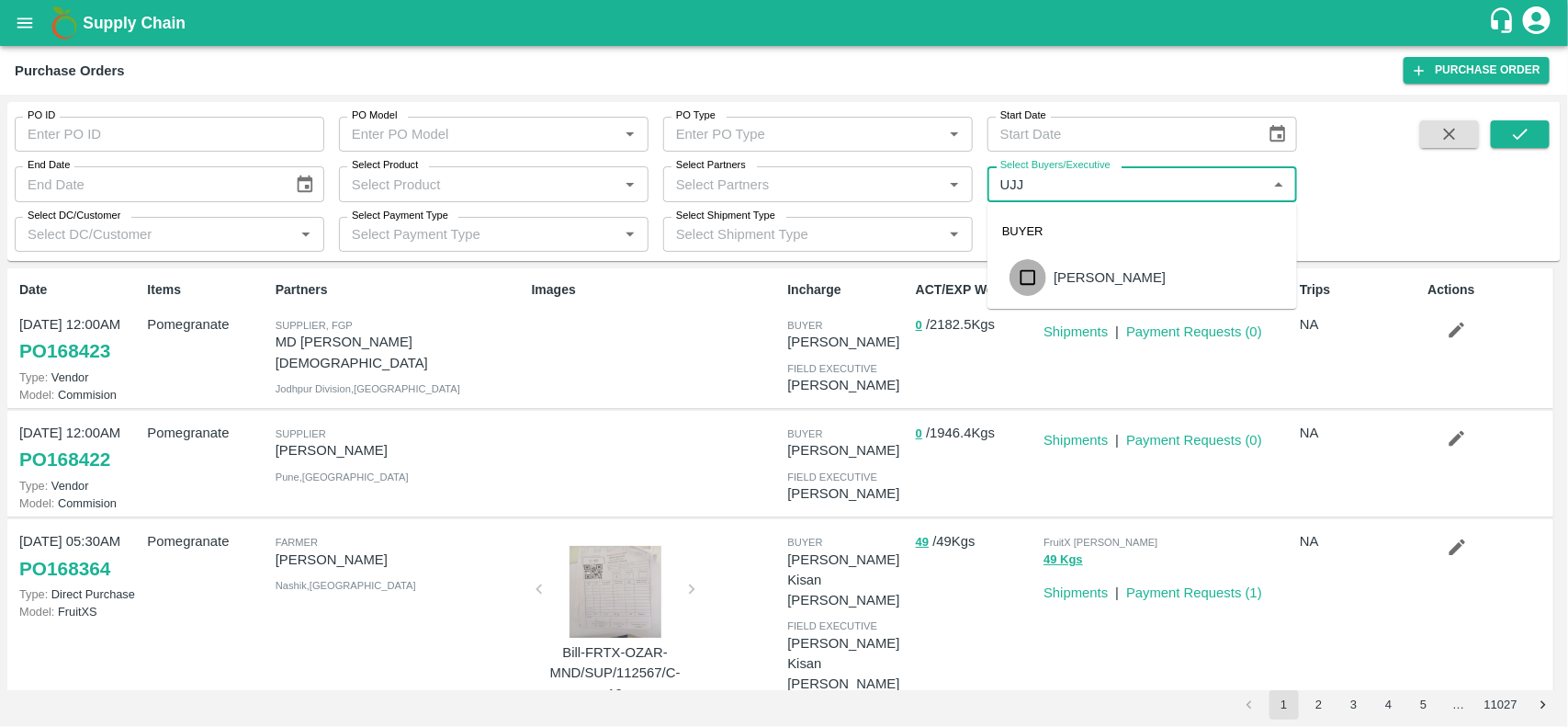
click at [1024, 284] on input "checkbox" at bounding box center [1028, 278] width 37 height 37
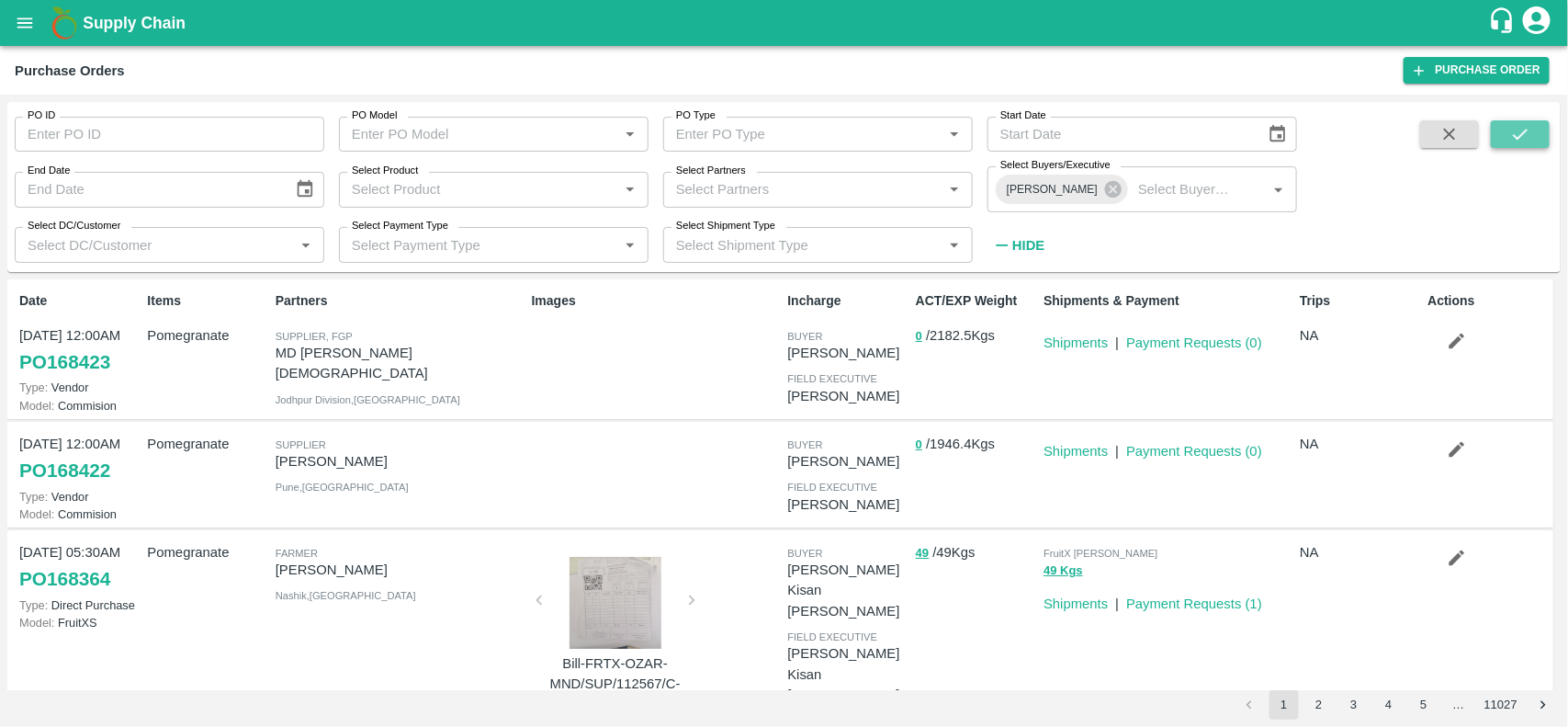
click at [1531, 134] on button "submit" at bounding box center [1520, 134] width 59 height 27
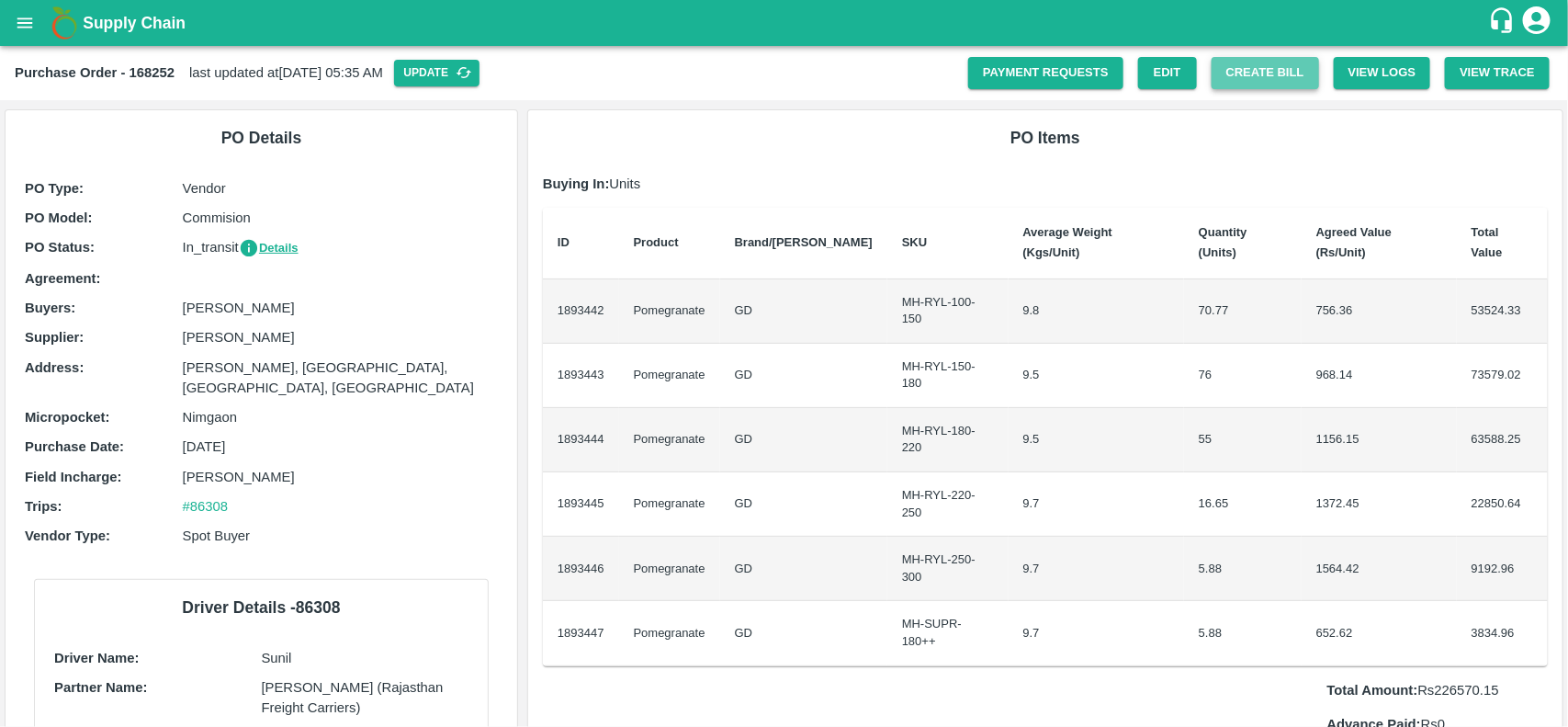
click at [1279, 78] on button "Create Bill" at bounding box center [1265, 72] width 107 height 32
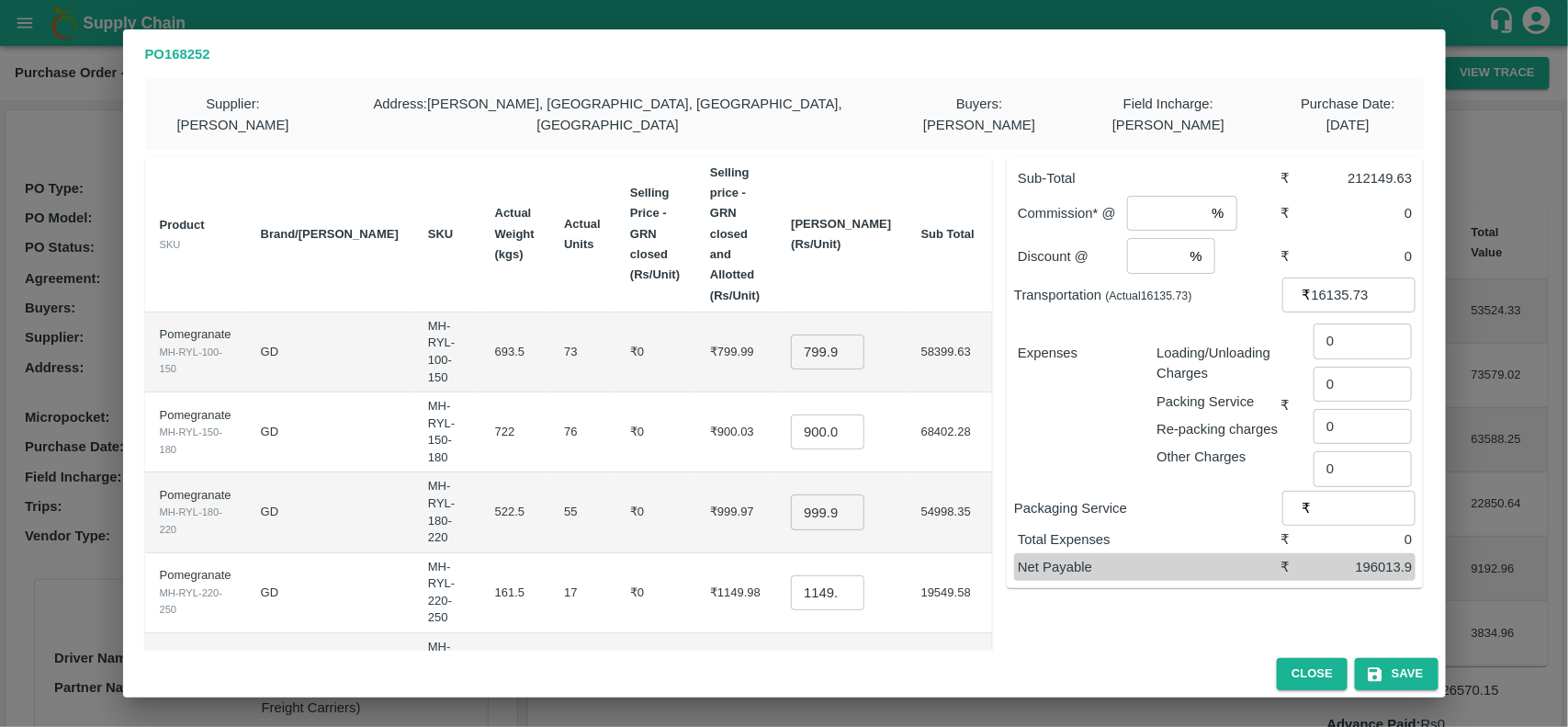
click at [834, 334] on input "799.9949999999999" at bounding box center [827, 352] width 73 height 35
type input "800"
type input "1100"
type input "1300"
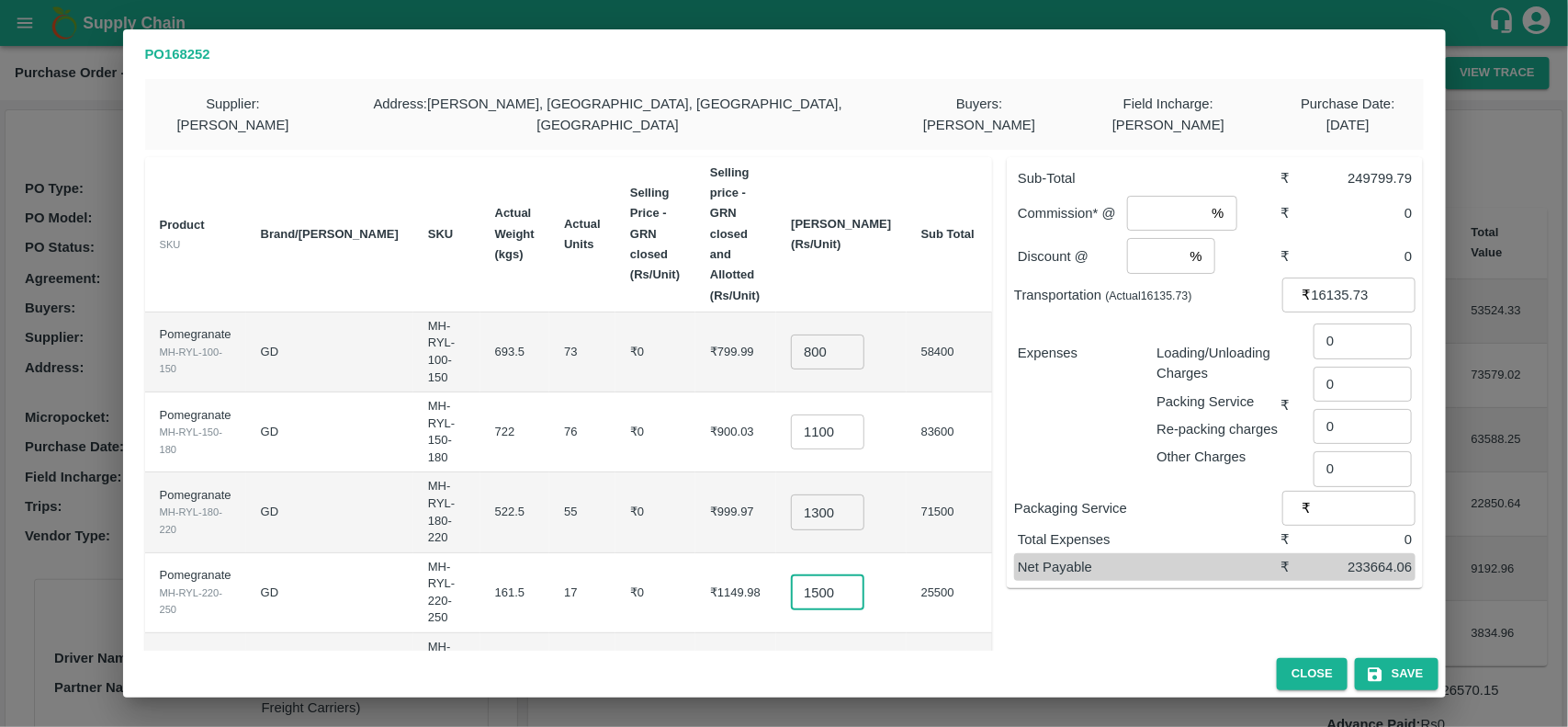
type input "1500"
type input "1700"
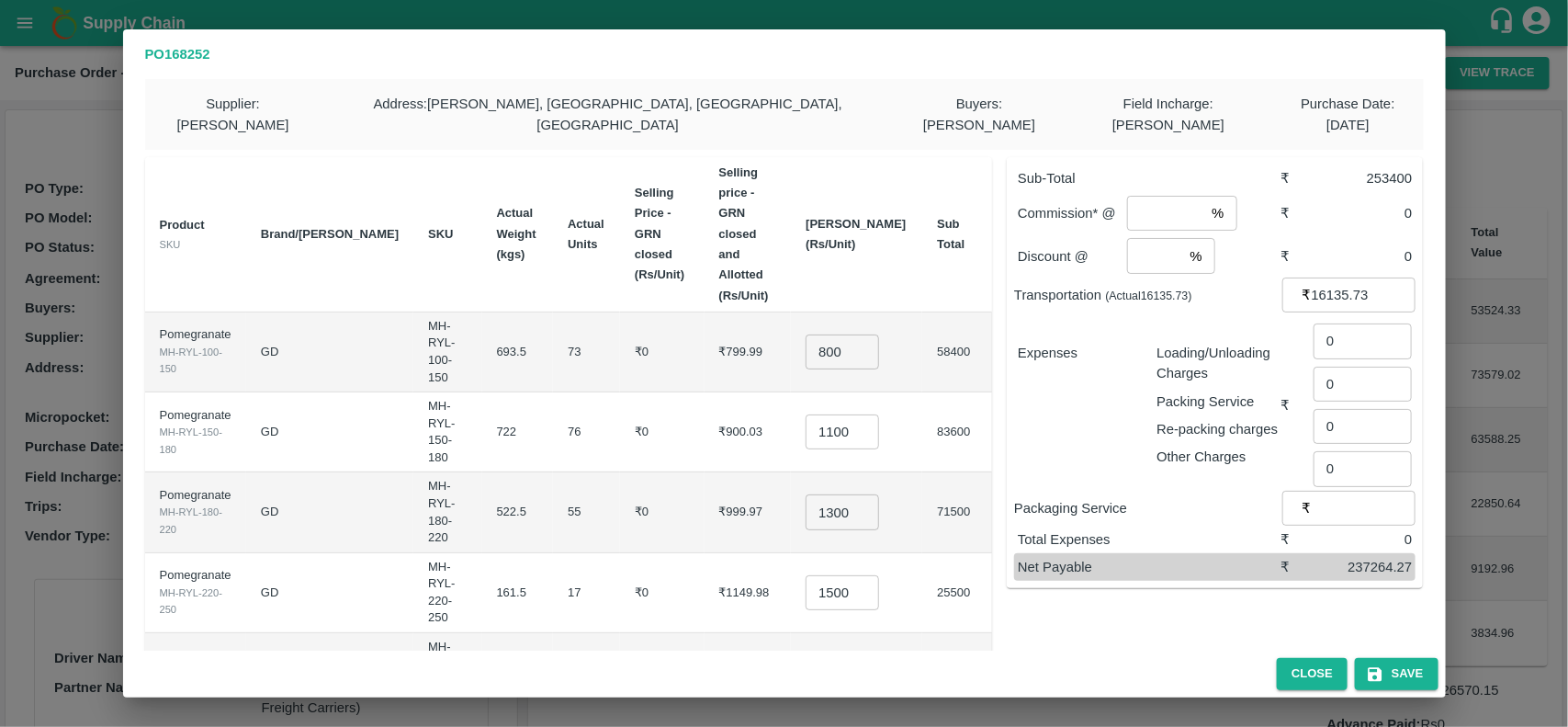
type input "700"
type input "8"
type input "2"
type input "699"
click at [1168, 455] on div "Expenses Loading/Unloading Charges Packing Service Re-packing charges Other Cha…" at bounding box center [1214, 405] width 402 height 170
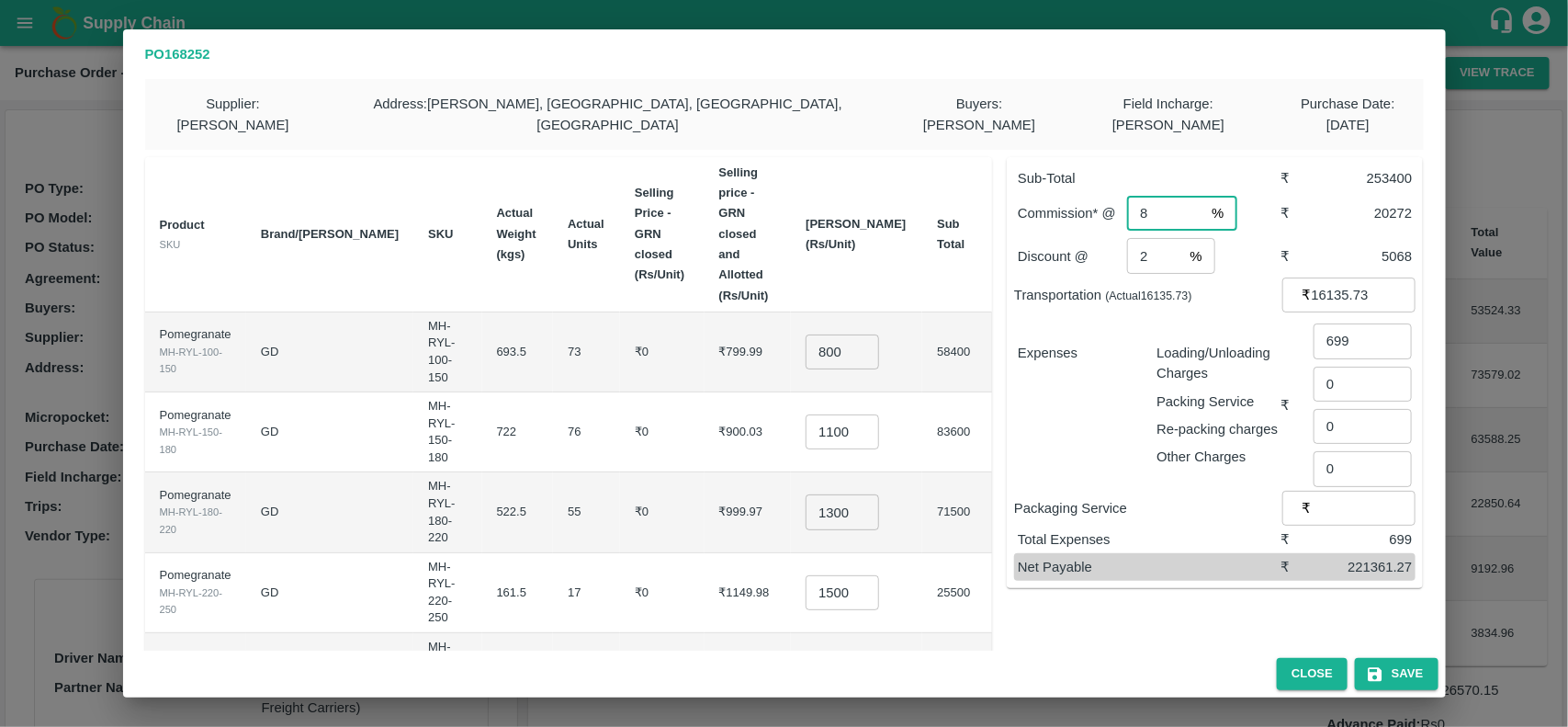
click at [1154, 195] on input "8" at bounding box center [1165, 213] width 77 height 35
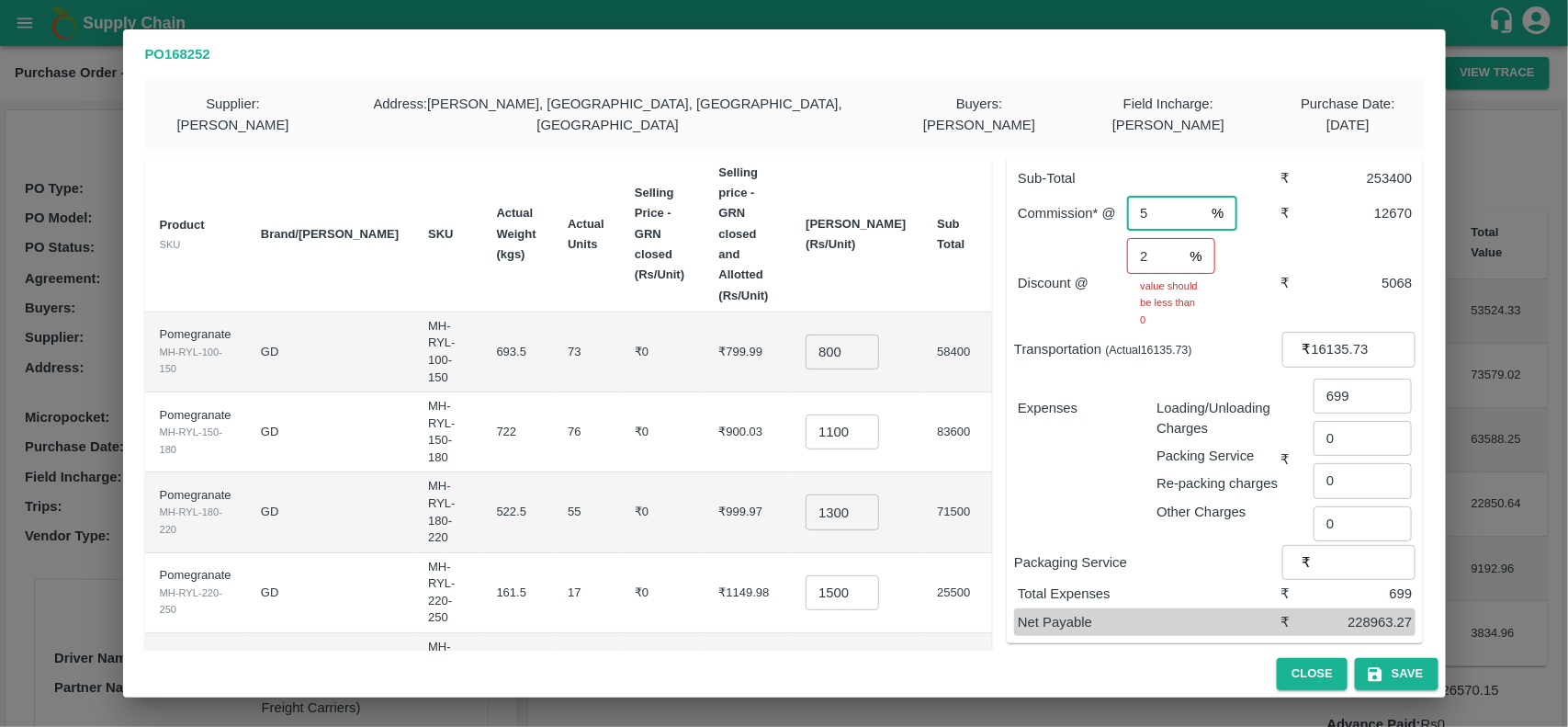
type input "5"
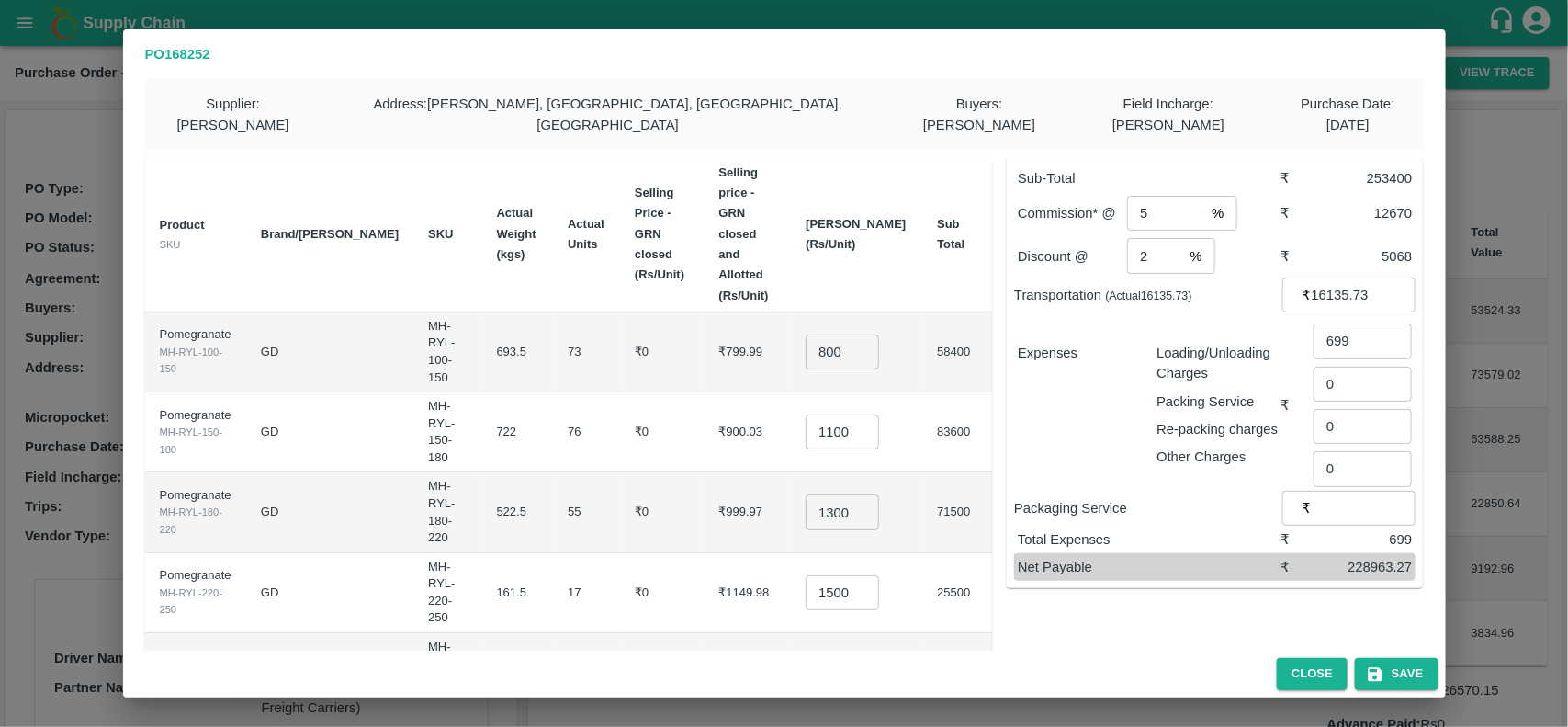
click at [1102, 414] on div "Expenses" at bounding box center [1073, 398] width 139 height 139
click at [1396, 668] on button "Save" at bounding box center [1396, 673] width 83 height 32
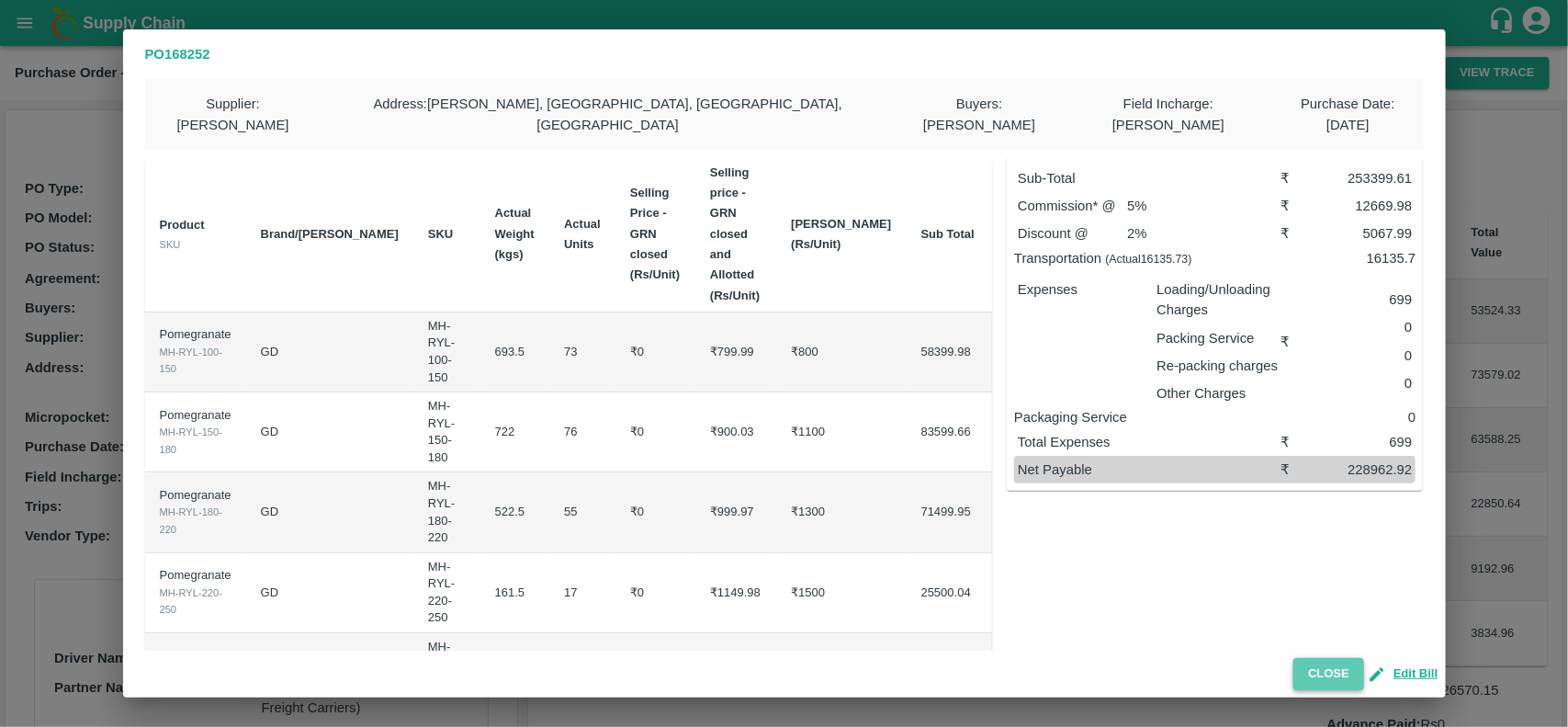
click at [1339, 682] on button "Close" at bounding box center [1329, 673] width 70 height 32
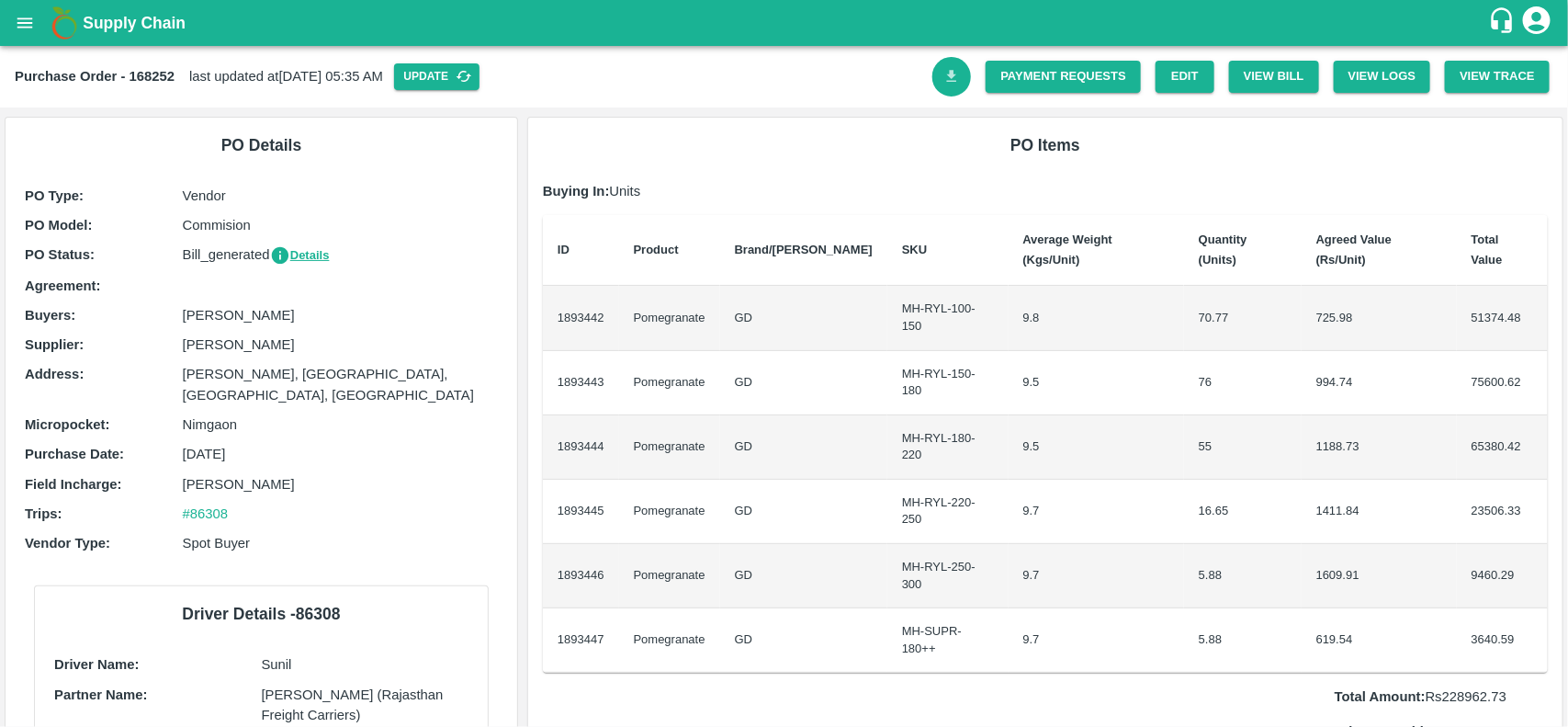
click at [952, 93] on link "Download Bill" at bounding box center [952, 76] width 39 height 39
click at [1057, 67] on link "Payment Requests" at bounding box center [1063, 76] width 155 height 32
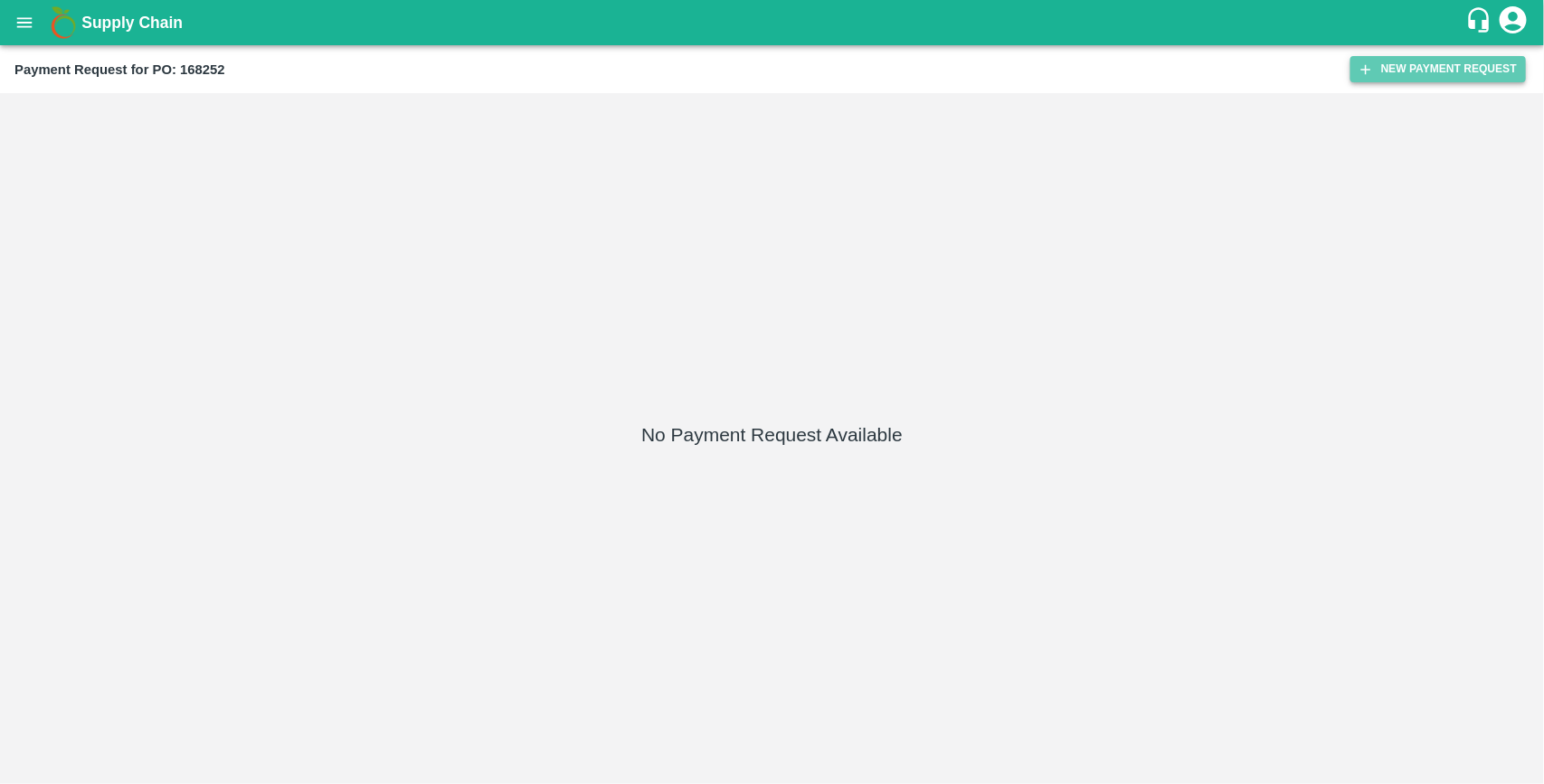
click at [769, 70] on button "New Payment Request" at bounding box center [1438, 68] width 175 height 26
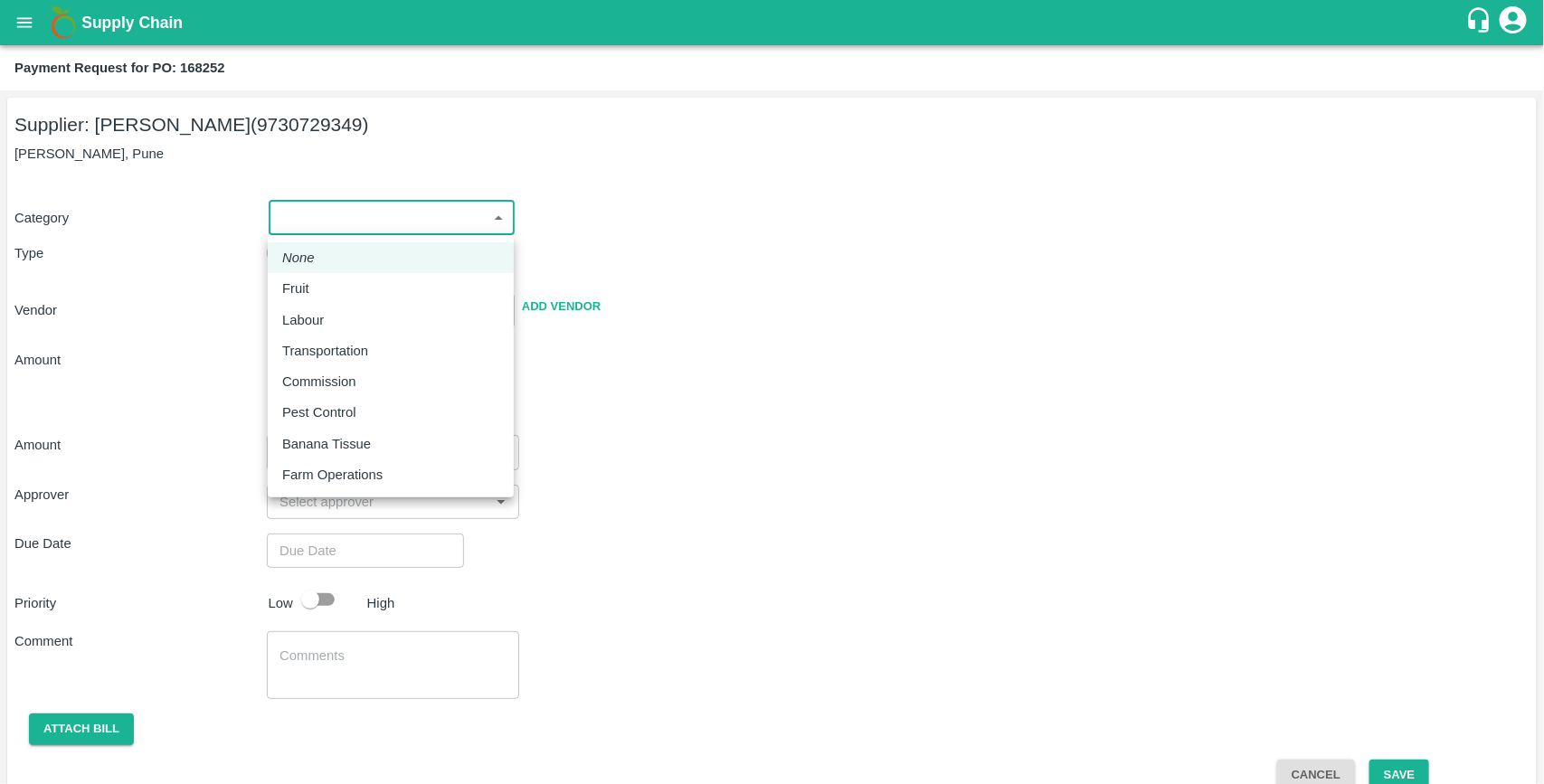
click at [358, 205] on body "Supply Chain Payment Request for PO: 168252 Supplier: Ganesh Dattatray shinde (…" at bounding box center [772, 392] width 1544 height 784
click at [306, 281] on p "Fruit" at bounding box center [295, 289] width 27 height 20
type input "1"
type input "Ganesh Dattatray shinde - 9730729349(Supplier)"
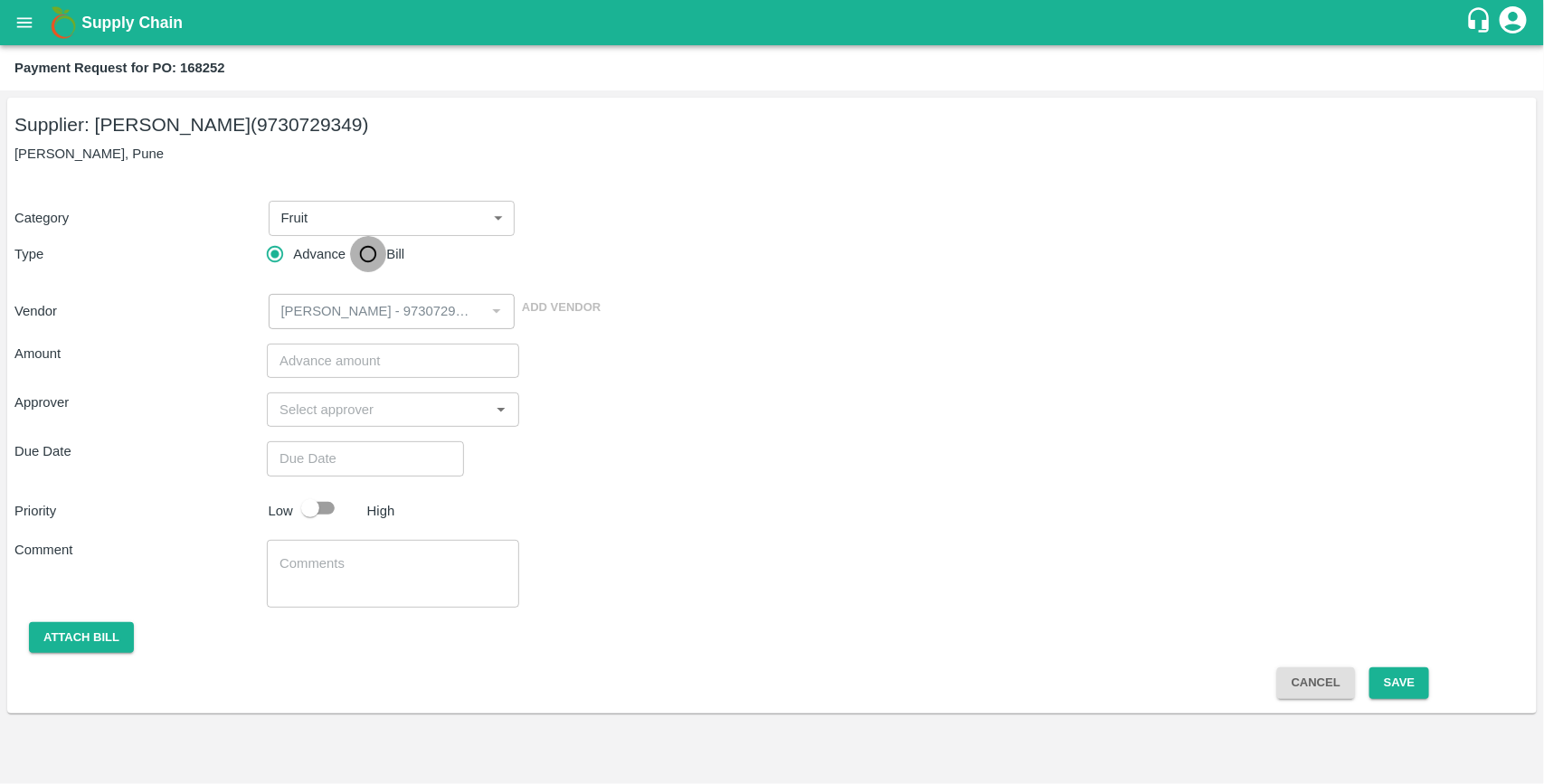
click at [360, 258] on input "Bill" at bounding box center [368, 254] width 37 height 37
radio input "true"
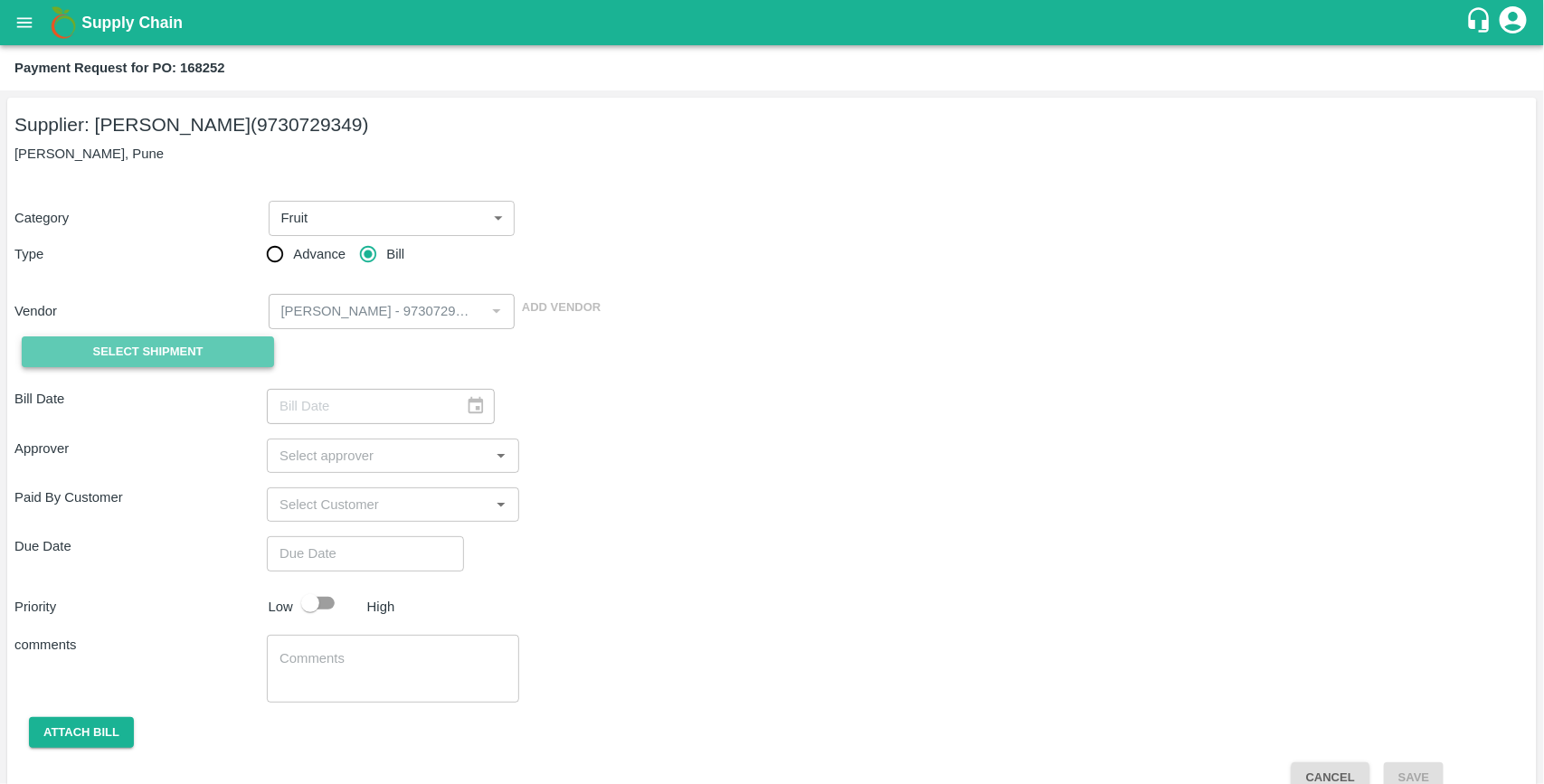
click at [127, 337] on button "Select Shipment" at bounding box center [148, 352] width 252 height 32
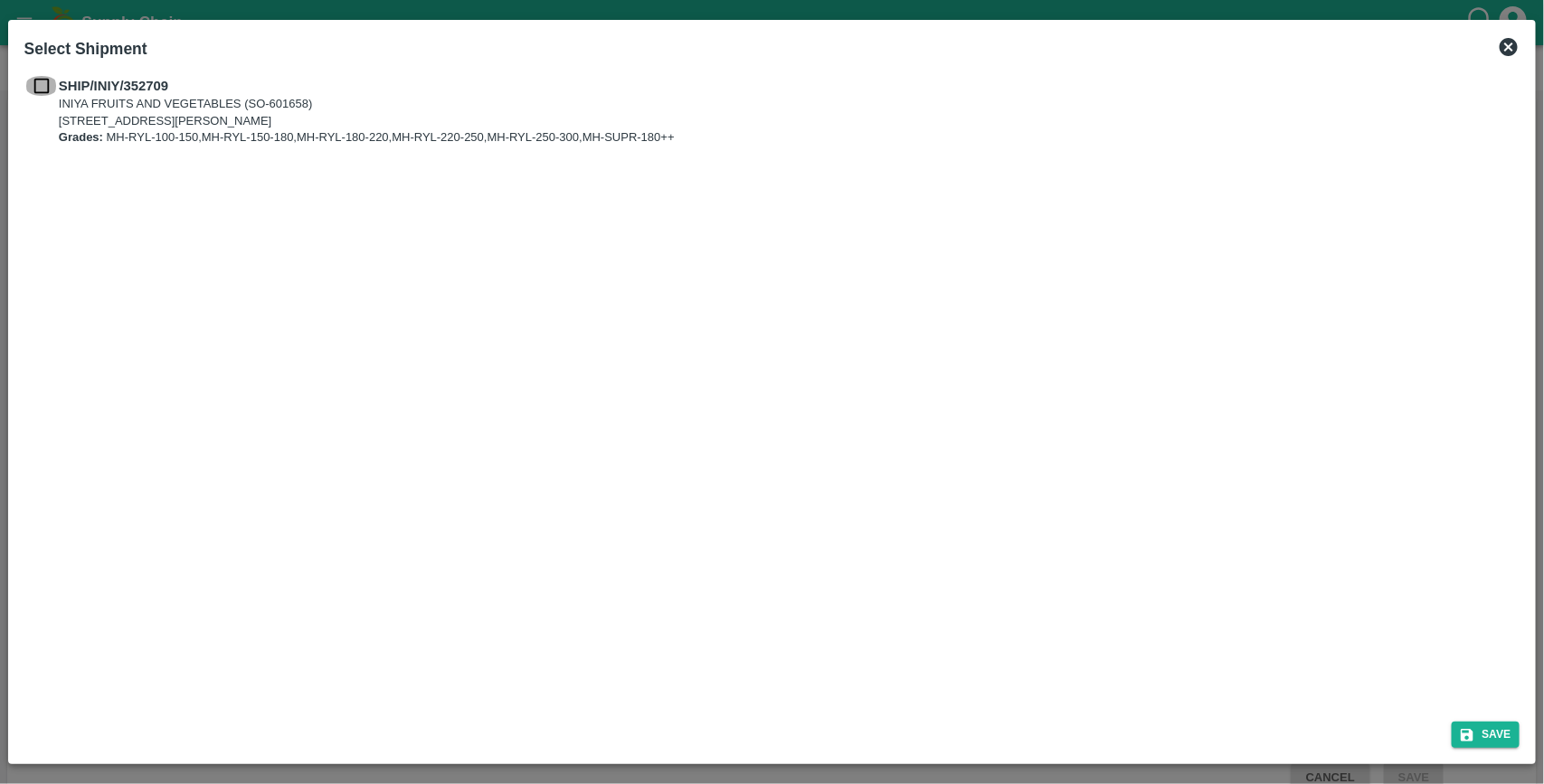
click at [53, 84] on input "checkbox" at bounding box center [41, 86] width 35 height 20
checkbox input "true"
click at [769, 721] on button "Save" at bounding box center [1485, 734] width 68 height 26
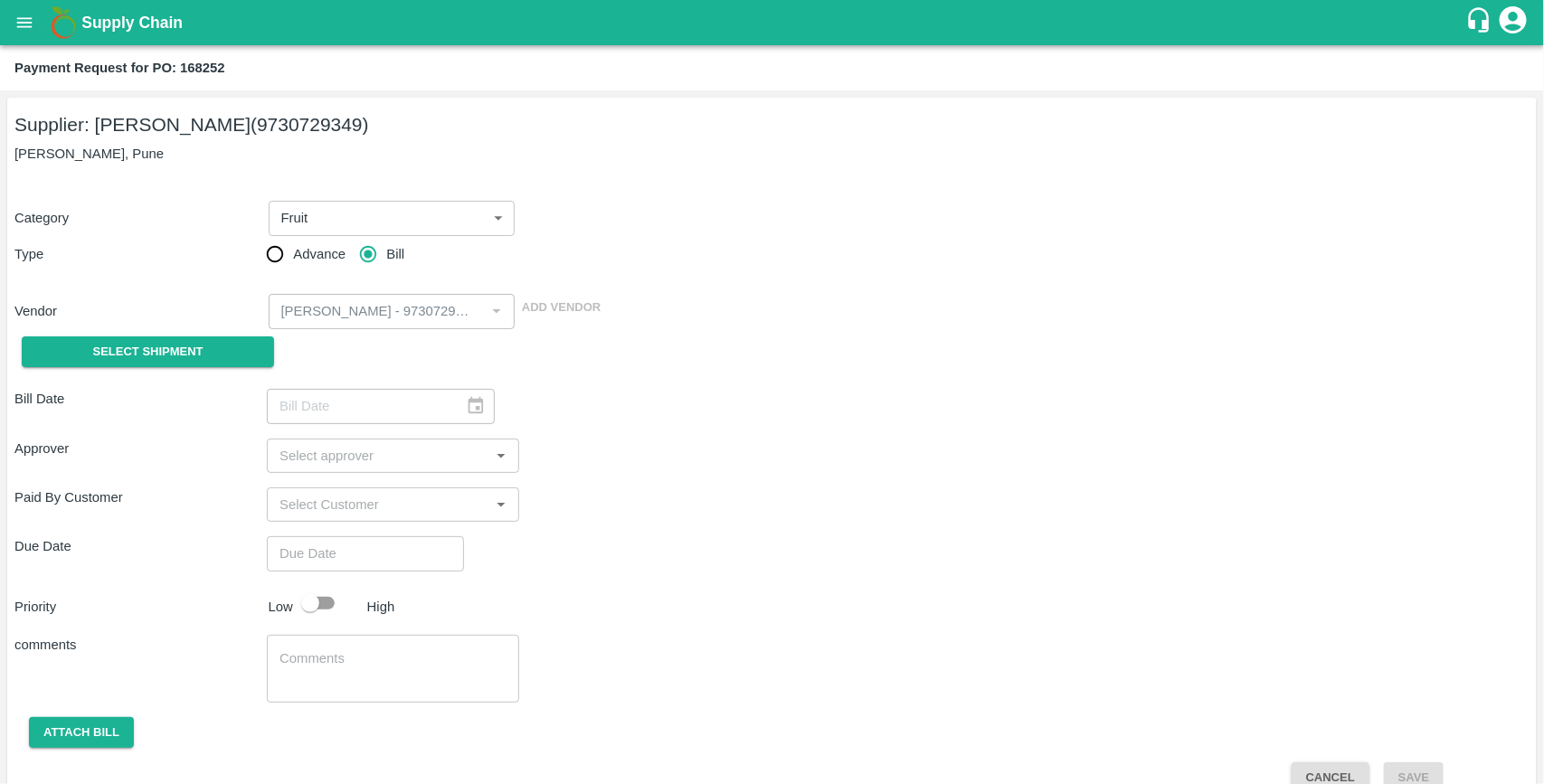
type input "06/08/2025"
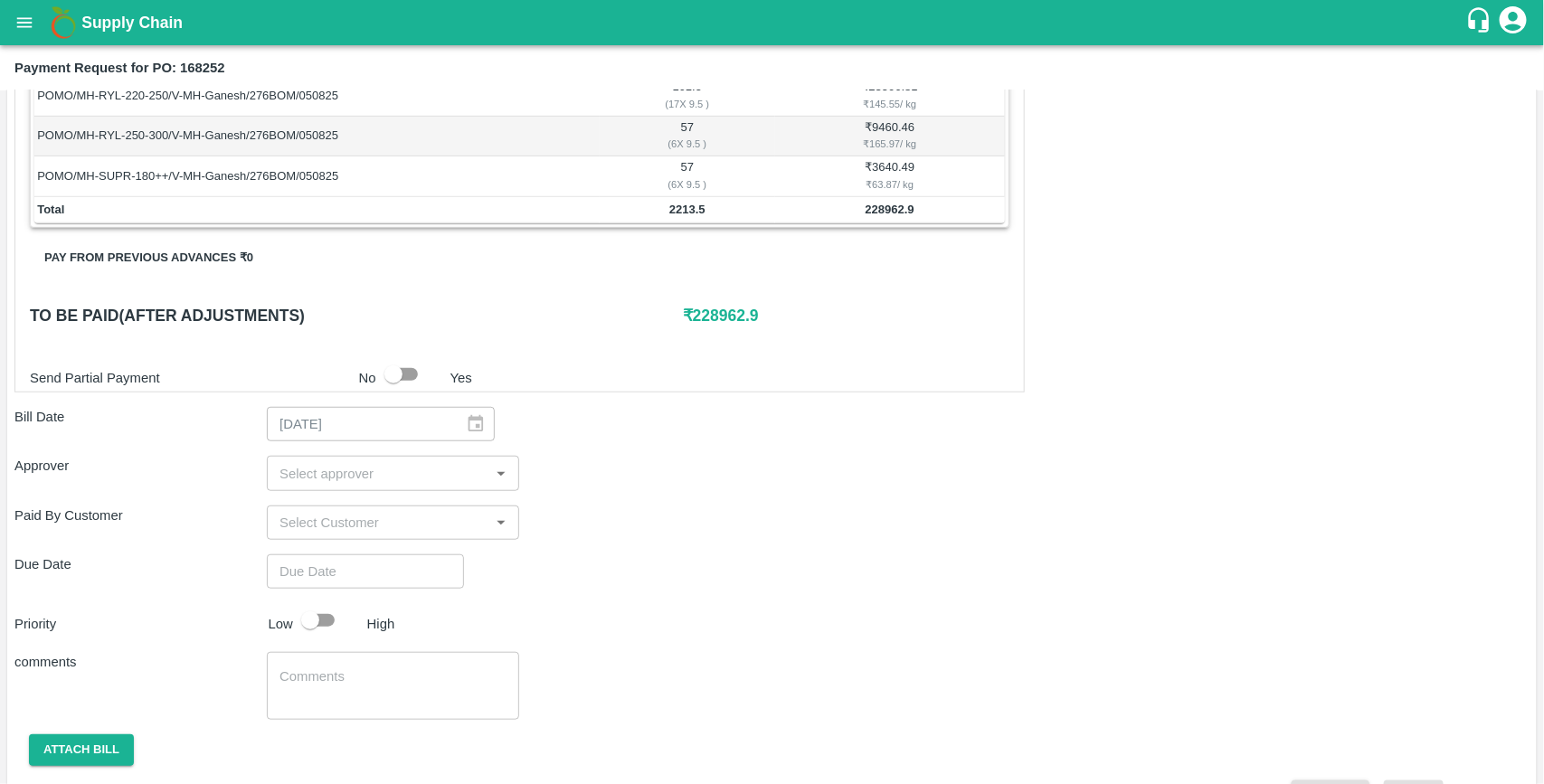
scroll to position [526, 0]
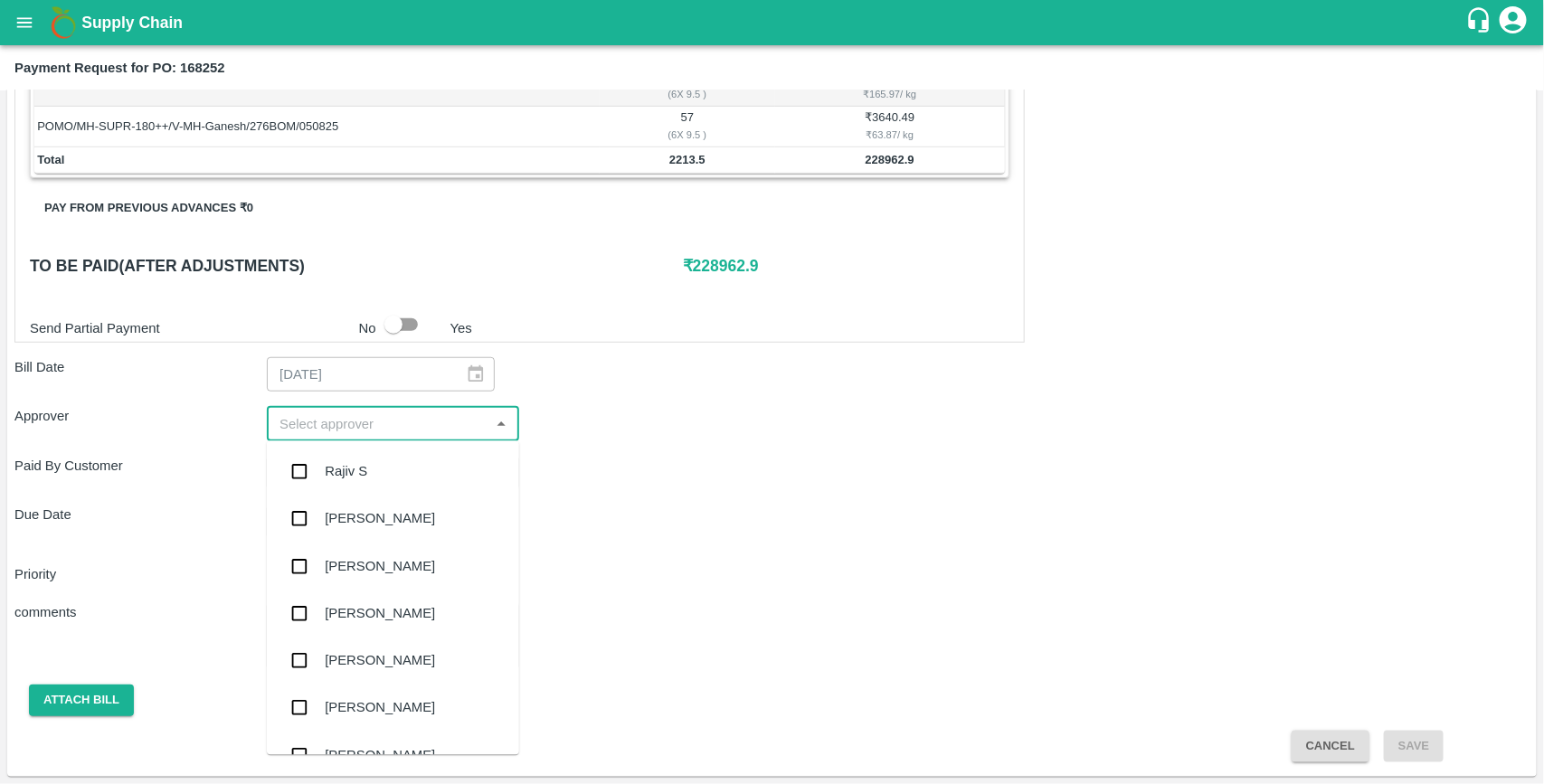
click at [326, 426] on input "input" at bounding box center [378, 423] width 212 height 23
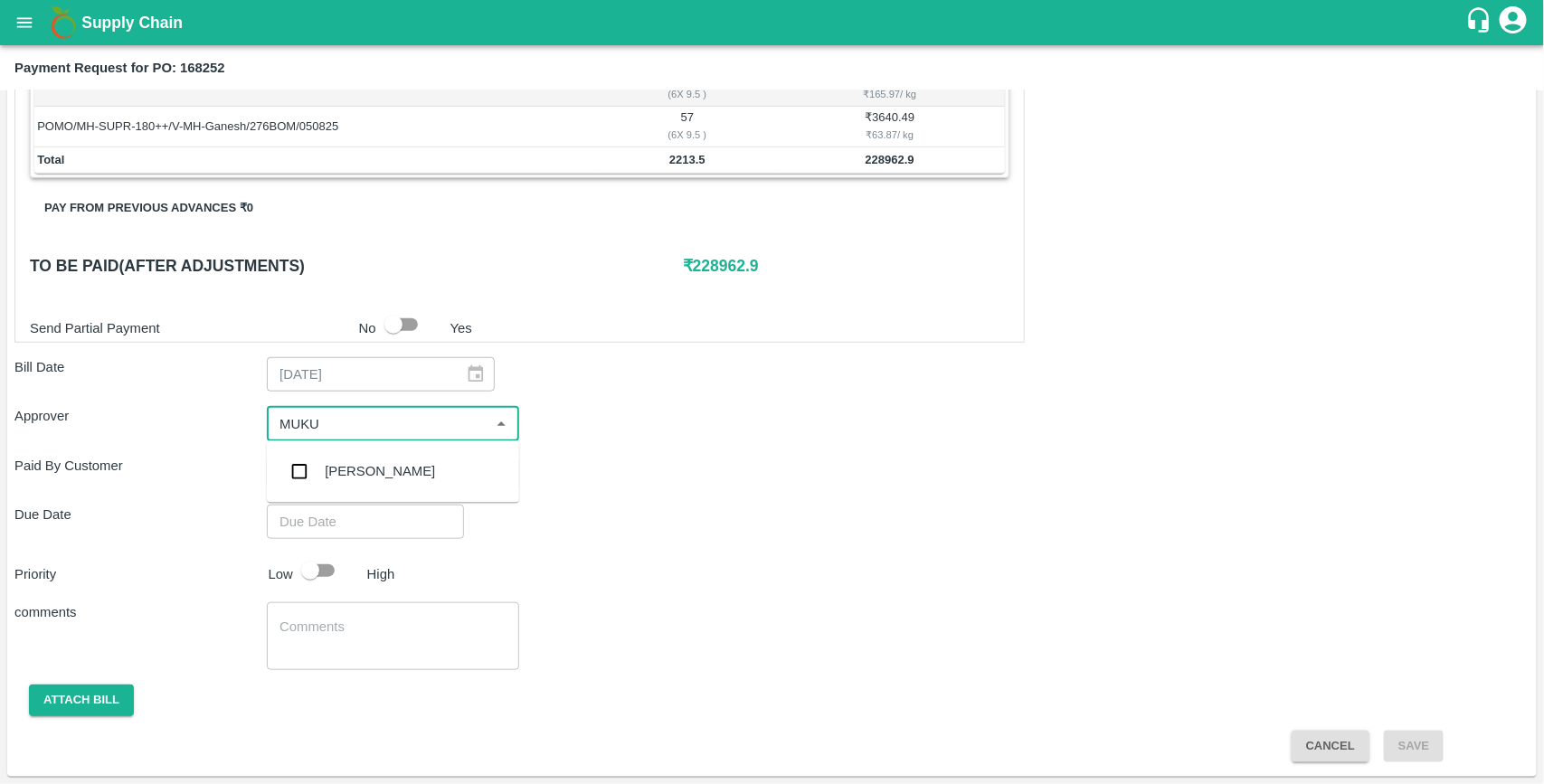
type input "MUKUL"
click at [294, 473] on input "checkbox" at bounding box center [299, 472] width 37 height 37
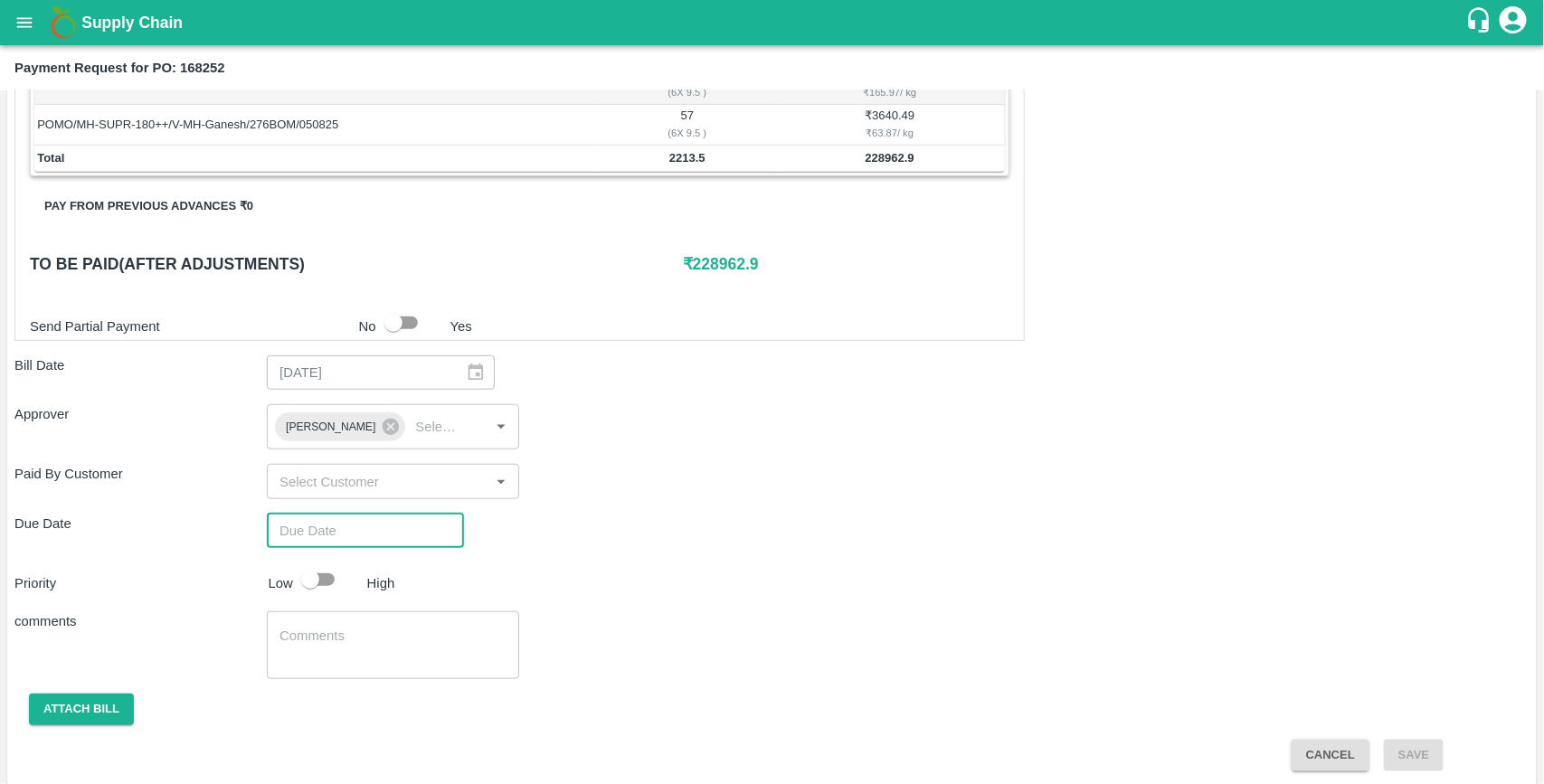
type input "DD/MM/YYYY hh:mm aa"
click at [308, 525] on input "DD/MM/YYYY hh:mm aa" at bounding box center [359, 531] width 185 height 35
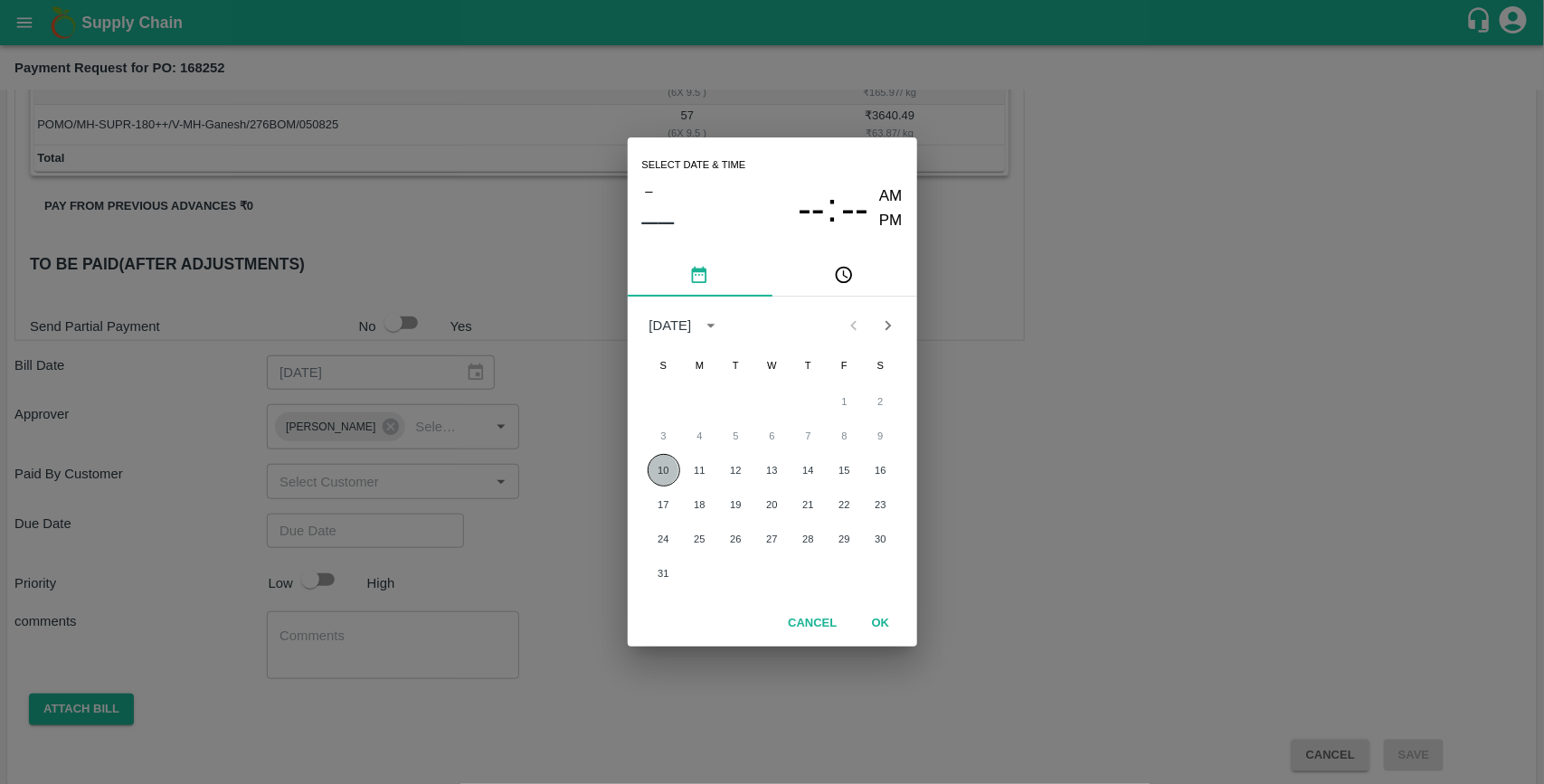
click at [666, 468] on button "10" at bounding box center [664, 470] width 33 height 33
type input "10/08/2025 12:00 AM"
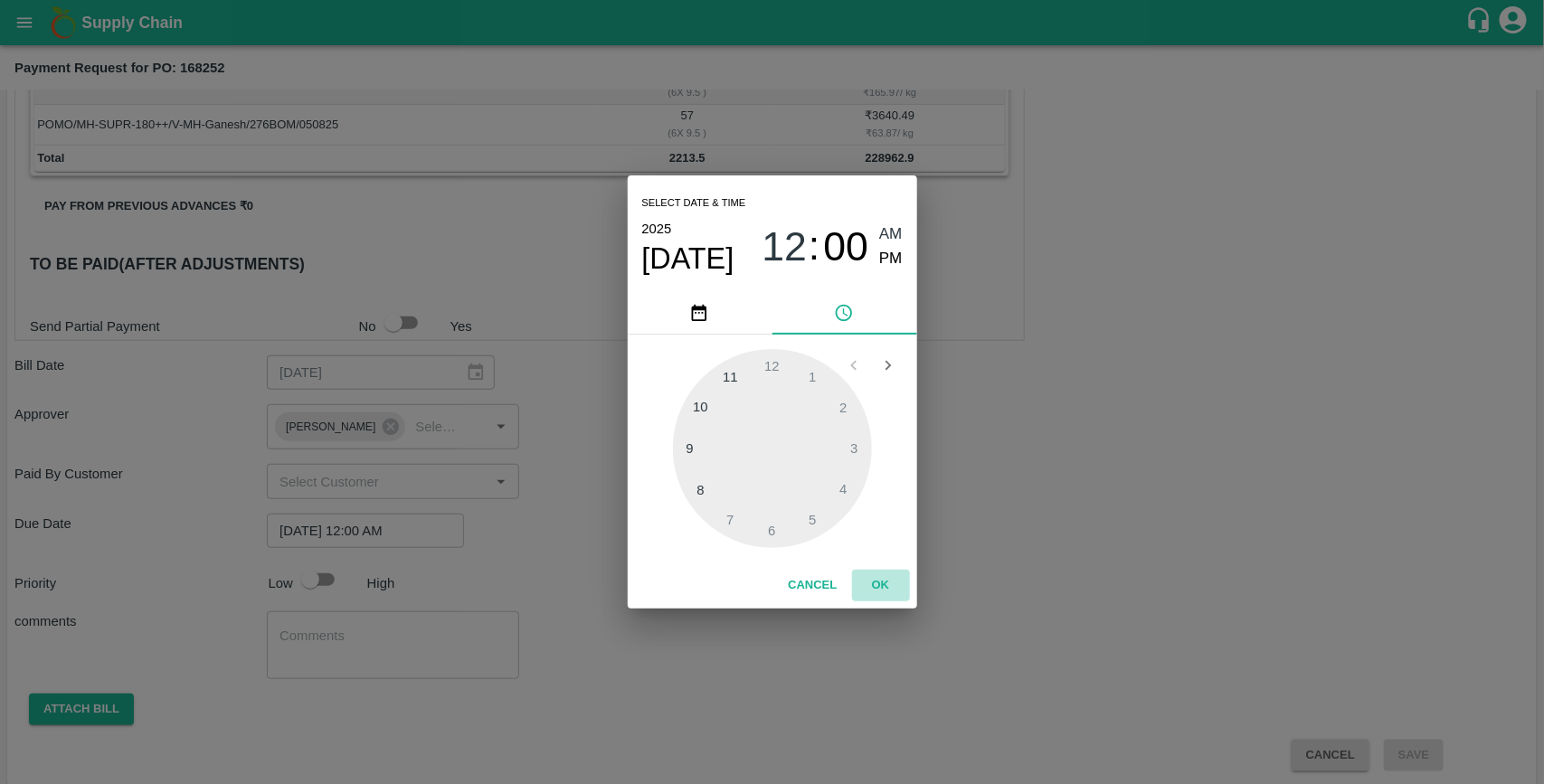
click at [769, 583] on button "OK" at bounding box center [881, 585] width 58 height 32
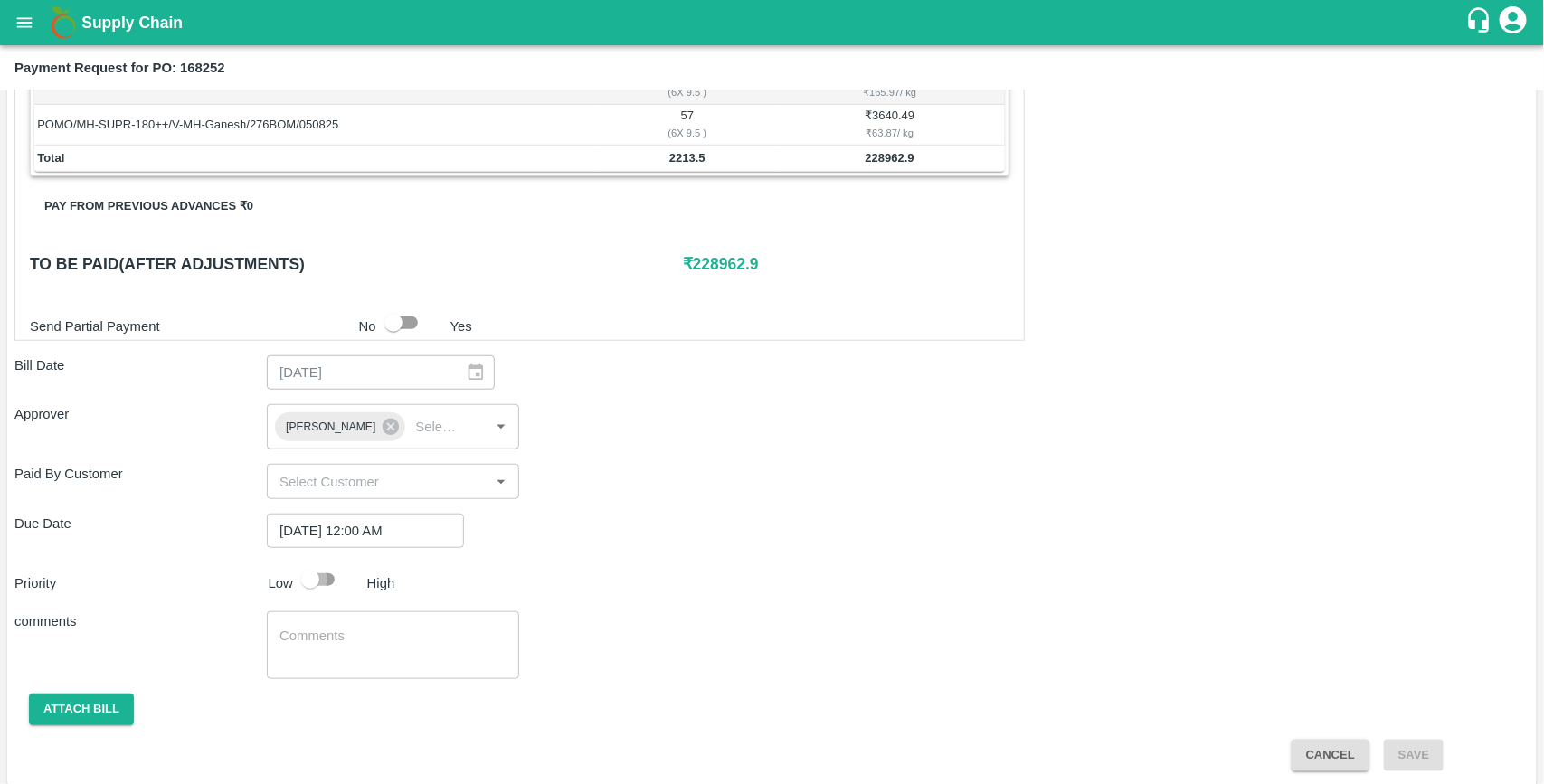
click at [330, 582] on input "checkbox" at bounding box center [310, 580] width 103 height 35
checkbox input "true"
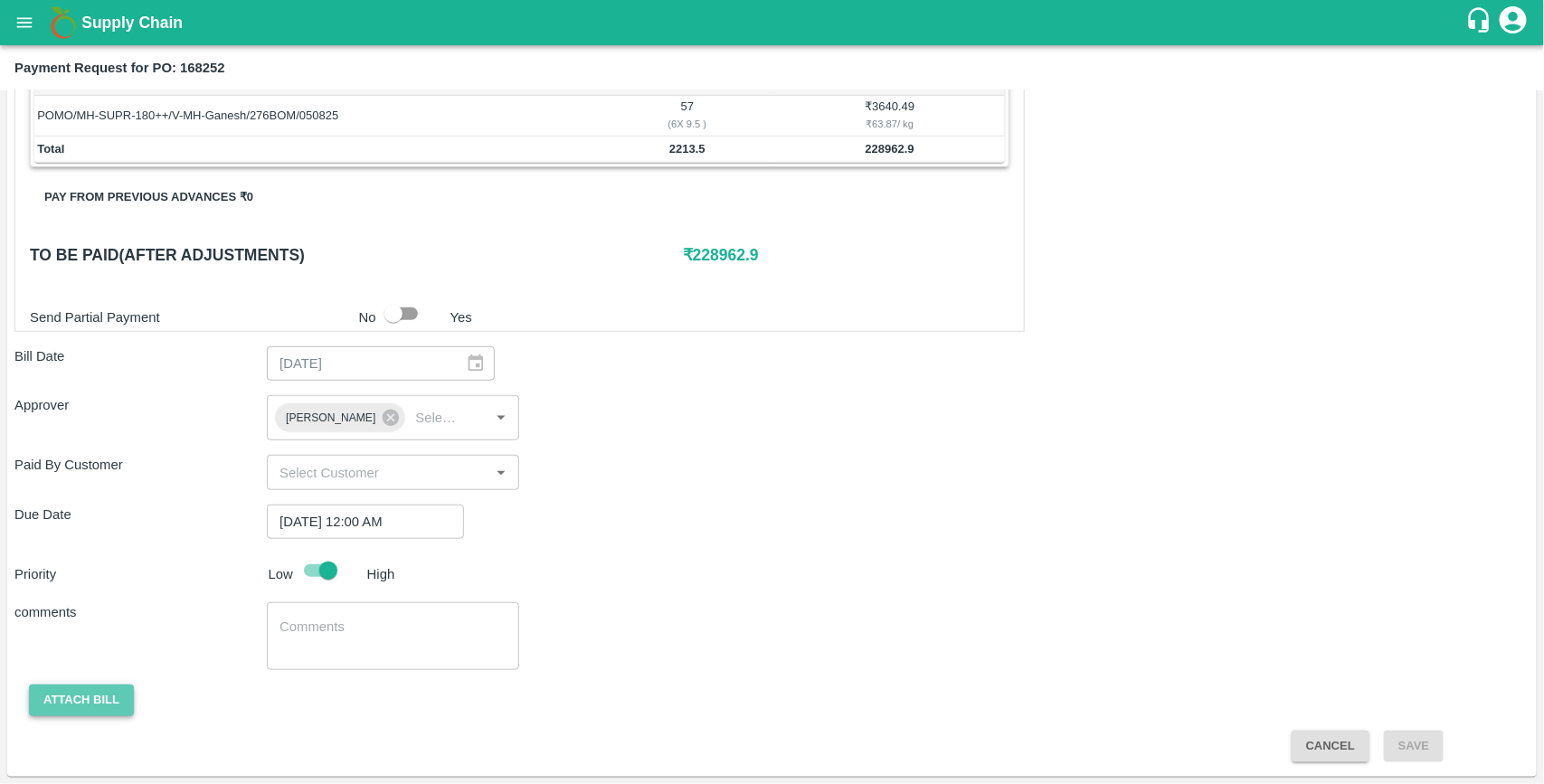
click at [109, 702] on button "Attach bill" at bounding box center [81, 700] width 105 height 32
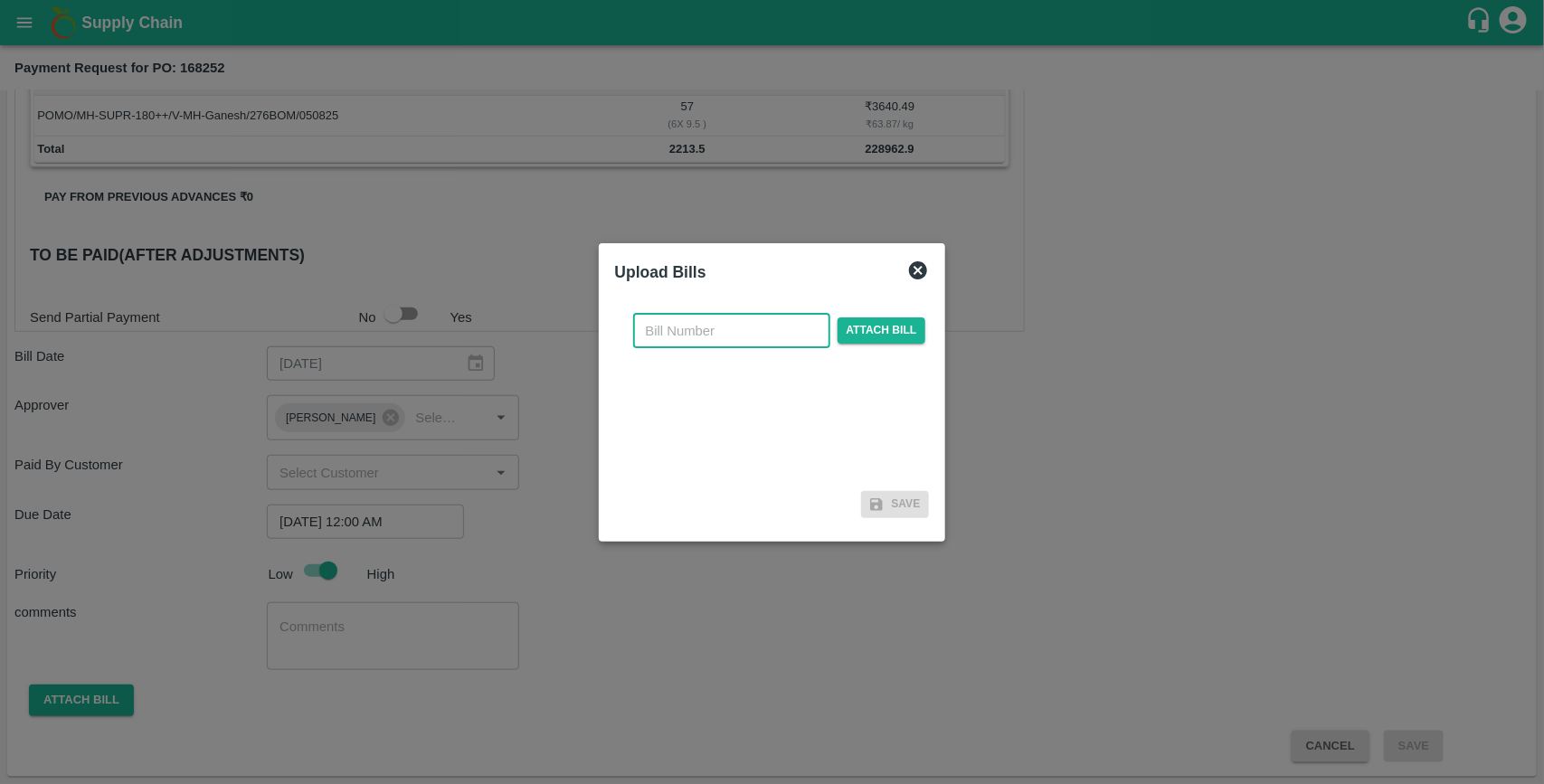
click at [730, 326] on input "text" at bounding box center [731, 331] width 197 height 35
type input "168252"
click at [769, 317] on span "Attach bill" at bounding box center [882, 330] width 89 height 26
click at [0, 0] on input "Attach bill" at bounding box center [0, 0] width 0 height 0
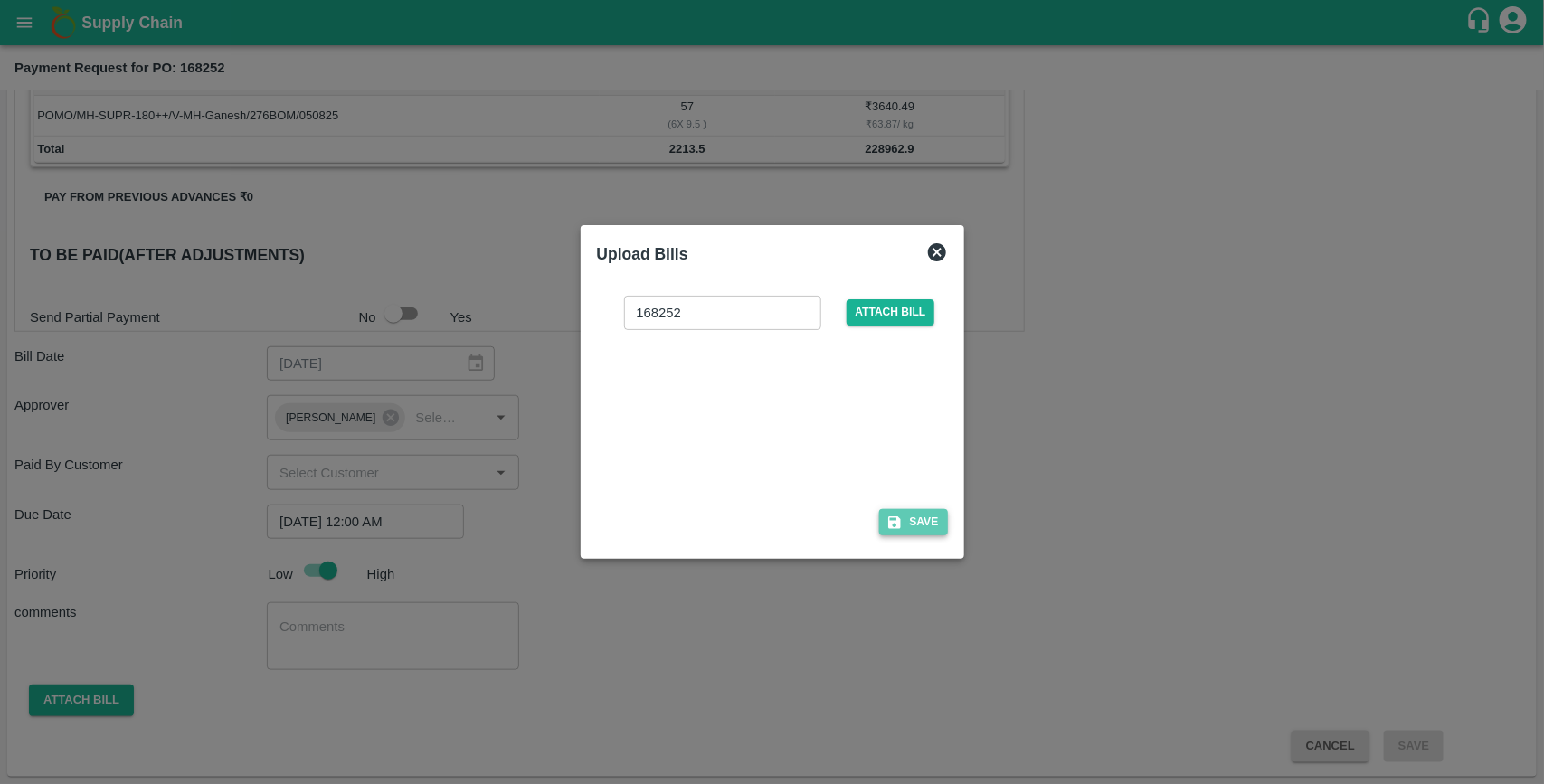
click at [769, 525] on button "Save" at bounding box center [913, 521] width 68 height 26
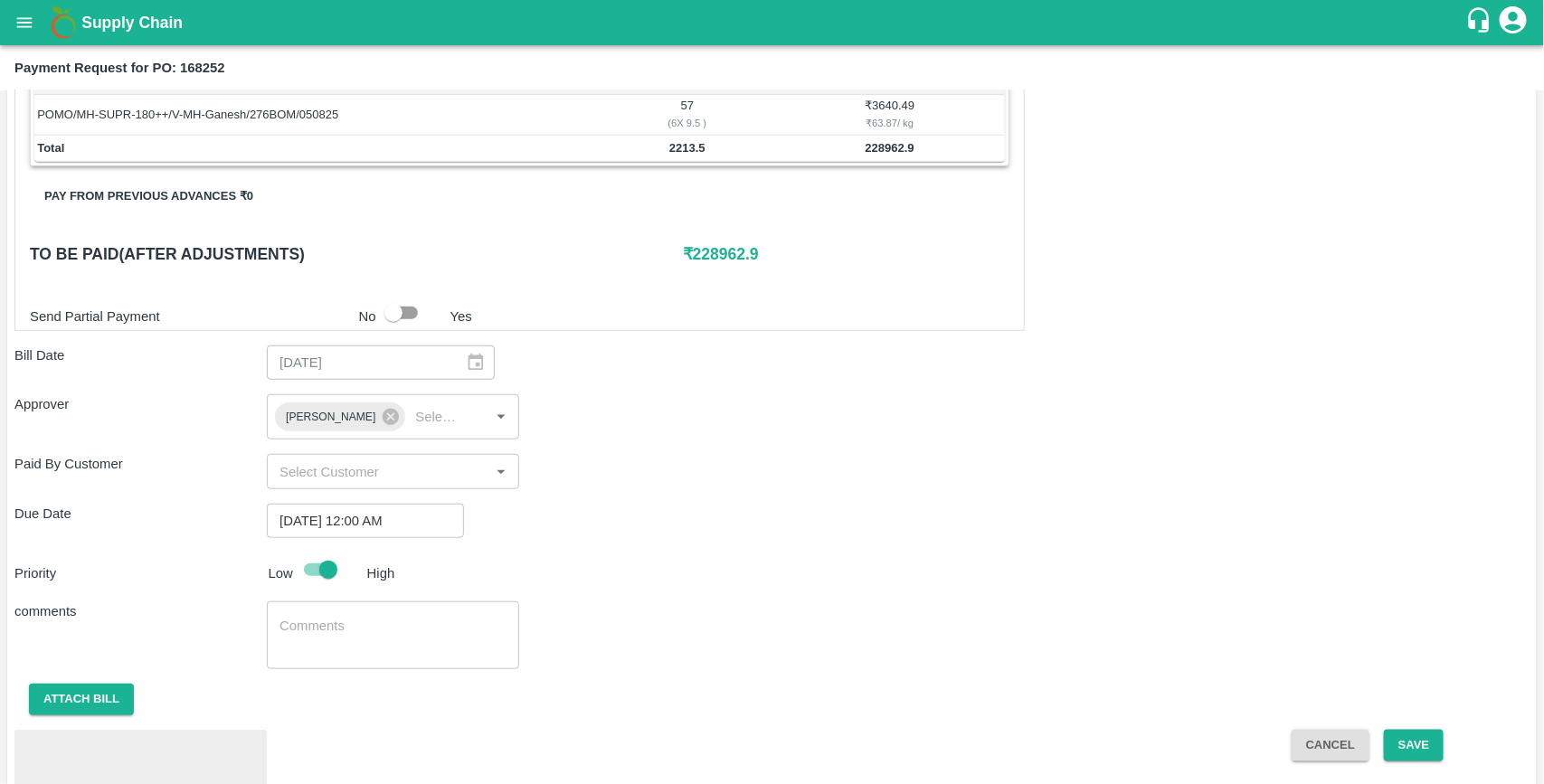
drag, startPoint x: 1287, startPoint y: 504, endPoint x: 1260, endPoint y: 363, distance: 143.6
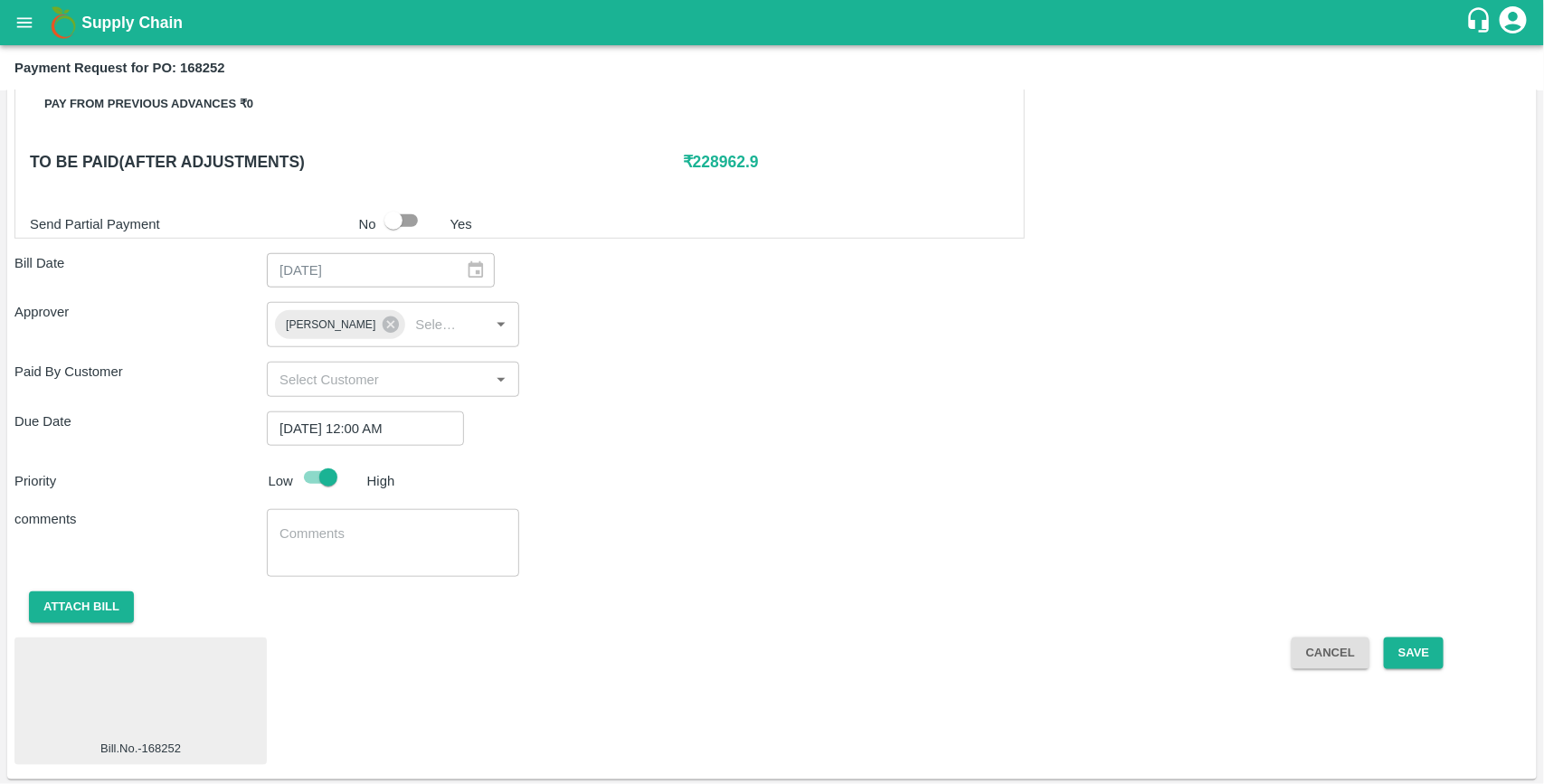
scroll to position [634, 0]
drag, startPoint x: 1260, startPoint y: 363, endPoint x: 829, endPoint y: 431, distance: 436.3
click at [769, 431] on div "Due Date 10/08/2025 12:00 AM ​" at bounding box center [772, 426] width 1515 height 35
click at [769, 646] on button "Save" at bounding box center [1414, 650] width 60 height 32
